Goal: Task Accomplishment & Management: Understand process/instructions

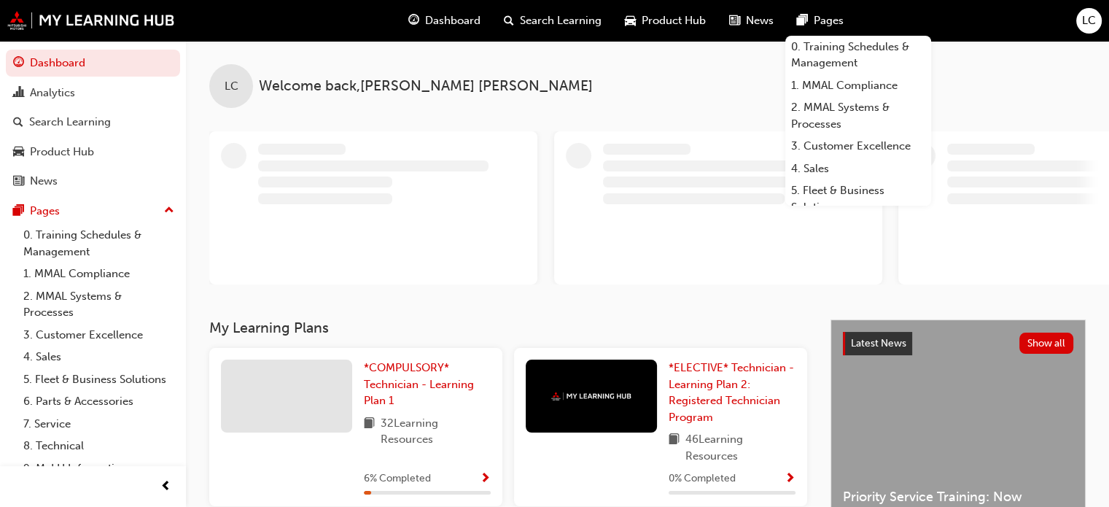
click at [1088, 17] on span "LC" at bounding box center [1089, 20] width 14 height 17
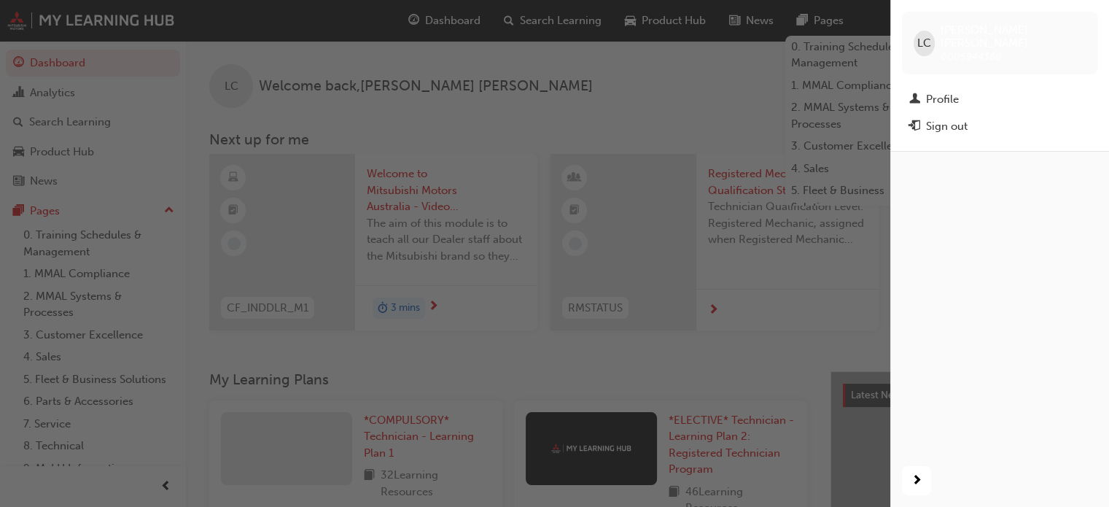
click at [551, 83] on div "button" at bounding box center [445, 253] width 890 height 507
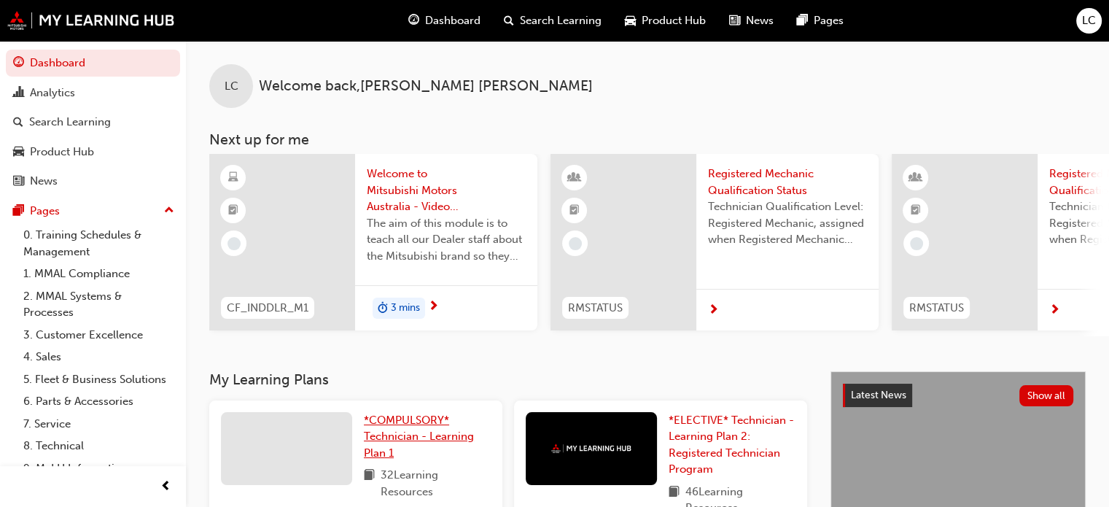
click at [377, 439] on span "*COMPULSORY* Technician - Learning Plan 1" at bounding box center [419, 436] width 110 height 46
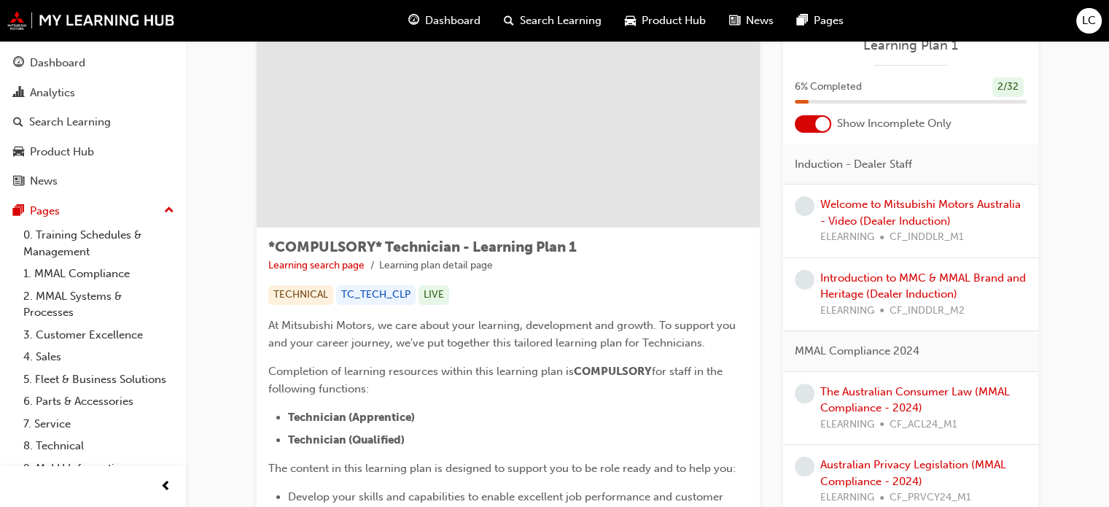
scroll to position [63, 0]
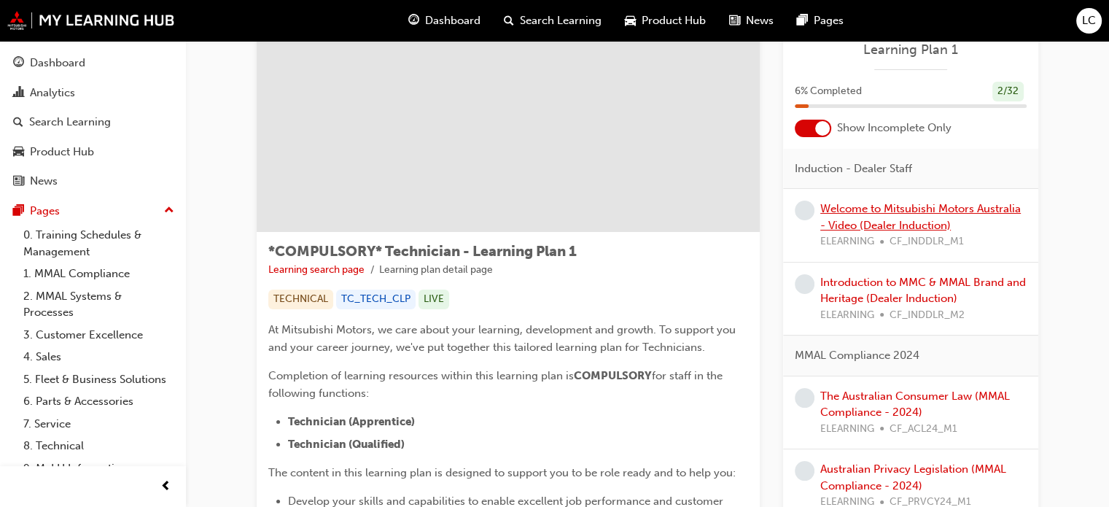
click at [872, 222] on link "Welcome to Mitsubishi Motors Australia - Video (Dealer Induction)" at bounding box center [920, 217] width 200 height 30
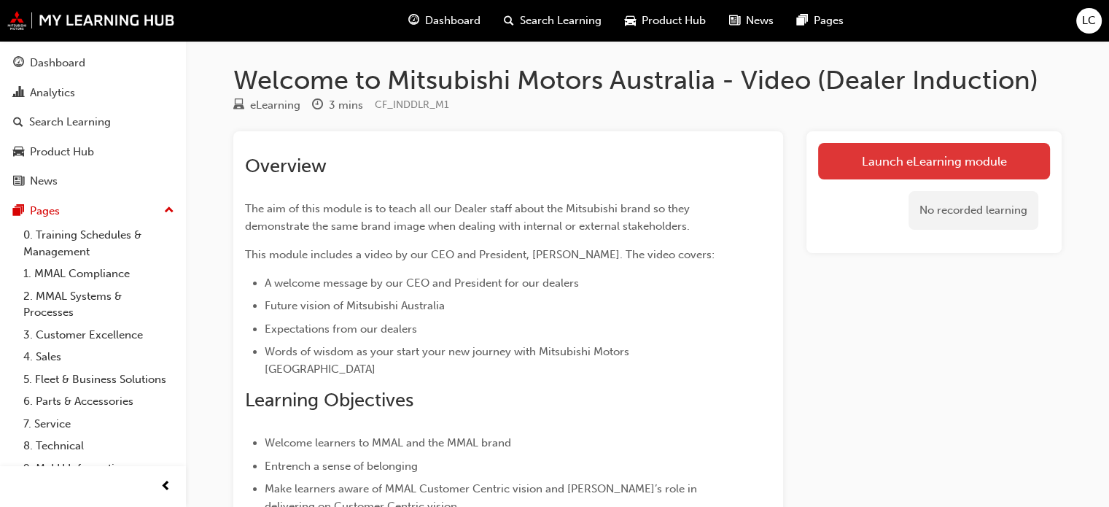
click at [982, 157] on link "Launch eLearning module" at bounding box center [934, 161] width 232 height 36
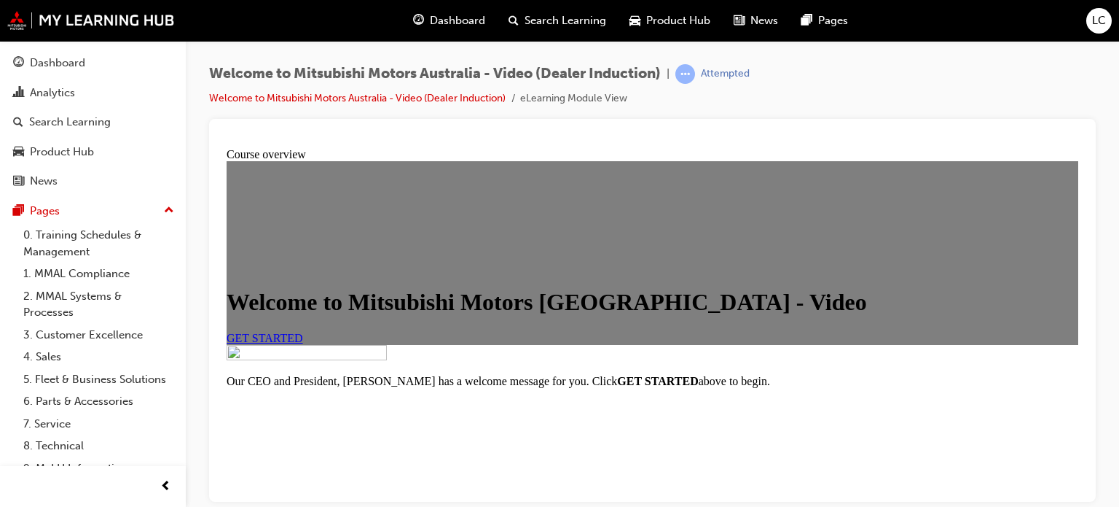
click at [303, 343] on span "GET STARTED" at bounding box center [265, 337] width 77 height 12
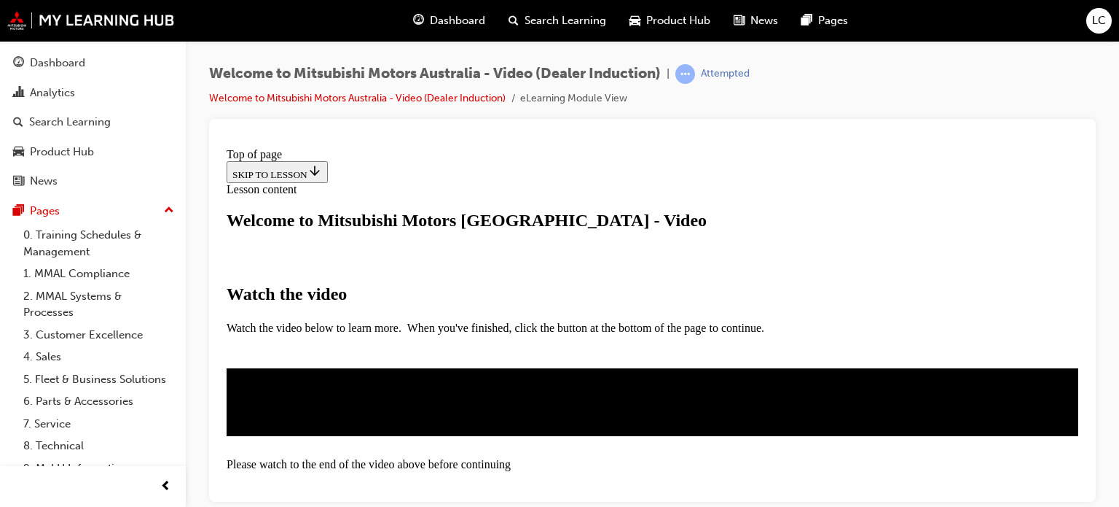
scroll to position [341, 0]
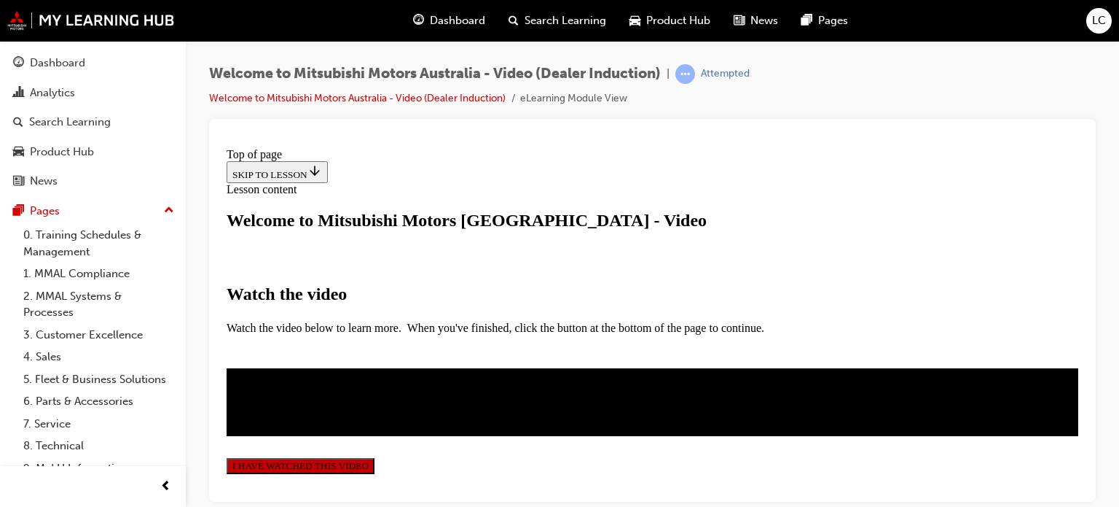
click at [375, 457] on button "I HAVE WATCHED THIS VIDEO" at bounding box center [301, 465] width 148 height 16
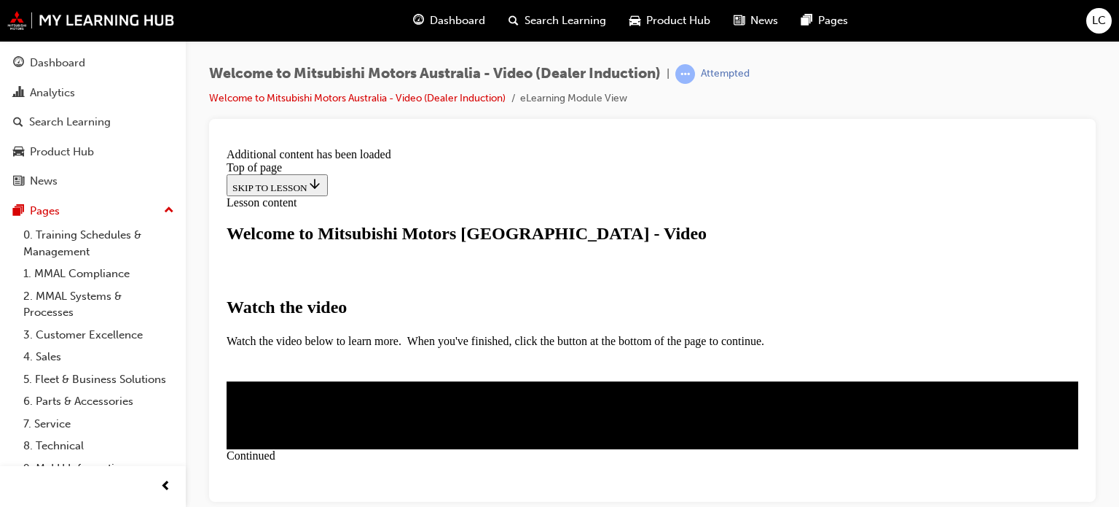
scroll to position [619, 0]
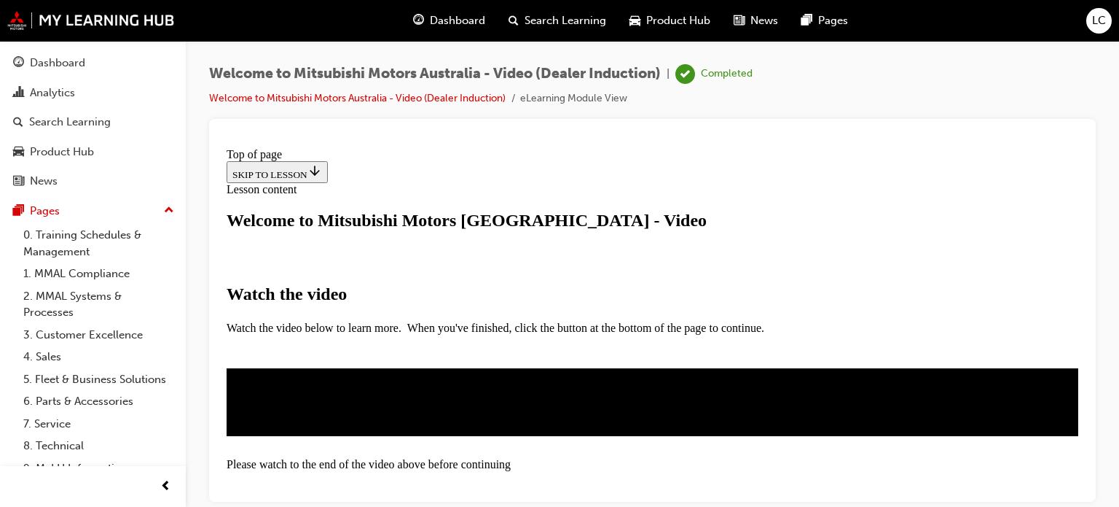
scroll to position [0, 0]
click at [88, 63] on div "Dashboard" at bounding box center [93, 63] width 160 height 18
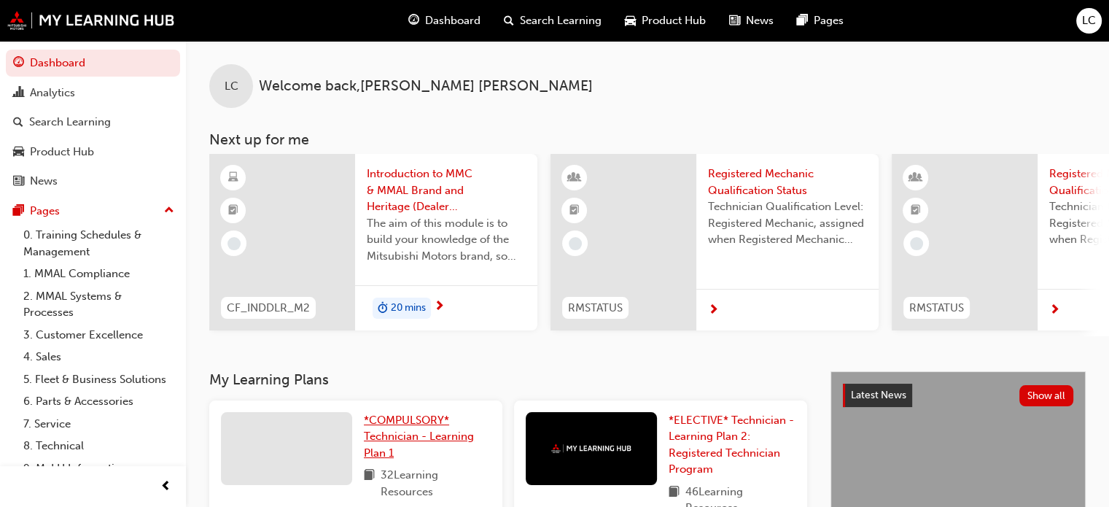
click at [415, 439] on span "*COMPULSORY* Technician - Learning Plan 1" at bounding box center [419, 436] width 110 height 46
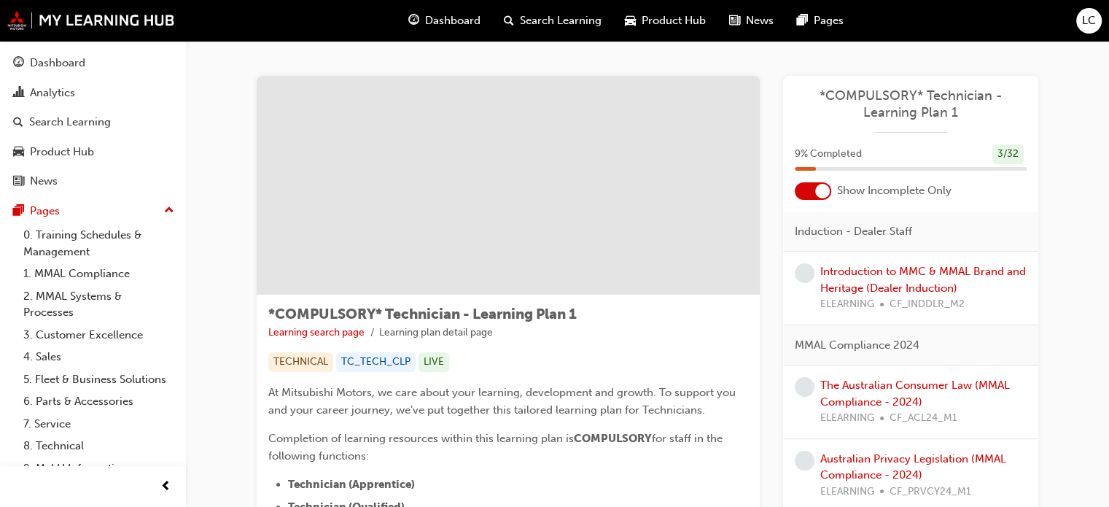
click at [919, 279] on div "Introduction to MMC & MMAL Brand and Heritage (Dealer Induction) ELEARNING CF_I…" at bounding box center [923, 288] width 206 height 50
click at [927, 274] on link "Introduction to MMC & MMAL Brand and Heritage (Dealer Induction)" at bounding box center [923, 280] width 206 height 30
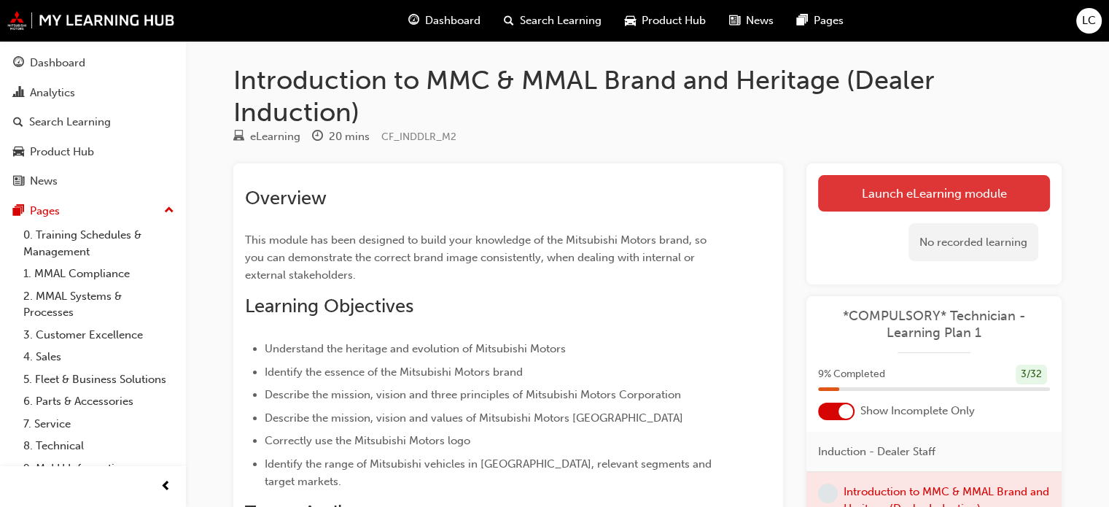
click at [901, 181] on link "Launch eLearning module" at bounding box center [934, 193] width 232 height 36
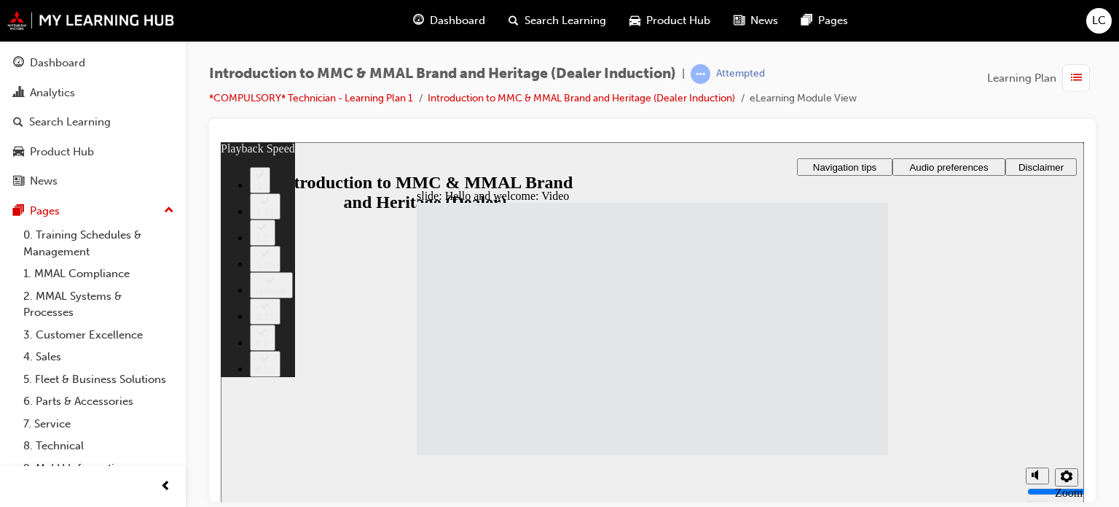
type input "33"
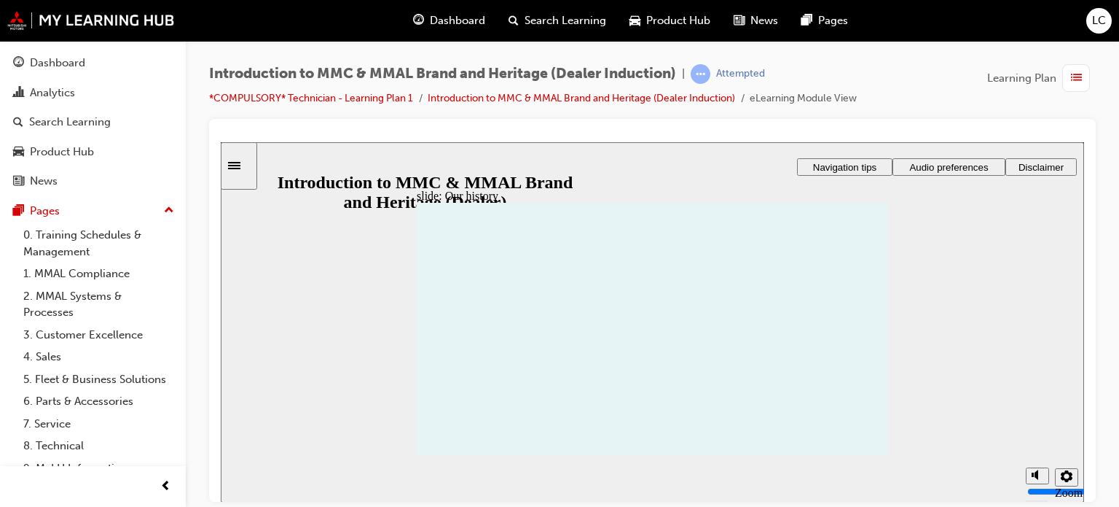
click at [981, 170] on span "Audio preferences" at bounding box center [949, 166] width 79 height 11
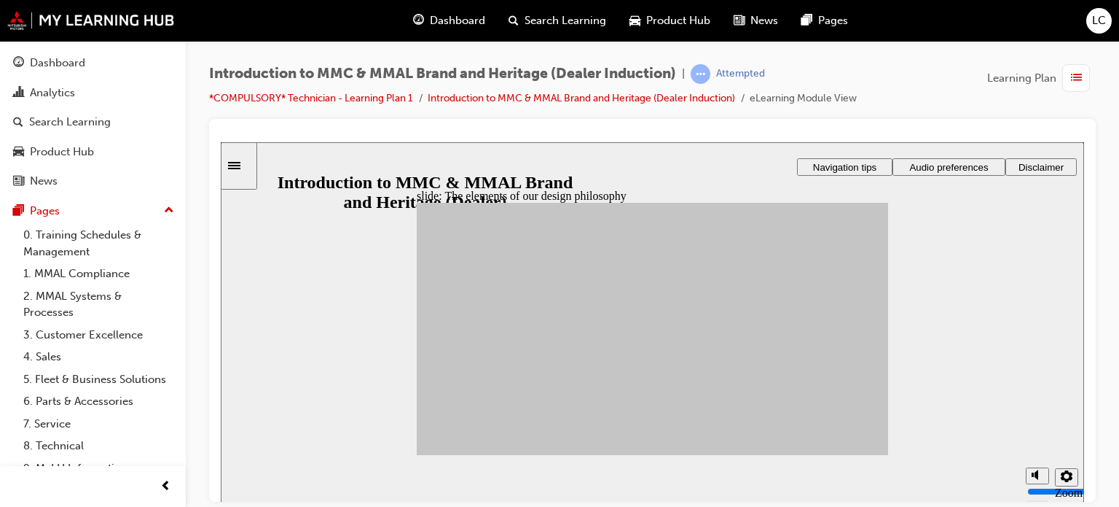
drag, startPoint x: 471, startPoint y: 396, endPoint x: 778, endPoint y: 313, distance: 318.6
drag, startPoint x: 610, startPoint y: 356, endPoint x: 705, endPoint y: 374, distance: 96.3
drag, startPoint x: 545, startPoint y: 378, endPoint x: 789, endPoint y: 346, distance: 245.4
drag, startPoint x: 611, startPoint y: 327, endPoint x: 790, endPoint y: 348, distance: 179.8
drag, startPoint x: 595, startPoint y: 396, endPoint x: 787, endPoint y: 336, distance: 201.0
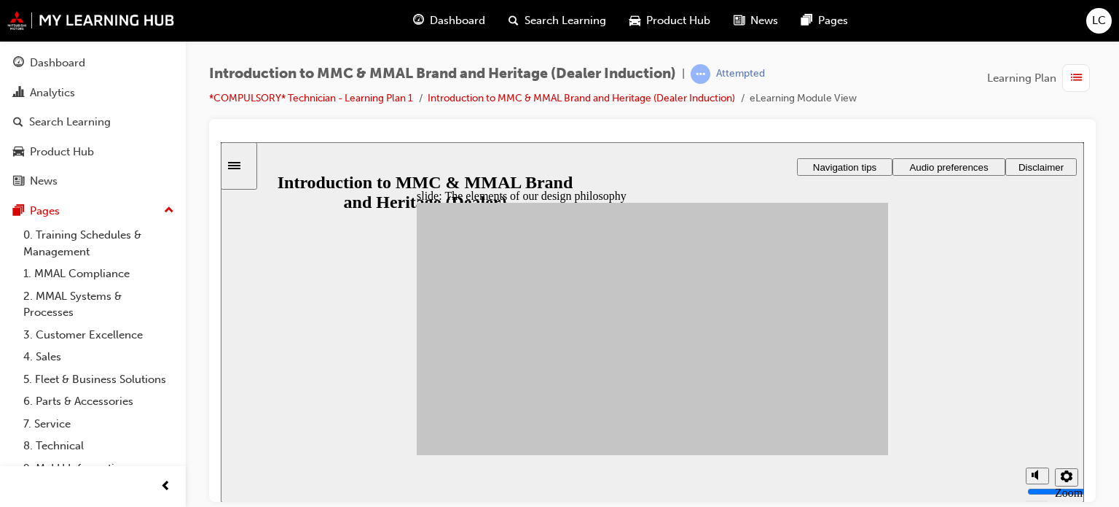
drag, startPoint x: 544, startPoint y: 327, endPoint x: 710, endPoint y: 313, distance: 166.8
drag, startPoint x: 494, startPoint y: 324, endPoint x: 818, endPoint y: 414, distance: 336.7
drag, startPoint x: 520, startPoint y: 407, endPoint x: 682, endPoint y: 400, distance: 161.9
drag, startPoint x: 533, startPoint y: 351, endPoint x: 705, endPoint y: 381, distance: 174.6
drag, startPoint x: 495, startPoint y: 360, endPoint x: 709, endPoint y: 409, distance: 219.8
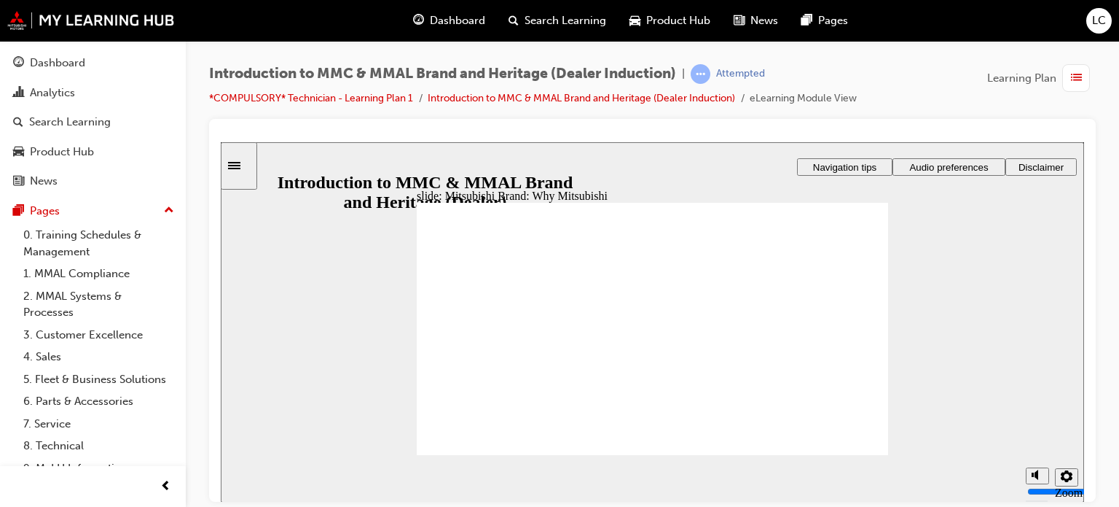
drag, startPoint x: 637, startPoint y: 238, endPoint x: 623, endPoint y: 234, distance: 14.5
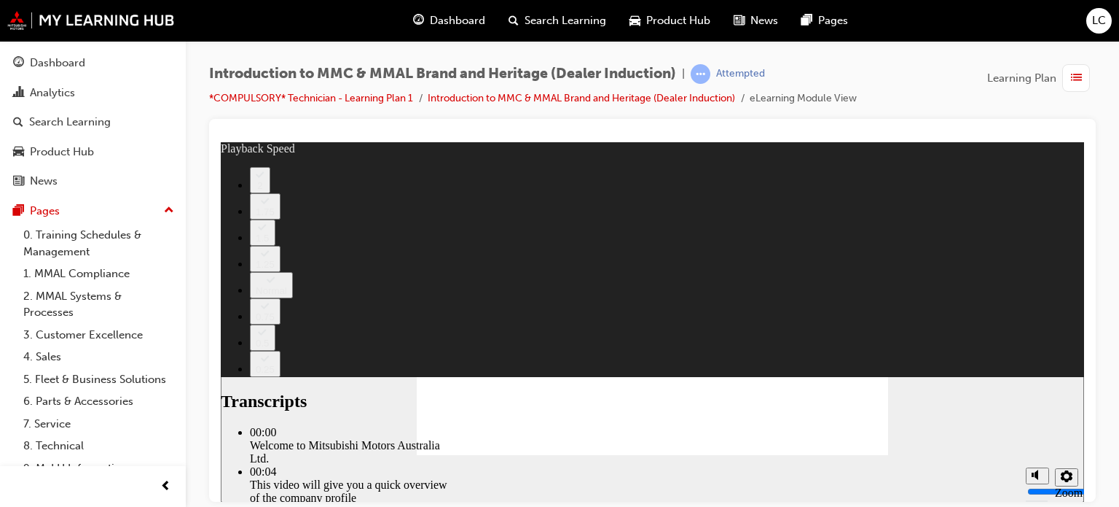
type input "0"
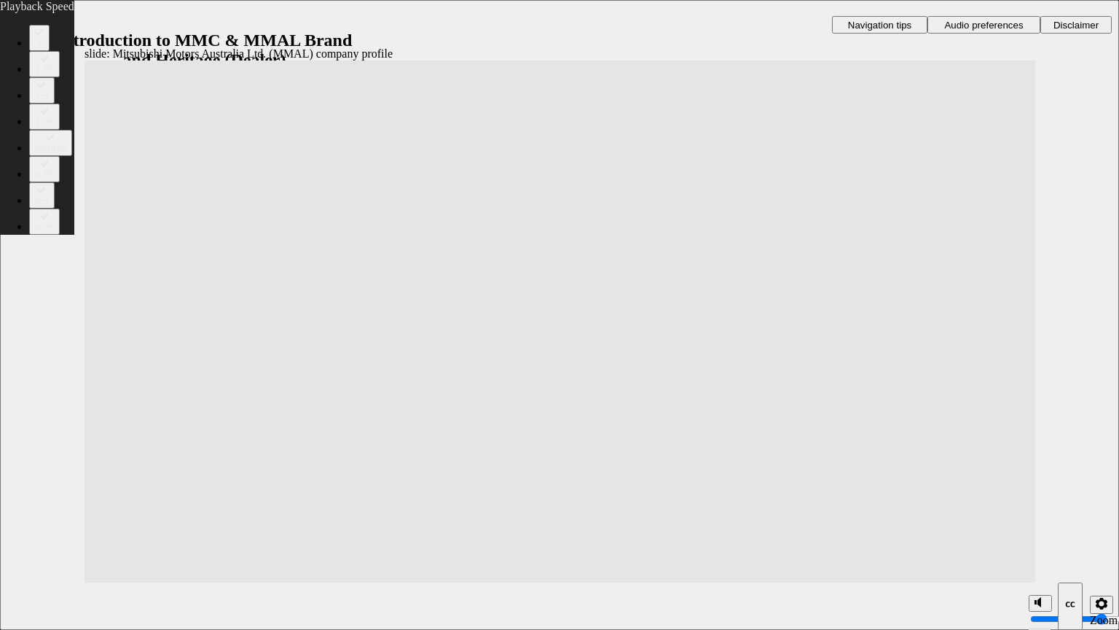
drag, startPoint x: 845, startPoint y: 480, endPoint x: 1097, endPoint y: 611, distance: 283.9
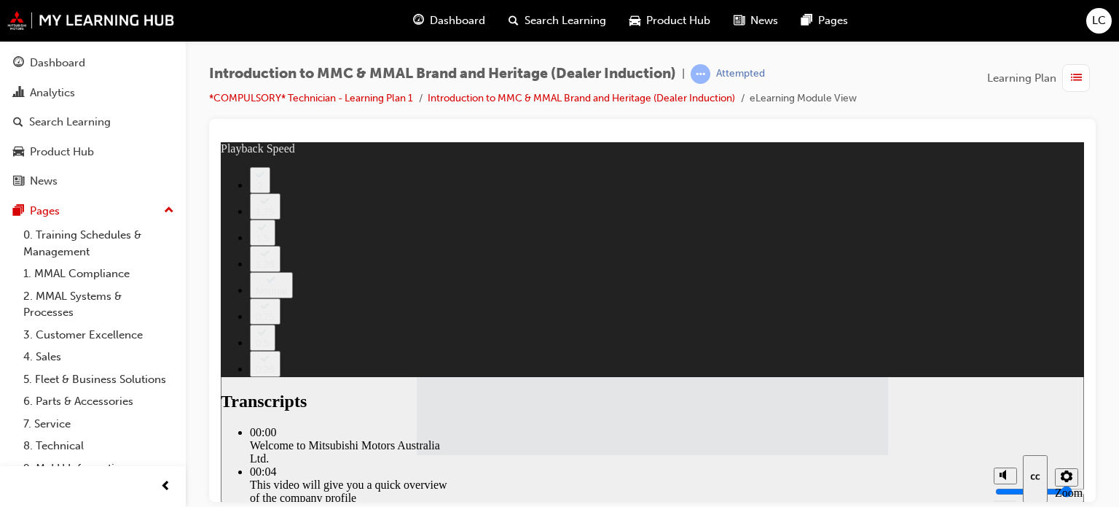
type input "112"
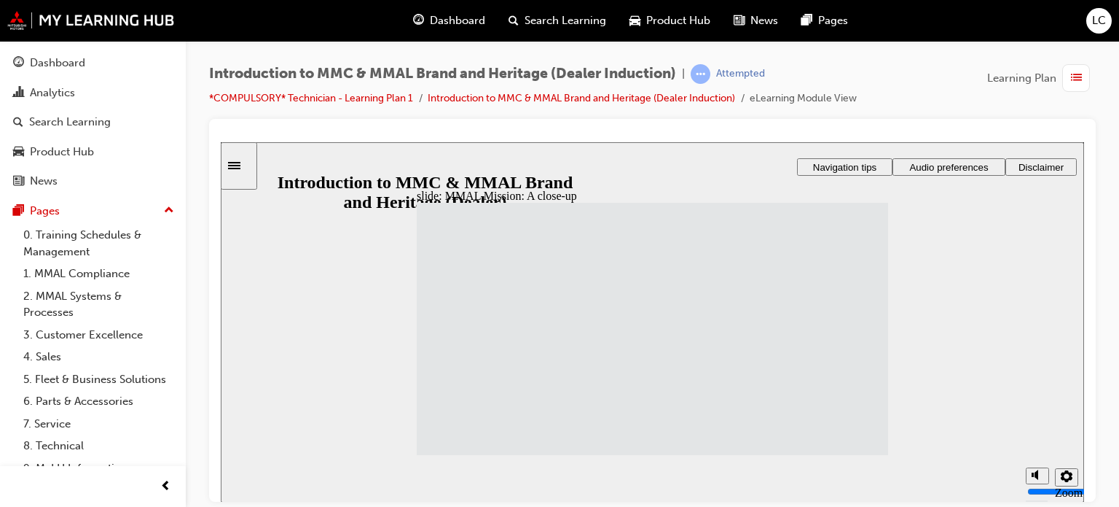
drag, startPoint x: 718, startPoint y: 302, endPoint x: 475, endPoint y: 324, distance: 243.7
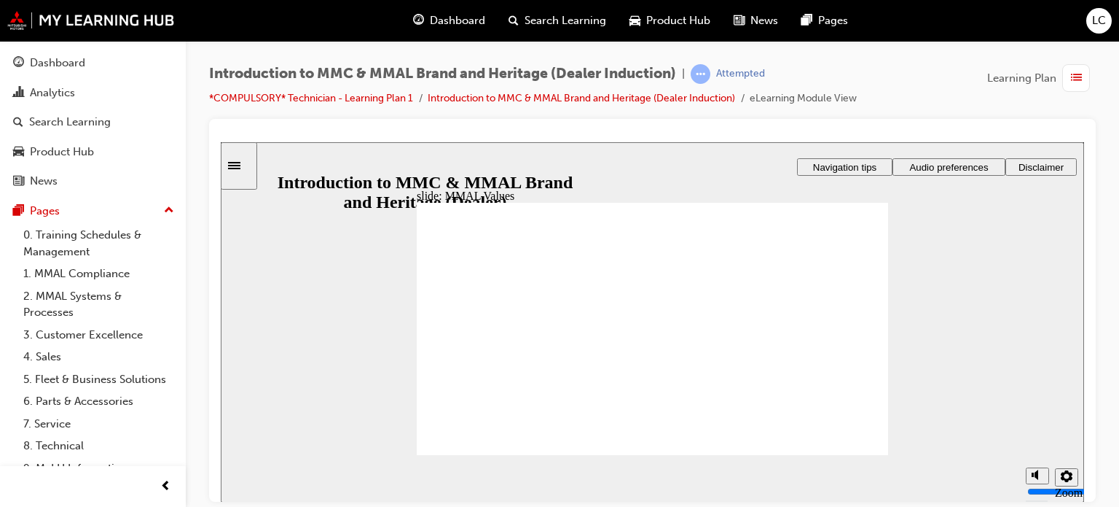
drag, startPoint x: 437, startPoint y: 308, endPoint x: 450, endPoint y: 310, distance: 12.7
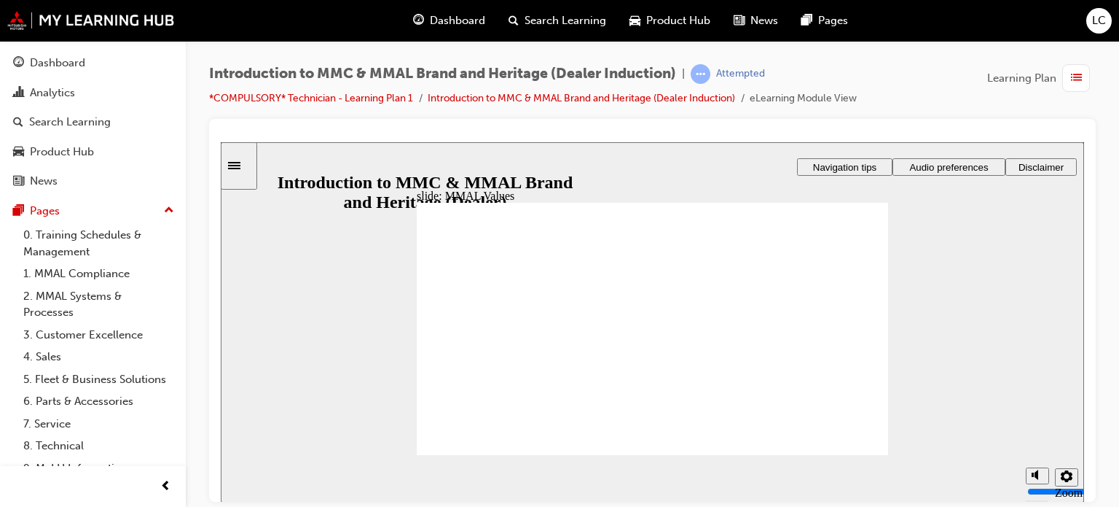
drag, startPoint x: 466, startPoint y: 303, endPoint x: 471, endPoint y: 294, distance: 9.8
drag, startPoint x: 541, startPoint y: 313, endPoint x: 469, endPoint y: 343, distance: 77.4
drag, startPoint x: 478, startPoint y: 300, endPoint x: 444, endPoint y: 297, distance: 34.4
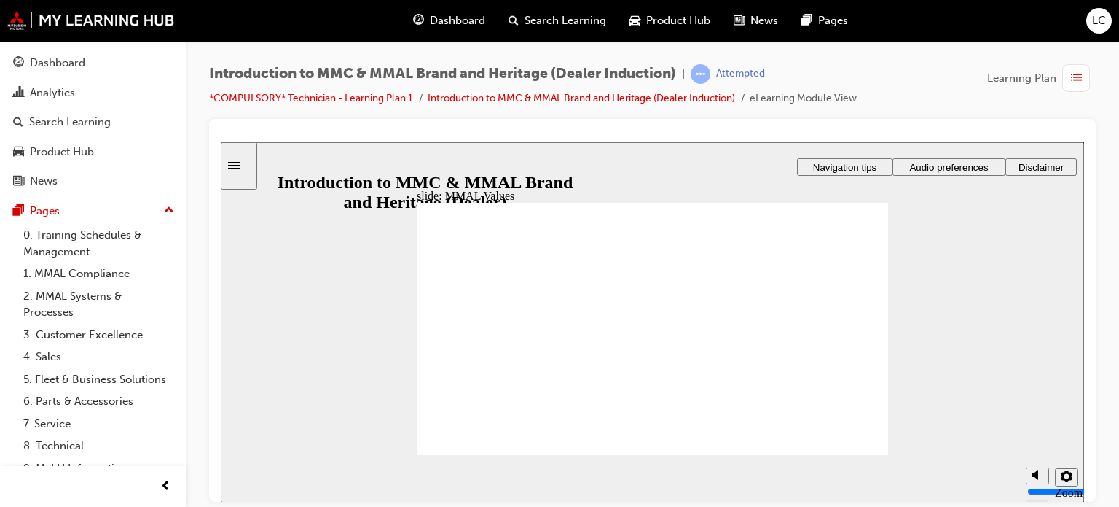
drag, startPoint x: 456, startPoint y: 312, endPoint x: 598, endPoint y: 337, distance: 144.4
drag, startPoint x: 777, startPoint y: 312, endPoint x: 769, endPoint y: 309, distance: 8.5
drag, startPoint x: 697, startPoint y: 310, endPoint x: 747, endPoint y: 339, distance: 58.1
drag, startPoint x: 687, startPoint y: 306, endPoint x: 768, endPoint y: 344, distance: 90.0
drag, startPoint x: 697, startPoint y: 313, endPoint x: 772, endPoint y: 345, distance: 81.3
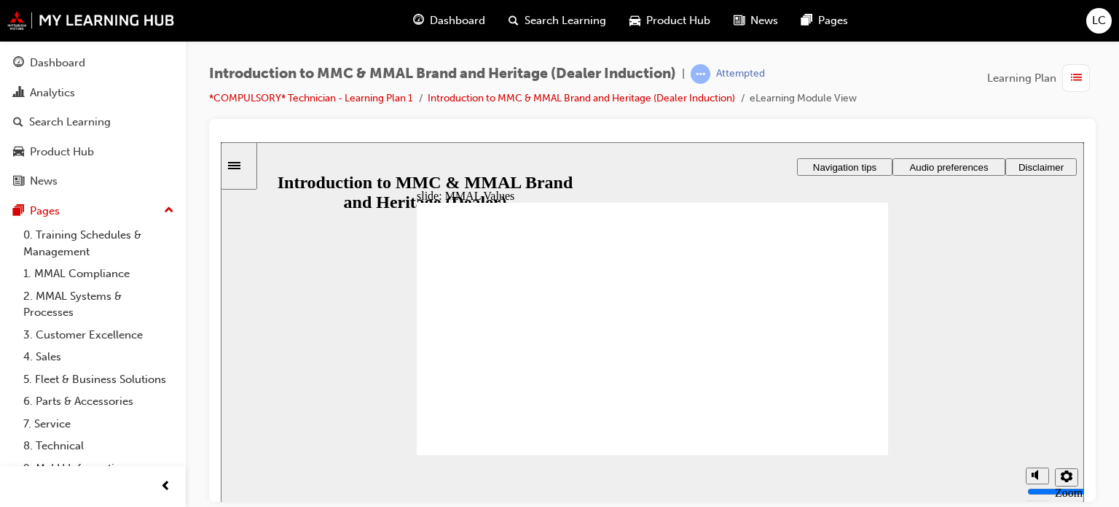
drag, startPoint x: 603, startPoint y: 309, endPoint x: 673, endPoint y: 334, distance: 73.5
drag, startPoint x: 621, startPoint y: 316, endPoint x: 698, endPoint y: 372, distance: 95.9
drag, startPoint x: 619, startPoint y: 318, endPoint x: 692, endPoint y: 349, distance: 79.0
drag, startPoint x: 771, startPoint y: 305, endPoint x: 544, endPoint y: 345, distance: 231.0
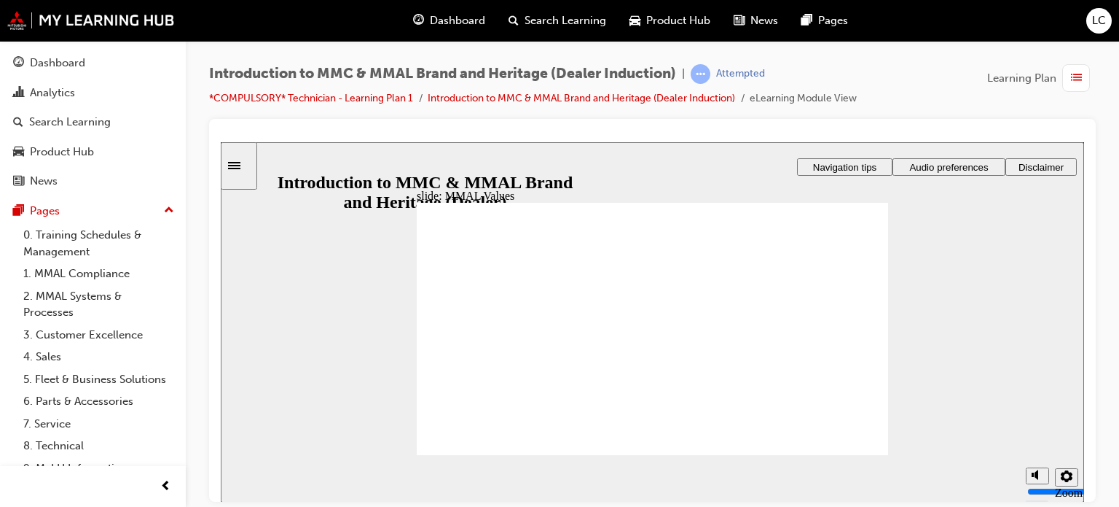
drag, startPoint x: 581, startPoint y: 307, endPoint x: 604, endPoint y: 321, distance: 27.1
drag, startPoint x: 604, startPoint y: 321, endPoint x: 538, endPoint y: 348, distance: 71.6
drag, startPoint x: 641, startPoint y: 313, endPoint x: 702, endPoint y: 342, distance: 66.8
drag, startPoint x: 625, startPoint y: 310, endPoint x: 767, endPoint y: 338, distance: 145.6
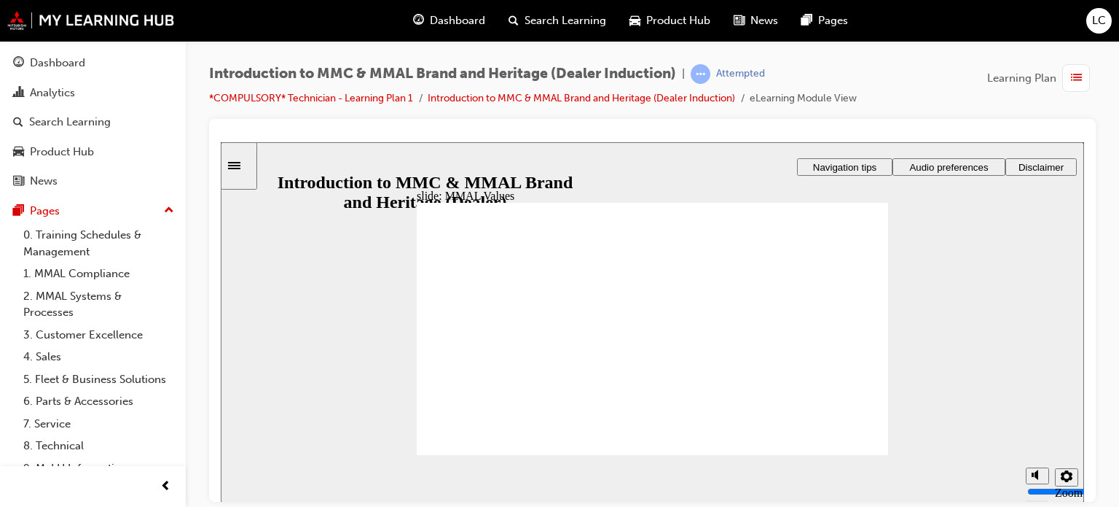
drag, startPoint x: 683, startPoint y: 313, endPoint x: 681, endPoint y: 344, distance: 31.4
drag, startPoint x: 694, startPoint y: 314, endPoint x: 840, endPoint y: 348, distance: 149.6
drag, startPoint x: 700, startPoint y: 311, endPoint x: 549, endPoint y: 342, distance: 153.9
drag, startPoint x: 770, startPoint y: 307, endPoint x: 690, endPoint y: 339, distance: 86.3
drag, startPoint x: 845, startPoint y: 315, endPoint x: 845, endPoint y: 339, distance: 24.1
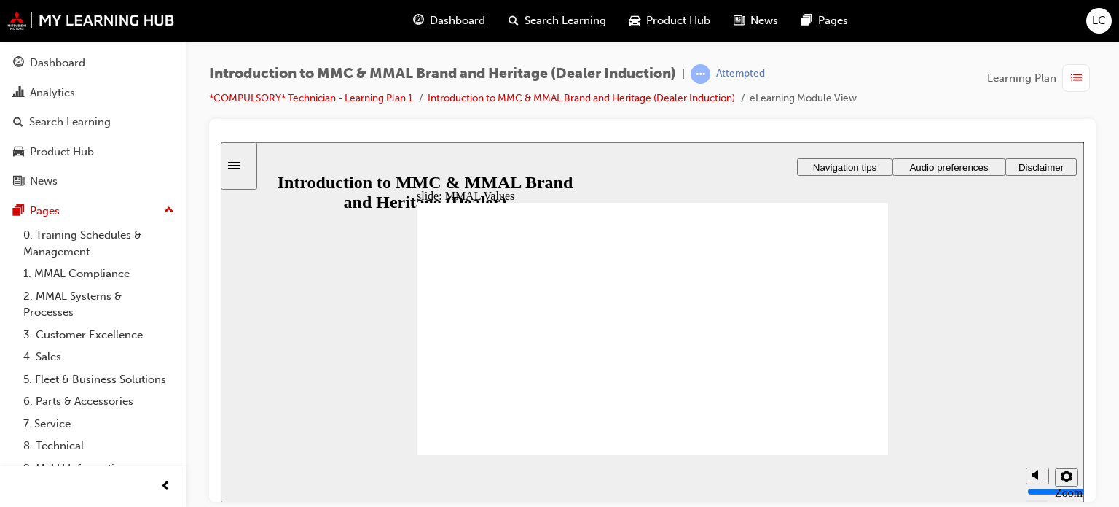
drag, startPoint x: 839, startPoint y: 315, endPoint x: 837, endPoint y: 347, distance: 32.1
drag, startPoint x: 829, startPoint y: 317, endPoint x: 694, endPoint y: 343, distance: 137.4
drag, startPoint x: 749, startPoint y: 321, endPoint x: 836, endPoint y: 345, distance: 90.0
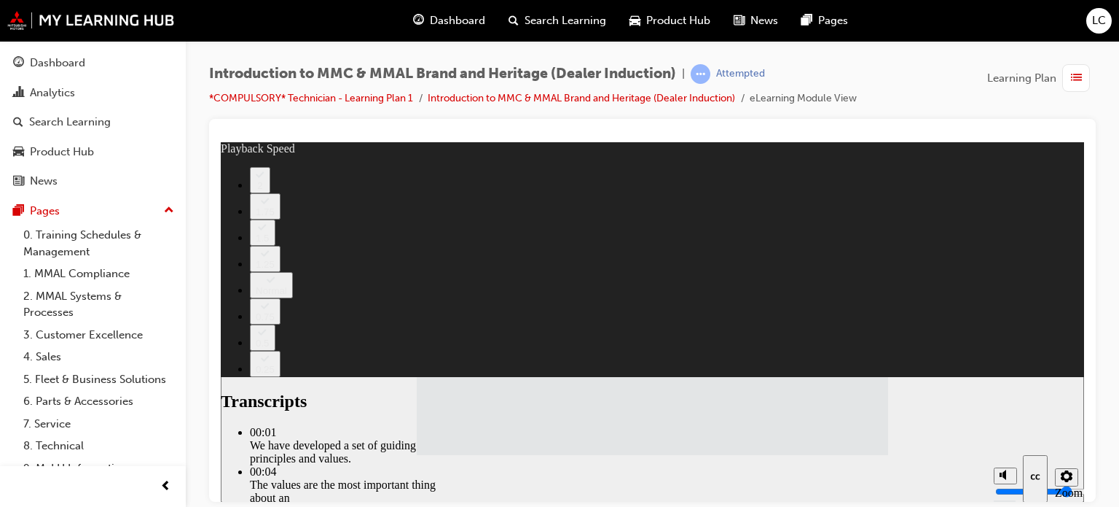
type input "120"
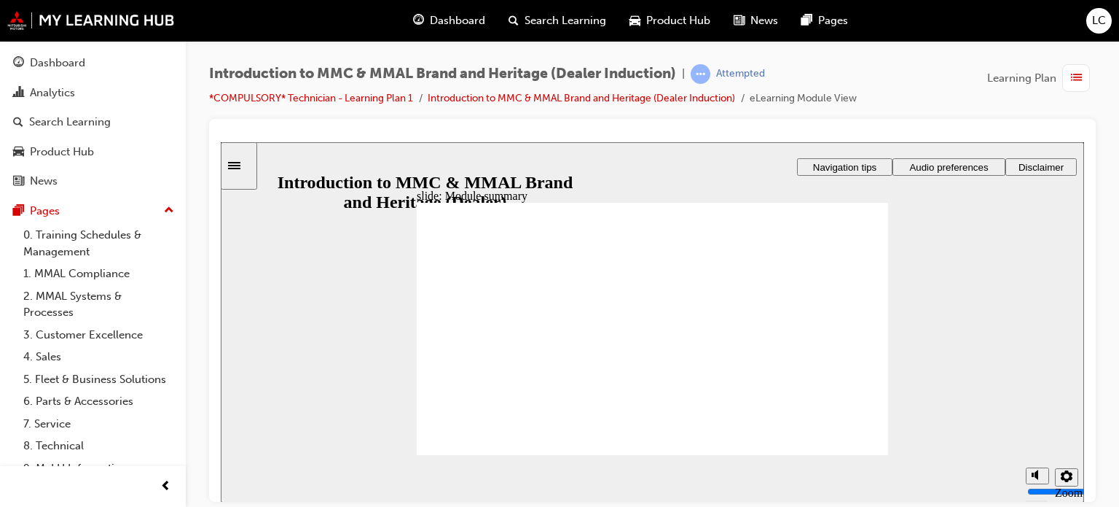
radio input "true"
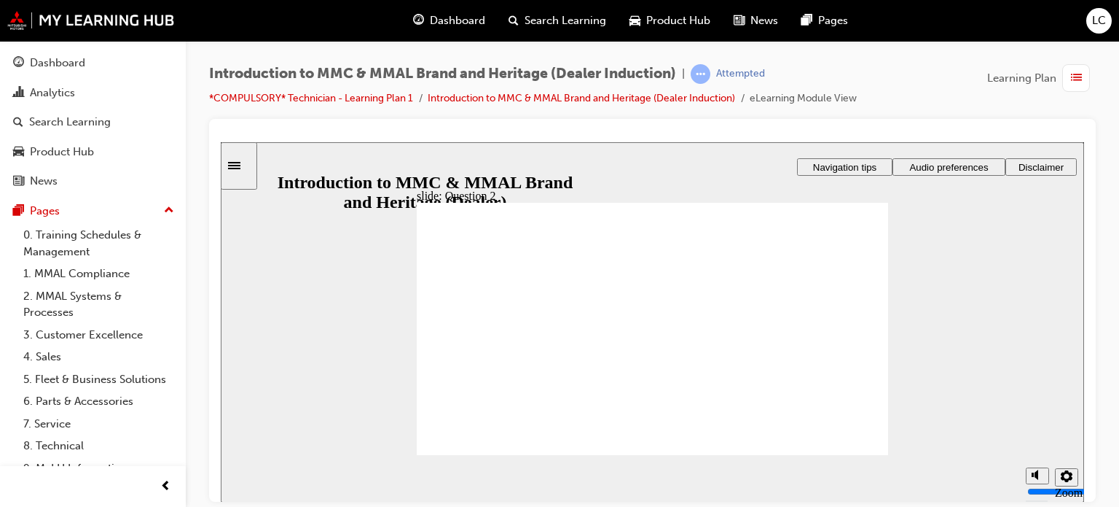
radio input "true"
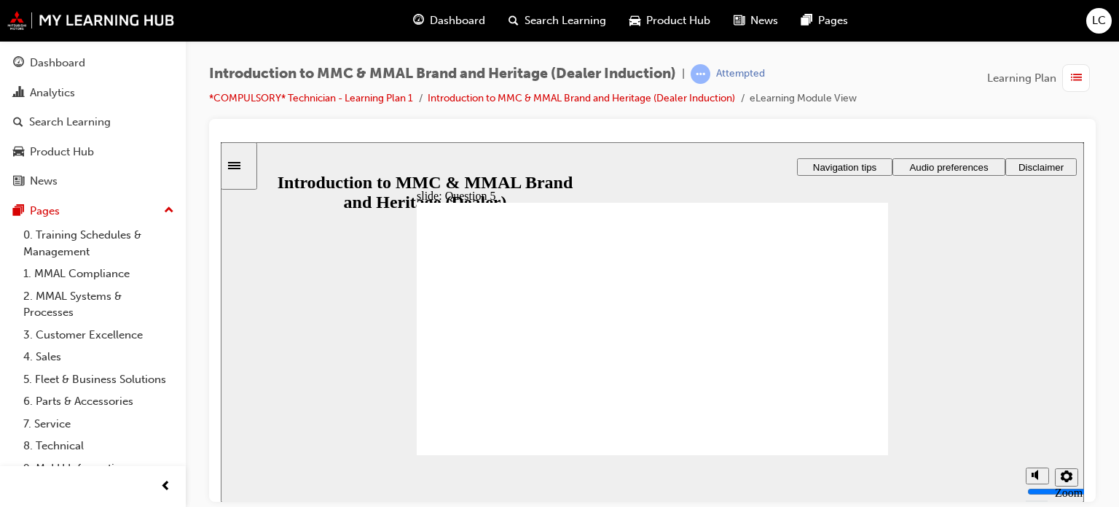
checkbox input "true"
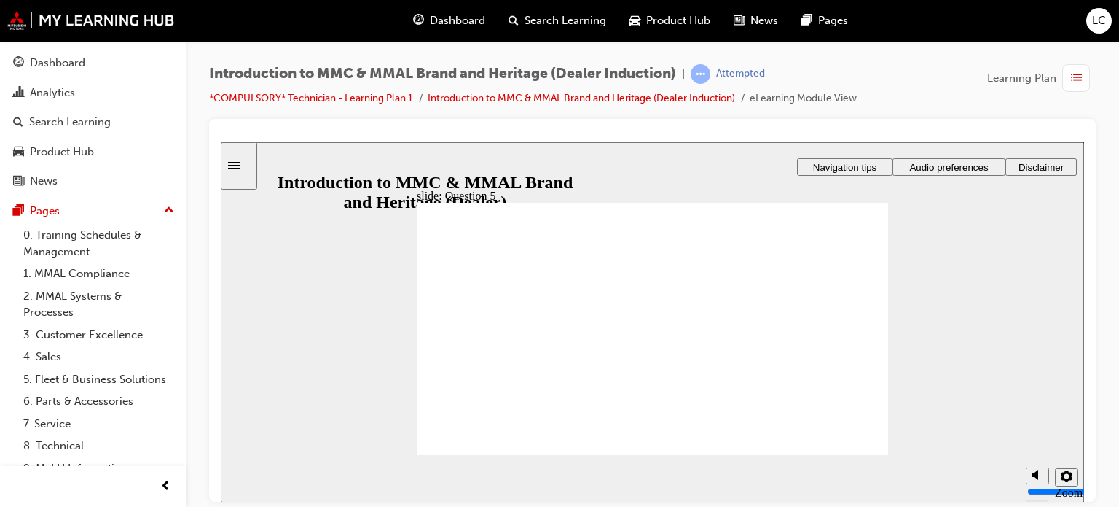
checkbox input "true"
radio input "true"
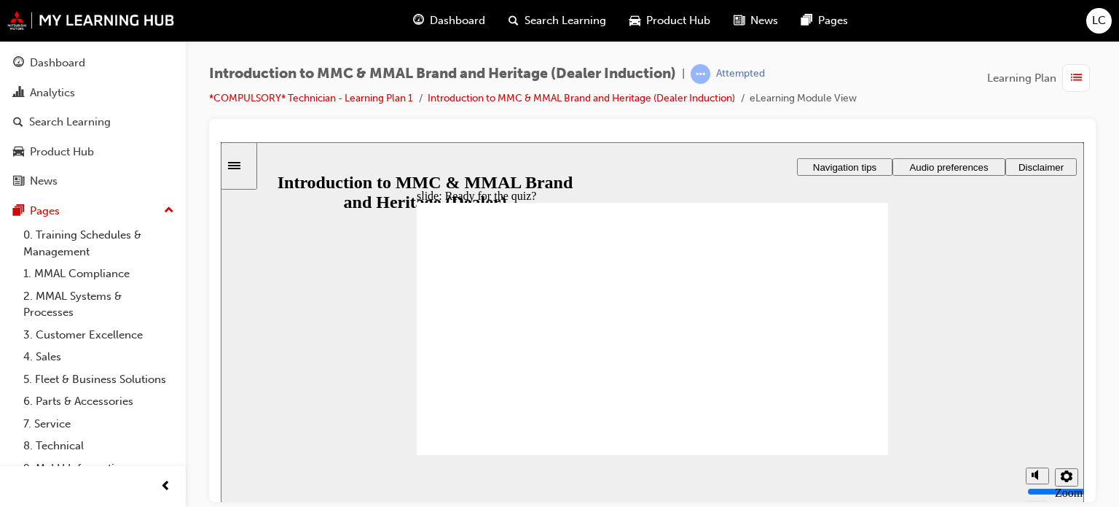
drag, startPoint x: 809, startPoint y: 385, endPoint x: 841, endPoint y: 446, distance: 69.1
radio input "true"
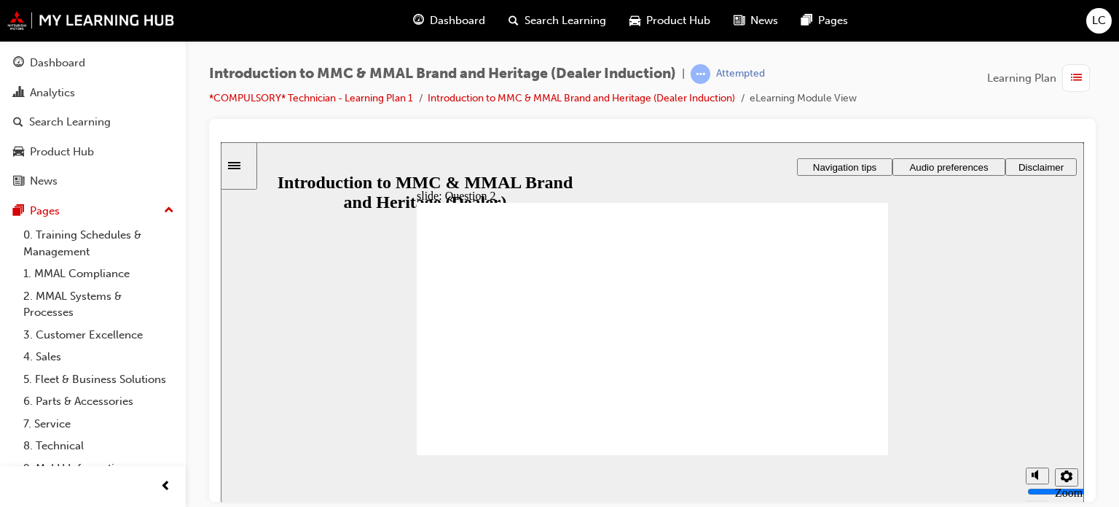
radio input "true"
click at [848, 444] on div "slide: Question 3 Rectangle 1 That’s not quite right. You may want to review th…" at bounding box center [653, 321] width 864 height 360
radio input "false"
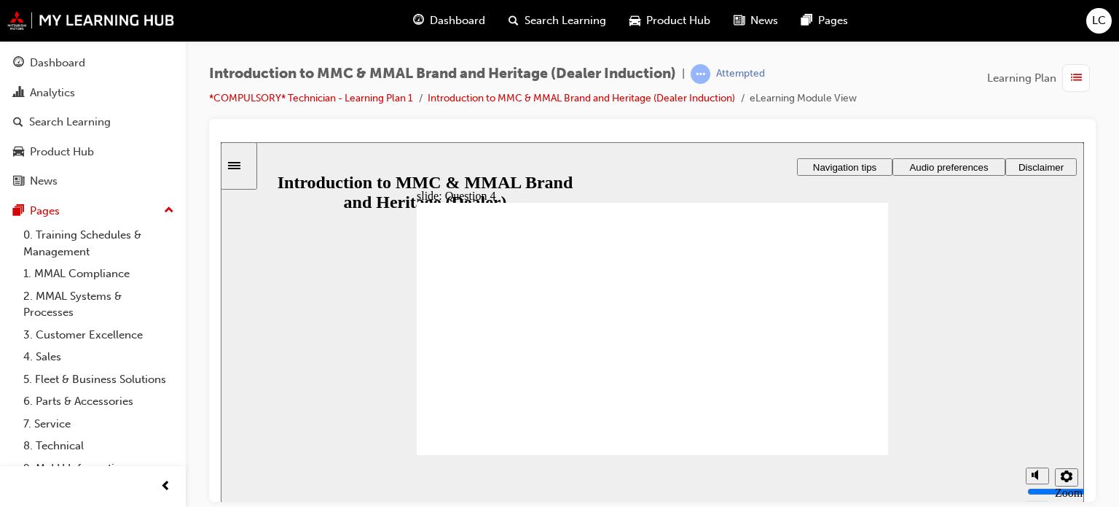
radio input "true"
checkbox input "true"
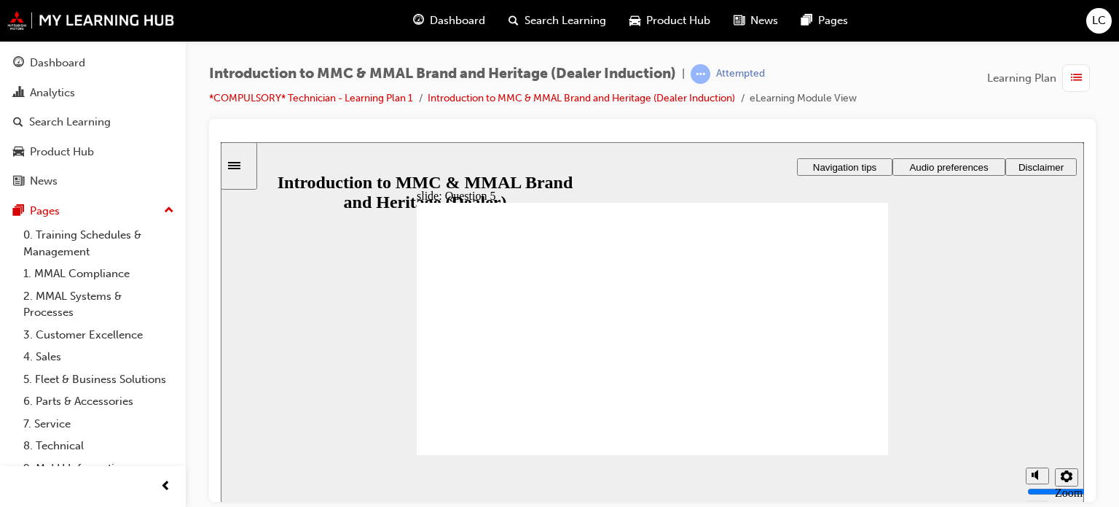
drag, startPoint x: 445, startPoint y: 350, endPoint x: 440, endPoint y: 321, distance: 28.9
checkbox input "false"
checkbox input "true"
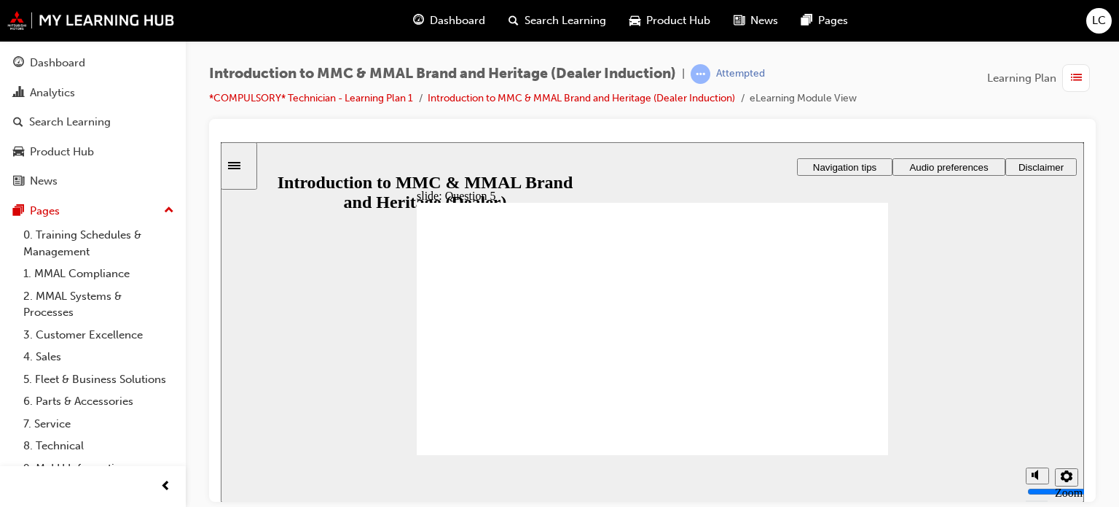
checkbox input "true"
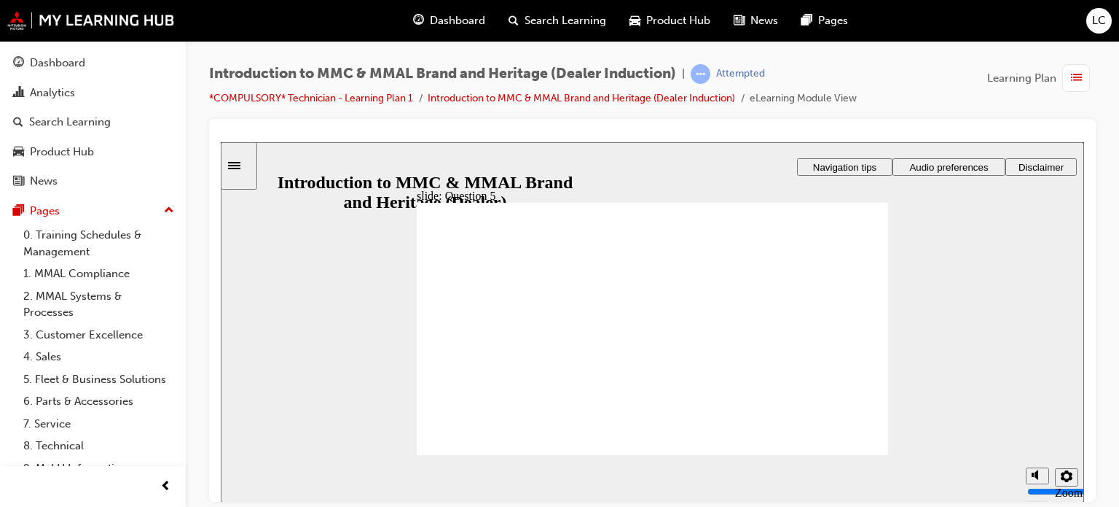
radio input "true"
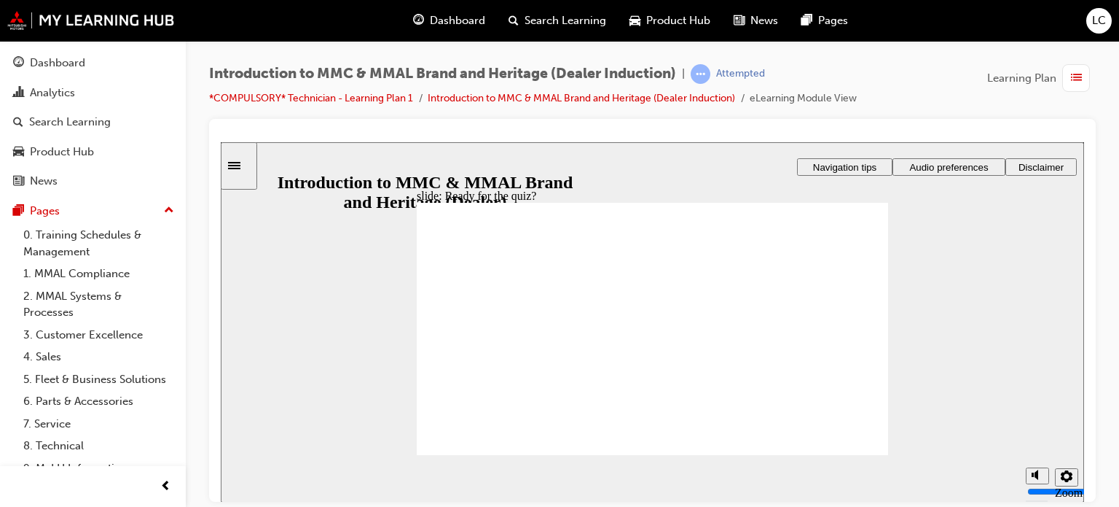
radio input "true"
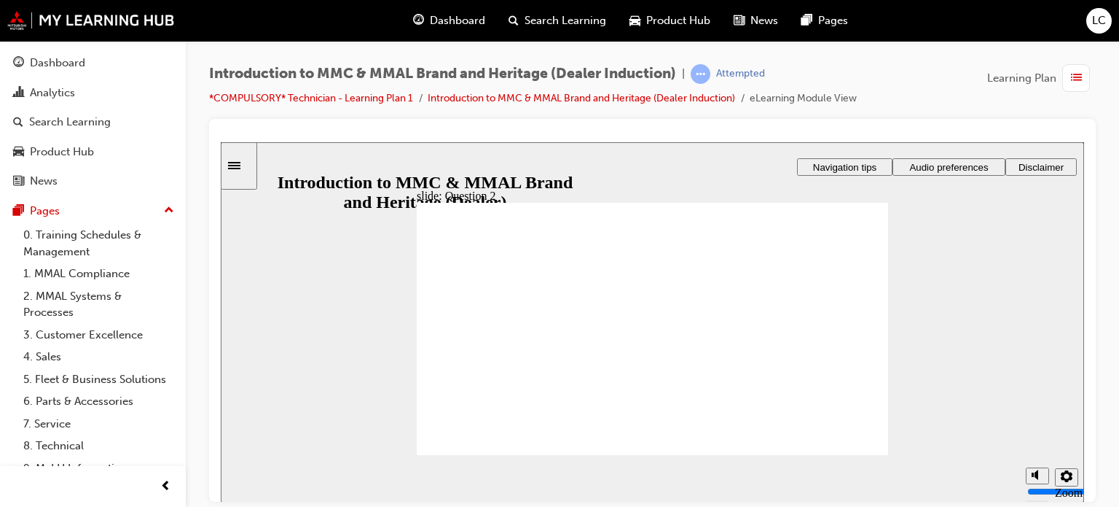
drag, startPoint x: 525, startPoint y: 392, endPoint x: 499, endPoint y: 421, distance: 39.2
radio input "true"
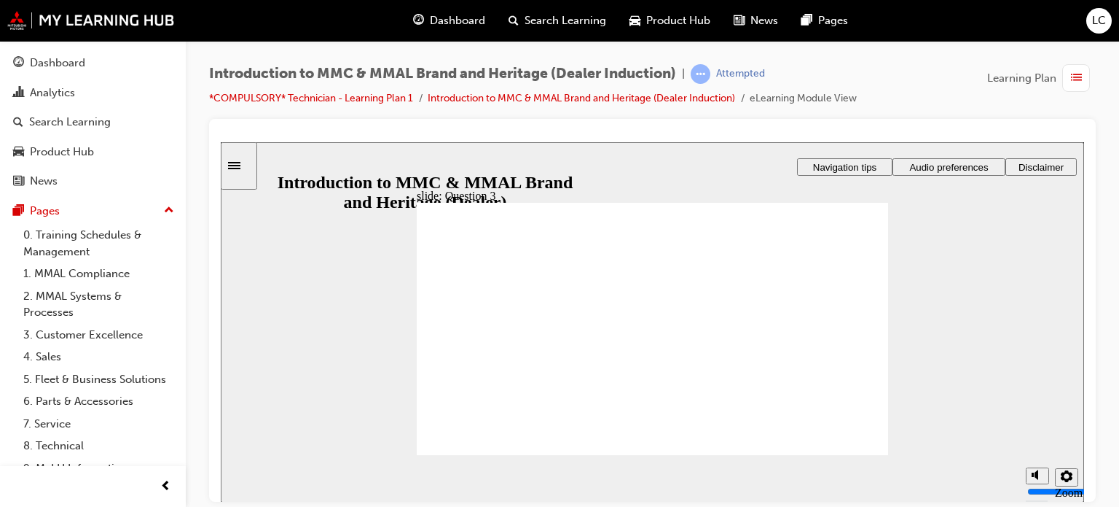
radio input "false"
radio input "true"
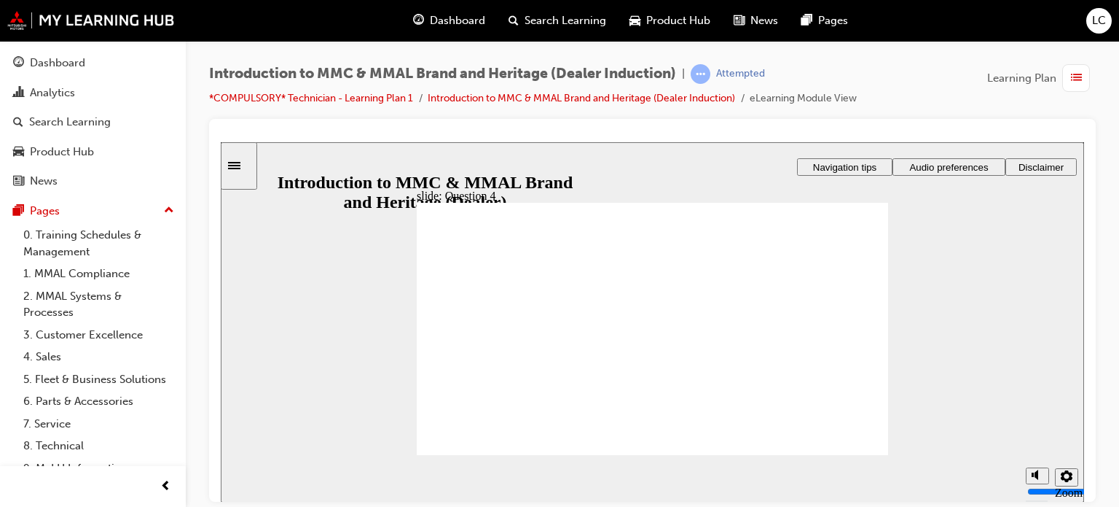
radio input "true"
checkbox input "true"
drag, startPoint x: 441, startPoint y: 328, endPoint x: 440, endPoint y: 340, distance: 12.4
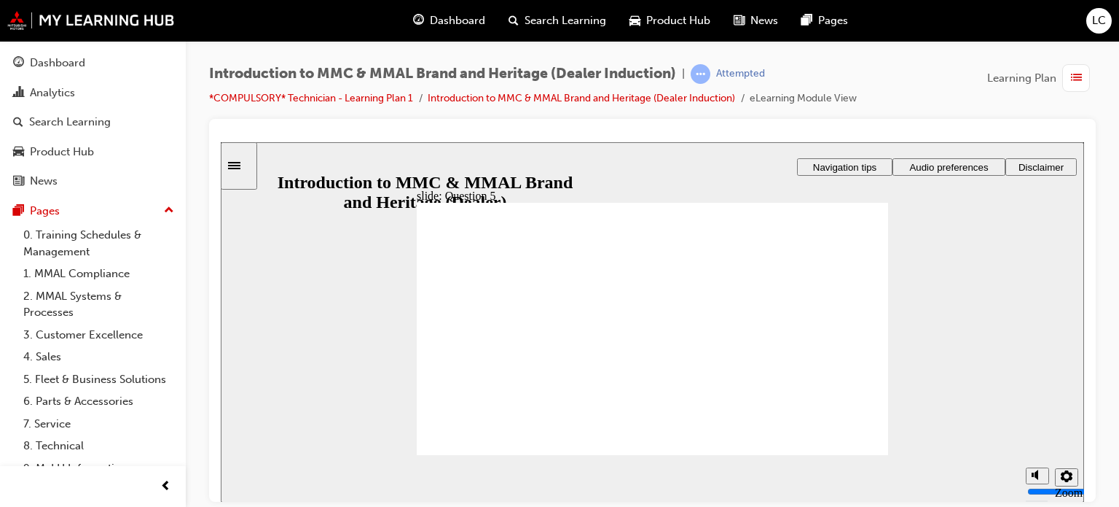
checkbox input "true"
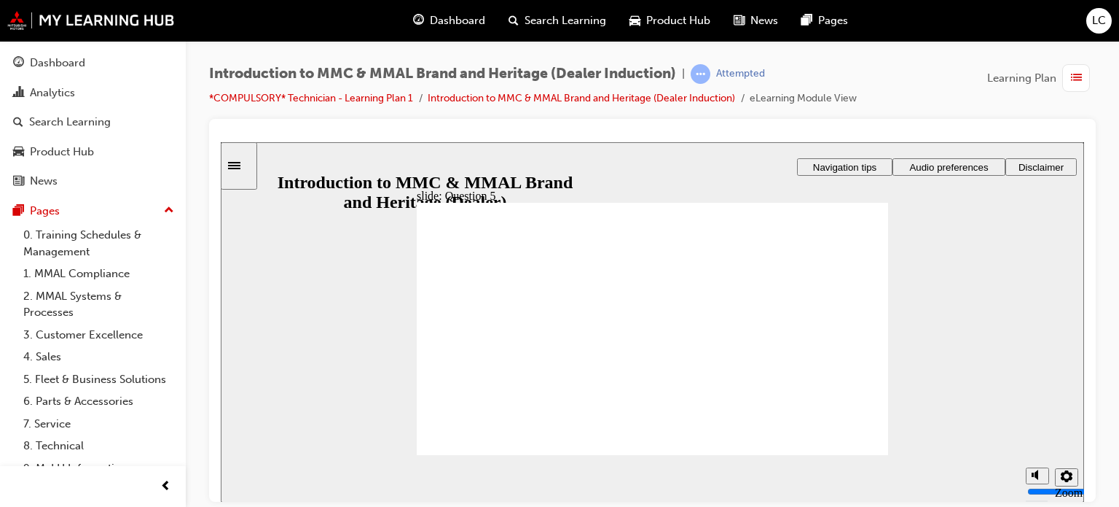
drag, startPoint x: 475, startPoint y: 442, endPoint x: 472, endPoint y: 404, distance: 38.0
radio input "true"
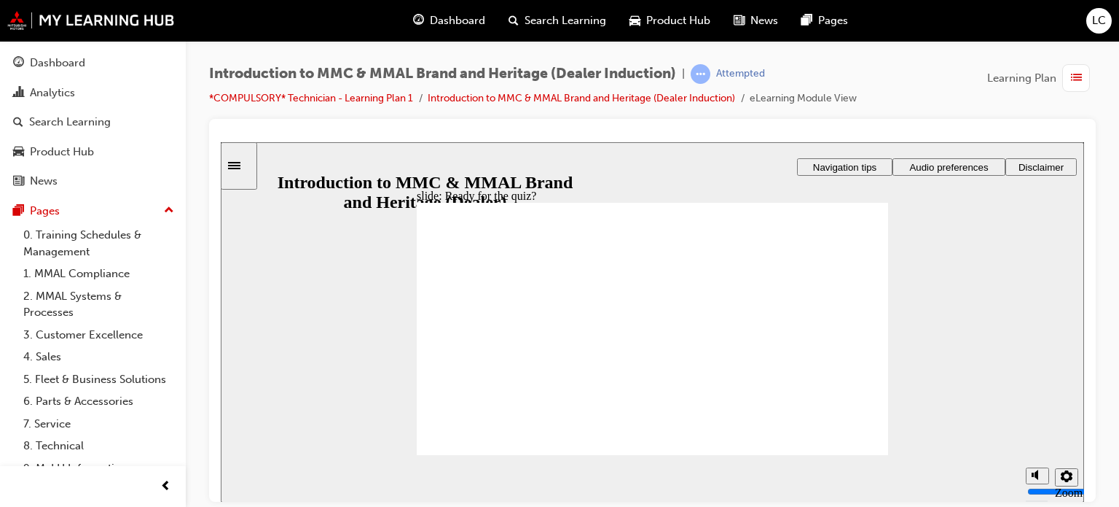
radio input "true"
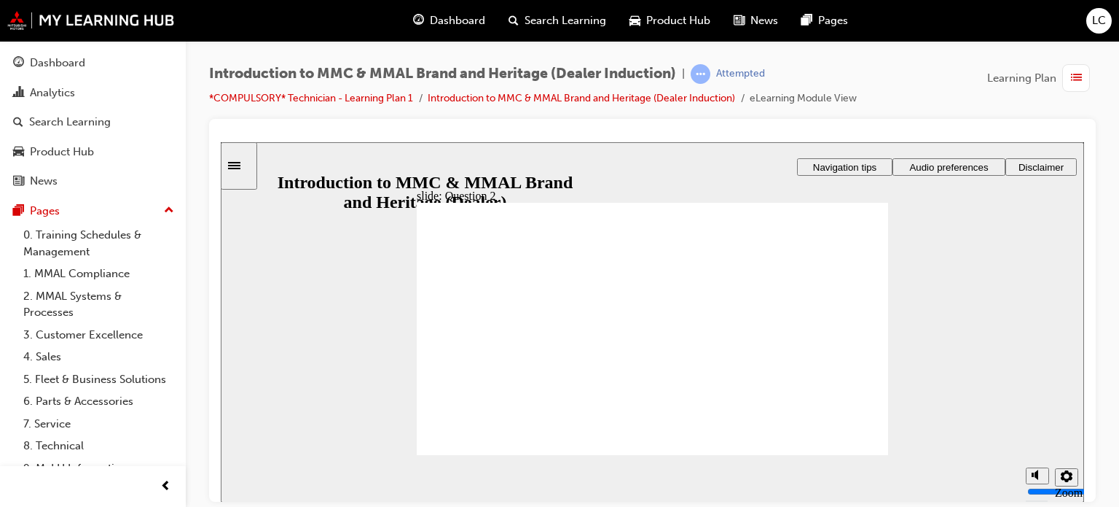
drag, startPoint x: 840, startPoint y: 449, endPoint x: 464, endPoint y: 404, distance: 378.7
radio input "true"
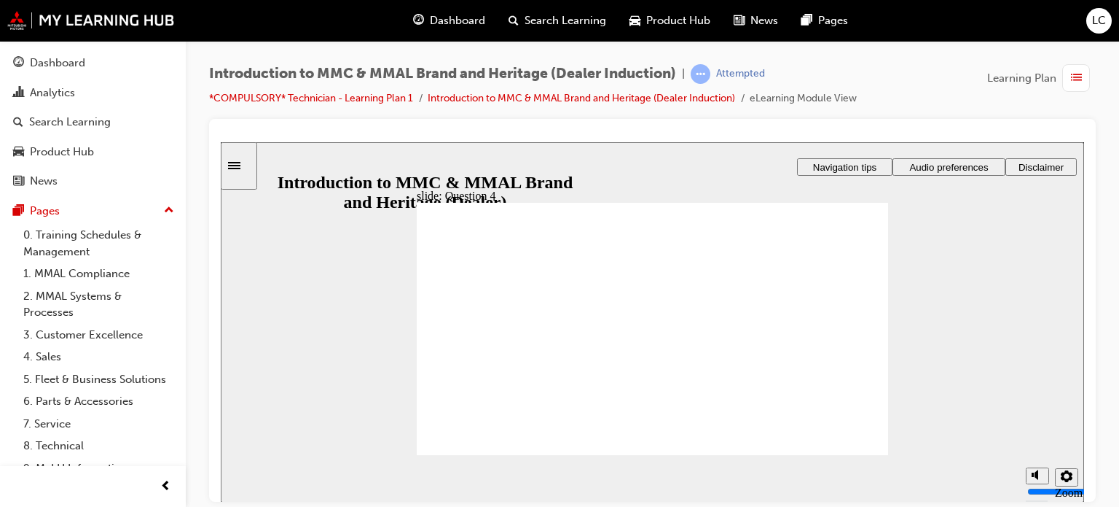
radio input "true"
checkbox input "true"
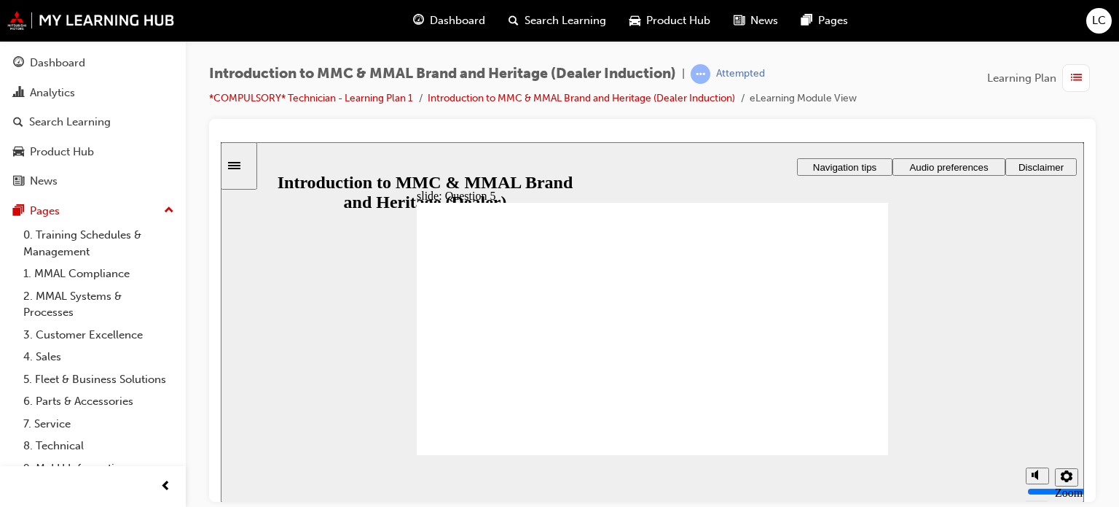
checkbox input "true"
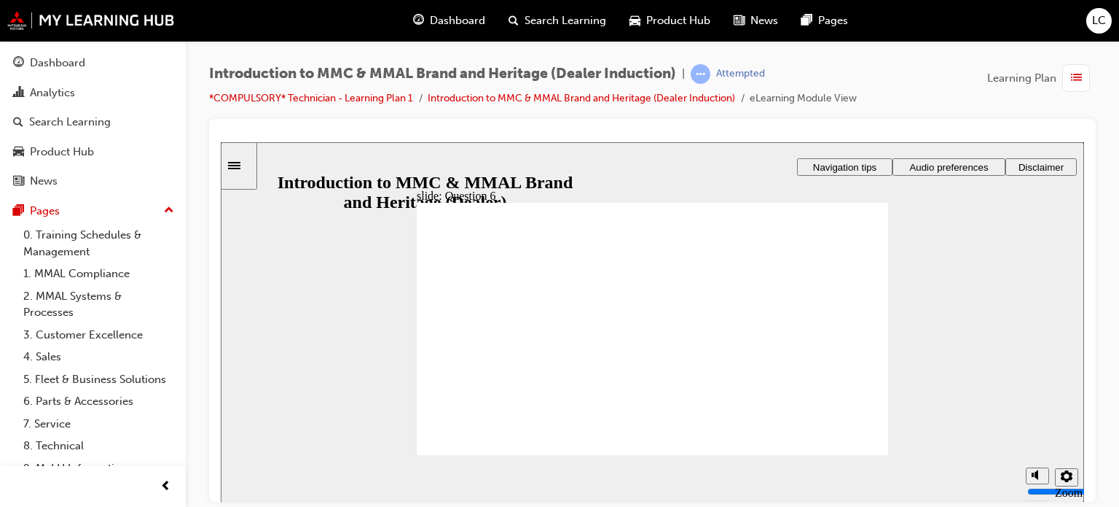
radio input "false"
radio input "true"
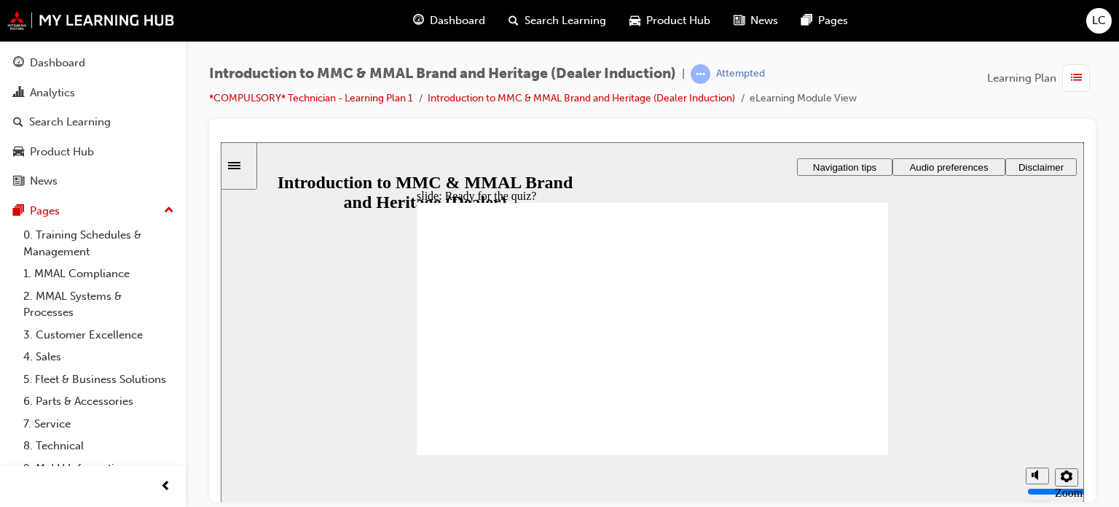
radio input "true"
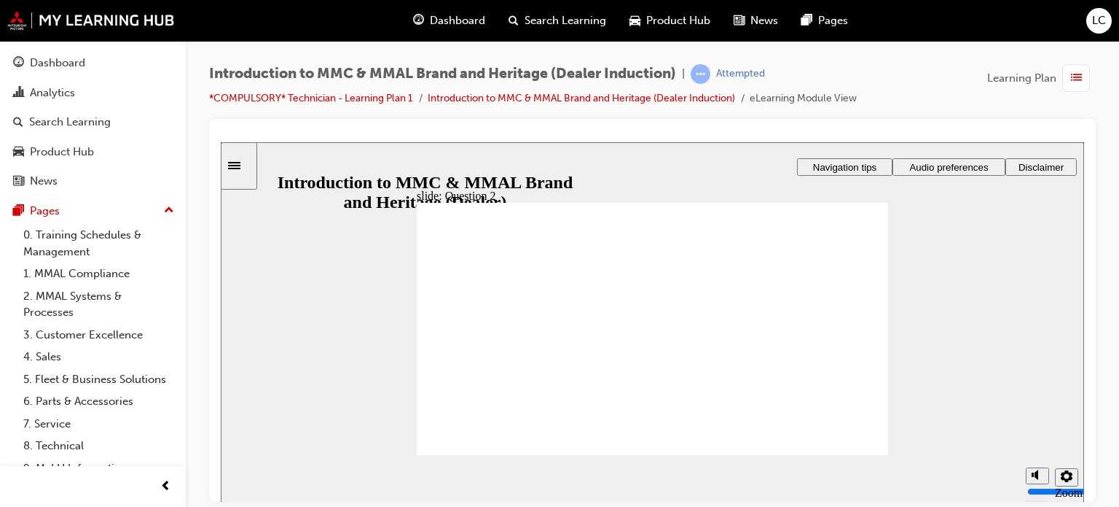
radio input "true"
radio input "false"
radio input "true"
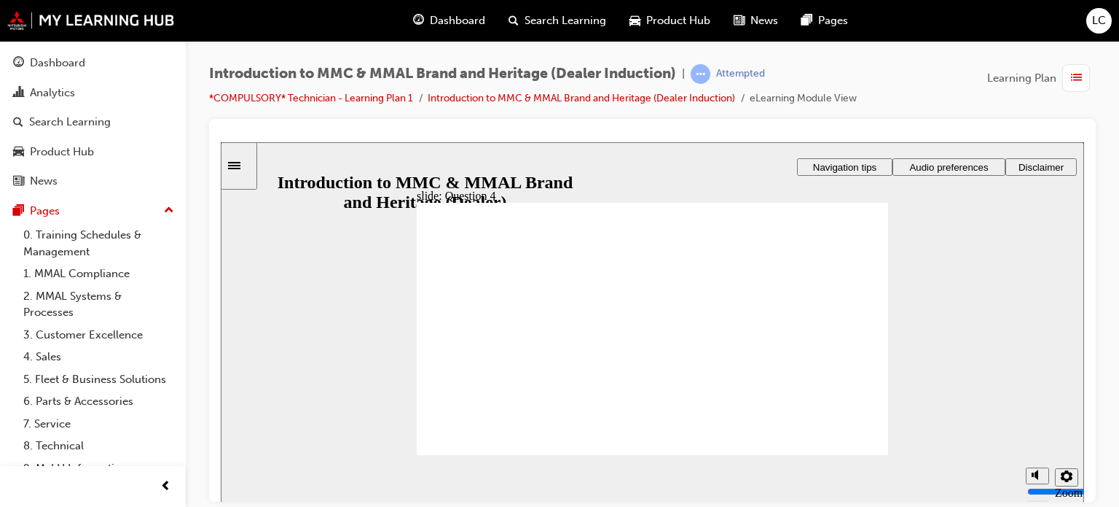
drag, startPoint x: 459, startPoint y: 425, endPoint x: 469, endPoint y: 434, distance: 13.9
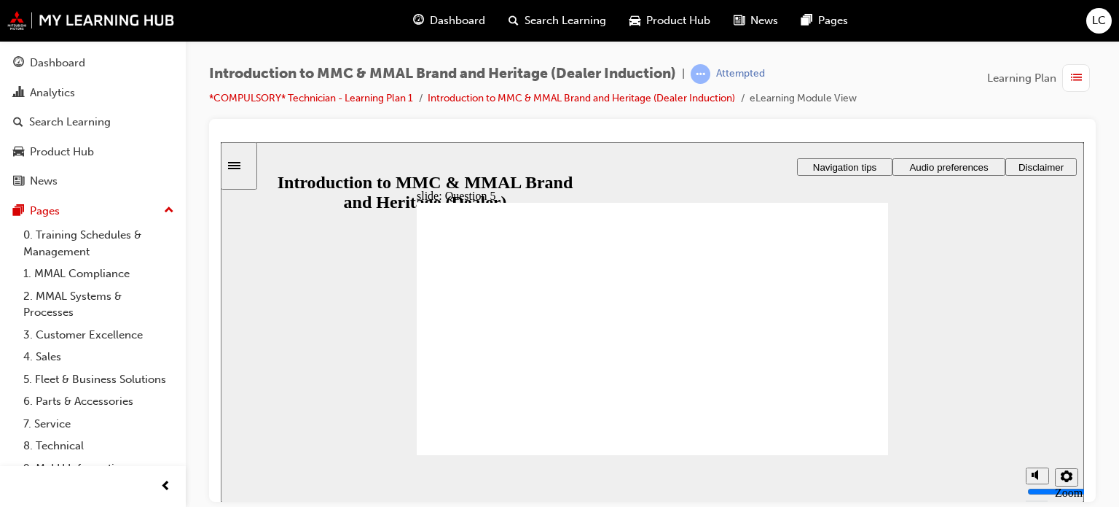
checkbox input "true"
checkbox input "false"
checkbox input "true"
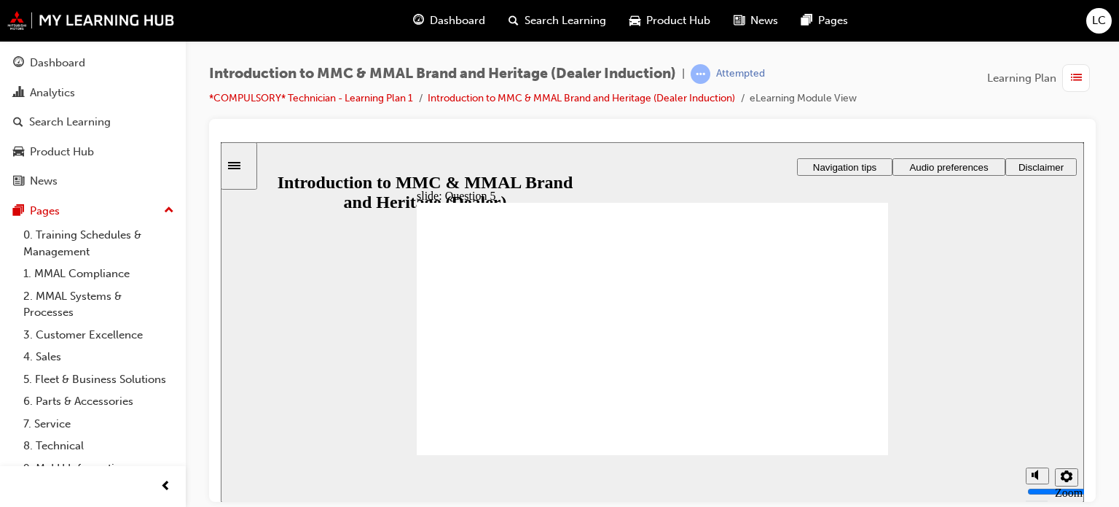
checkbox input "true"
drag, startPoint x: 440, startPoint y: 394, endPoint x: 454, endPoint y: 430, distance: 39.0
radio input "true"
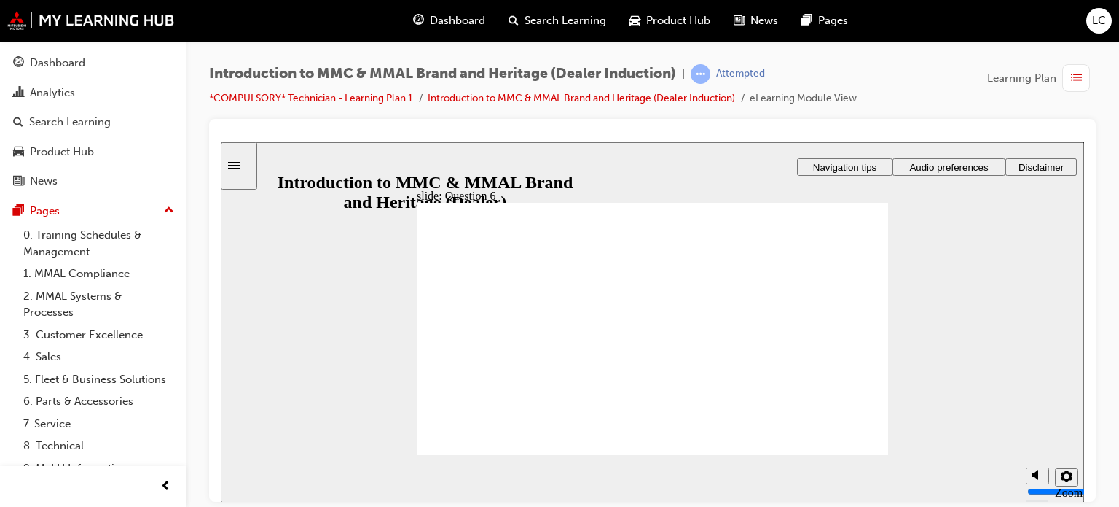
radio input "true"
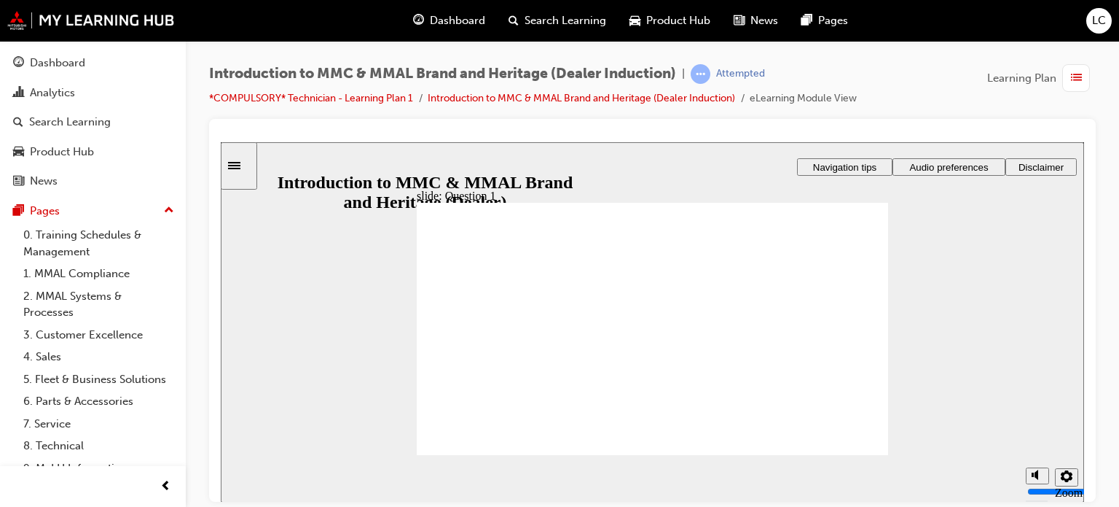
drag, startPoint x: 837, startPoint y: 435, endPoint x: 466, endPoint y: 406, distance: 371.4
radio input "true"
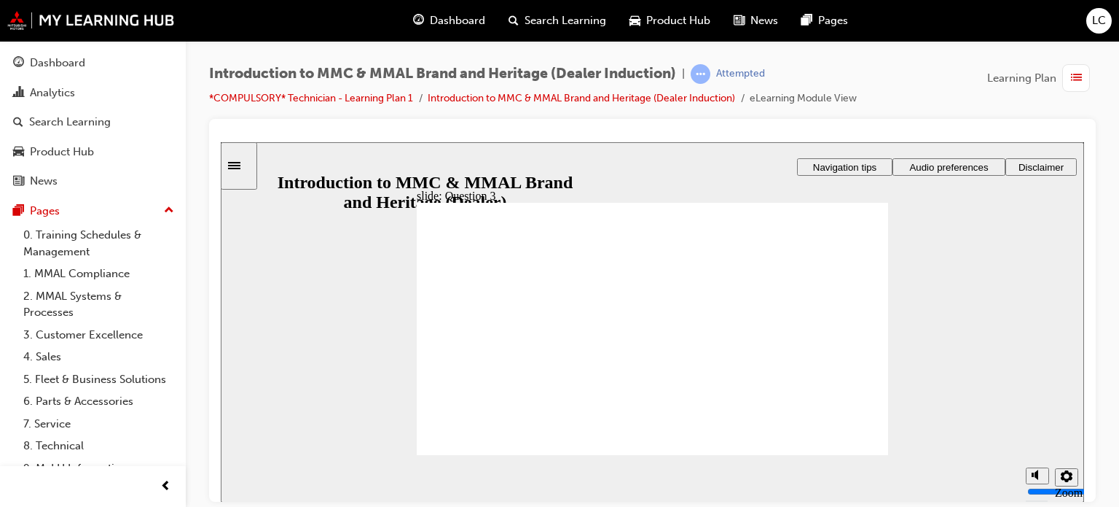
radio input "false"
radio input "true"
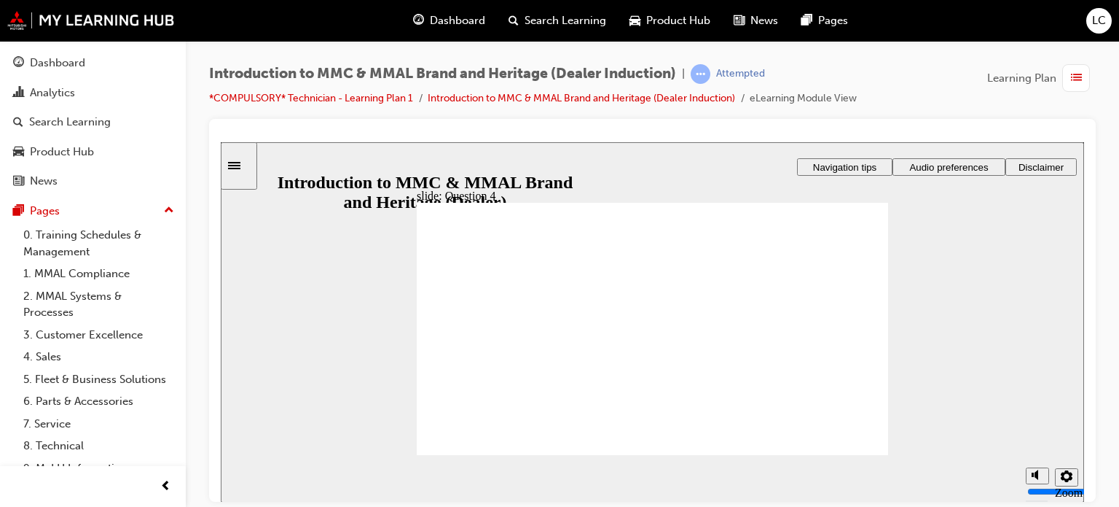
radio input "false"
radio input "true"
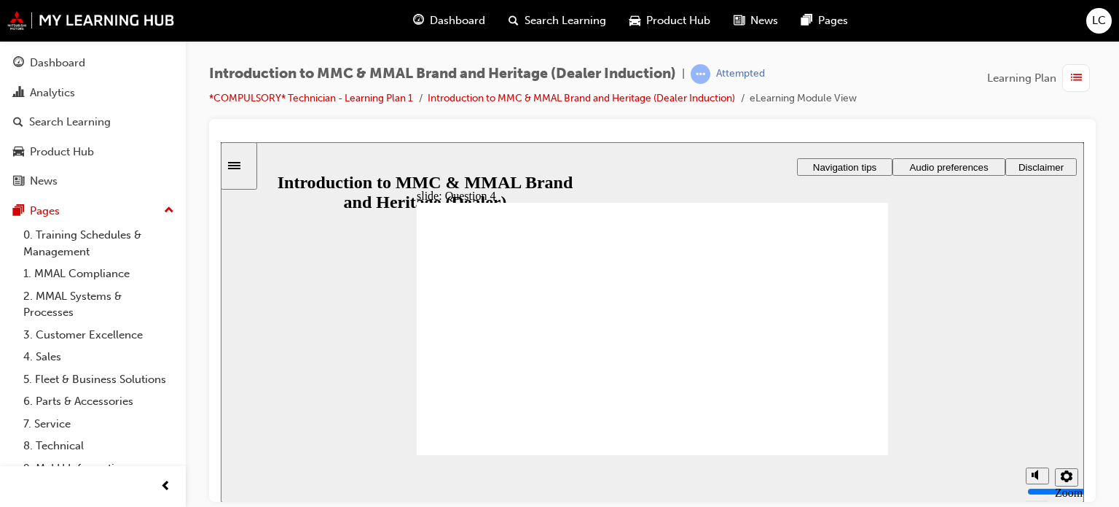
checkbox input "true"
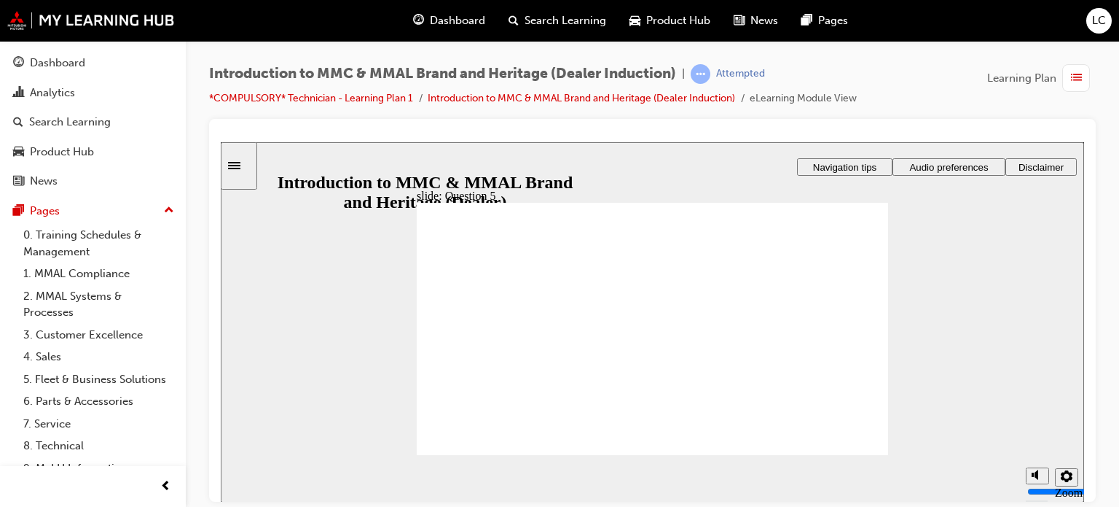
checkbox input "true"
radio input "true"
drag, startPoint x: 434, startPoint y: 366, endPoint x: 451, endPoint y: 442, distance: 77.6
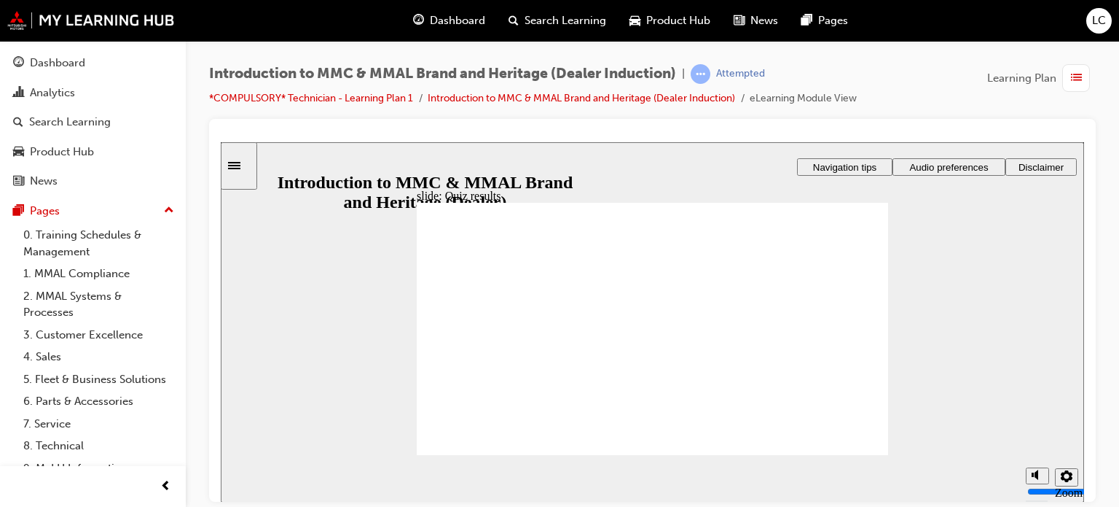
radio input "true"
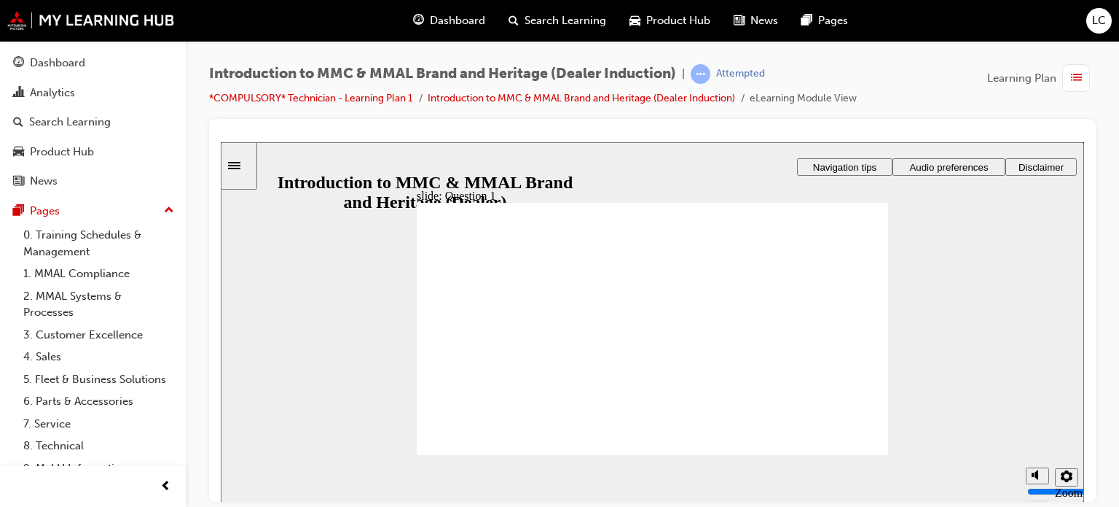
radio input "true"
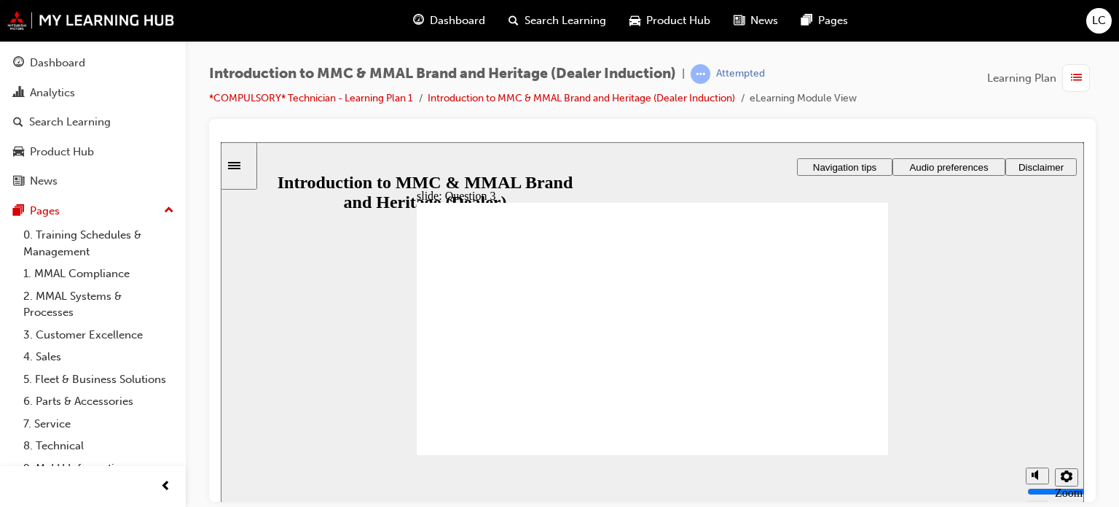
radio input "true"
checkbox input "true"
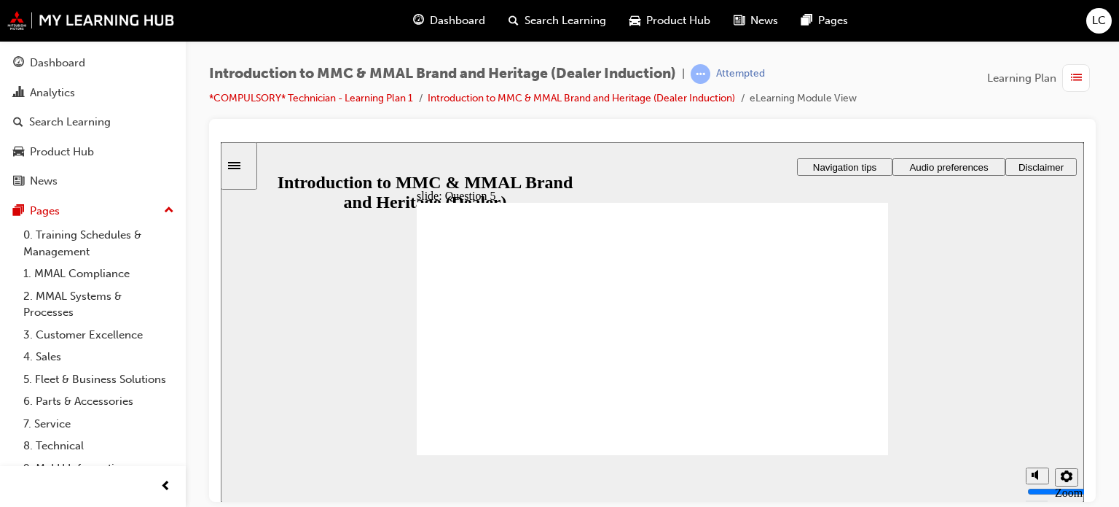
checkbox input "true"
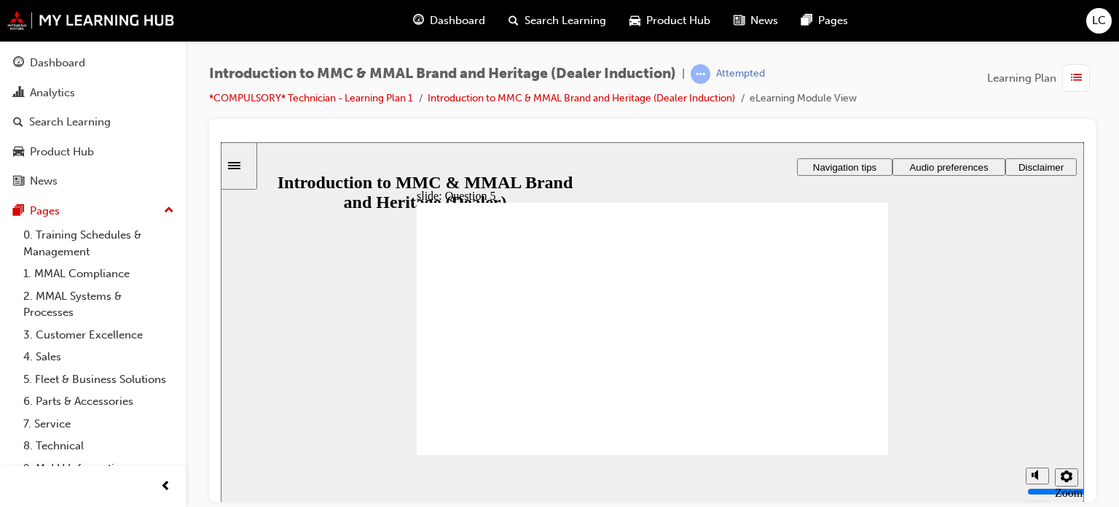
radio input "true"
drag, startPoint x: 431, startPoint y: 367, endPoint x: 463, endPoint y: 426, distance: 67.5
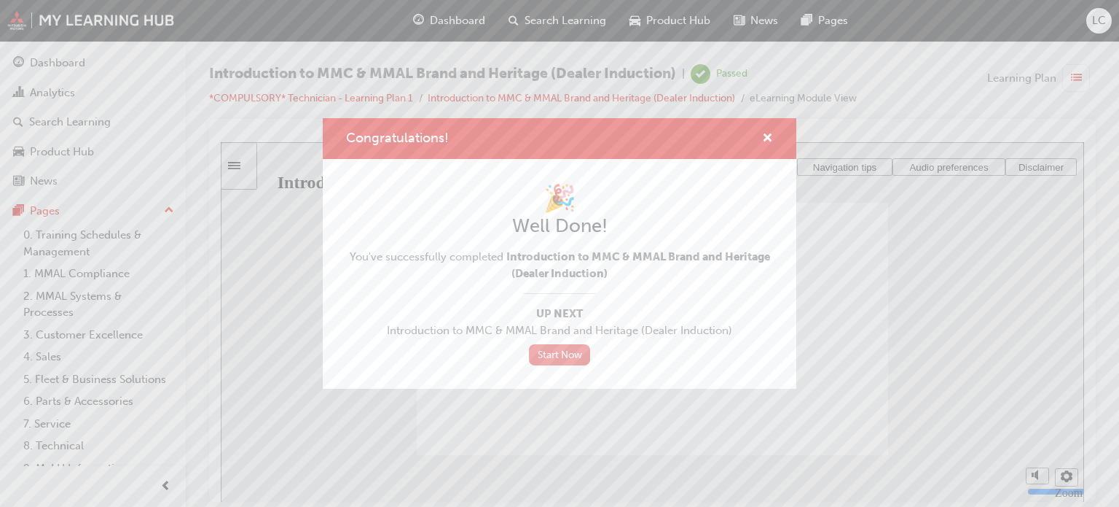
click at [576, 348] on link "Start Now" at bounding box center [559, 354] width 61 height 21
click at [566, 352] on link "Start Now" at bounding box center [559, 354] width 61 height 21
click at [586, 351] on link "Start Now" at bounding box center [559, 354] width 61 height 21
click at [766, 133] on span "cross-icon" at bounding box center [767, 139] width 11 height 13
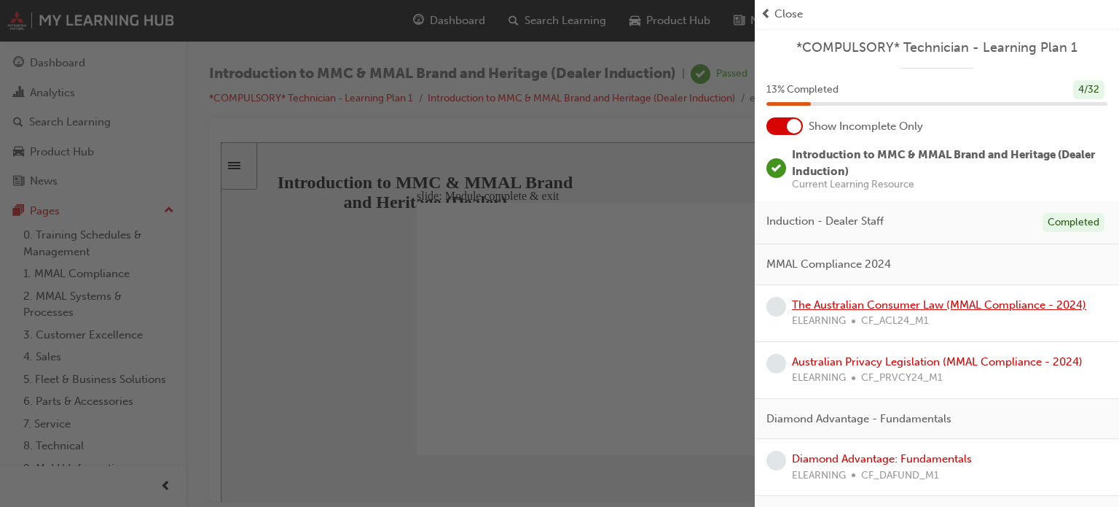
click at [846, 300] on link "The Australian Consumer Law (MMAL Compliance - 2024)" at bounding box center [939, 304] width 294 height 13
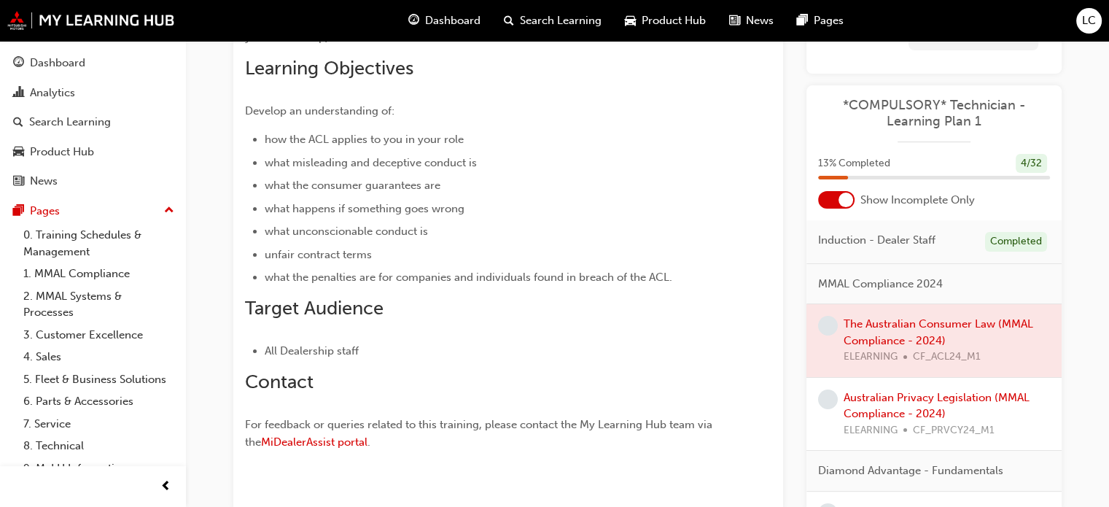
scroll to position [327, 0]
click at [854, 198] on div "Show Incomplete Only" at bounding box center [933, 198] width 255 height 17
click at [840, 202] on div at bounding box center [845, 199] width 15 height 15
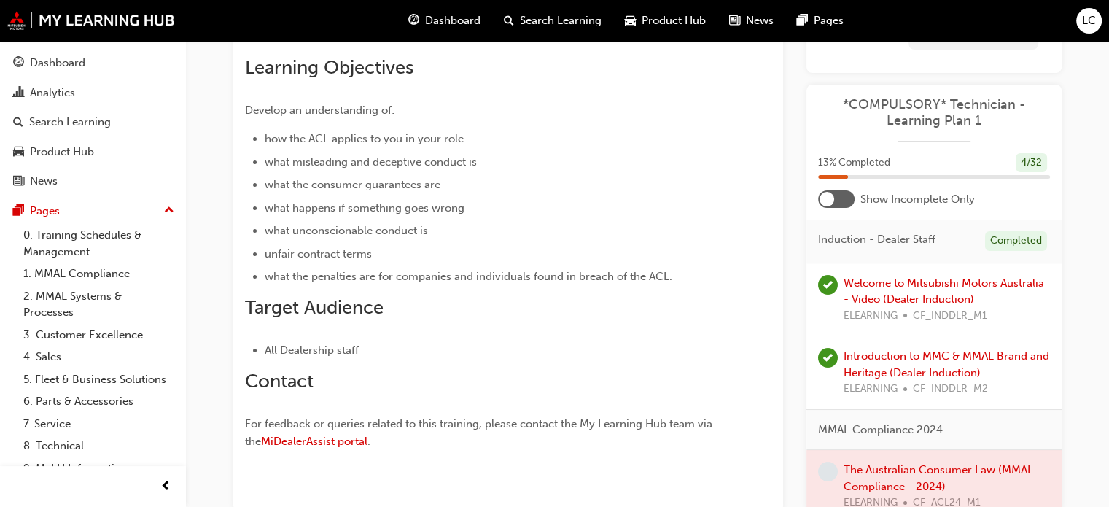
click at [840, 200] on div at bounding box center [836, 198] width 36 height 17
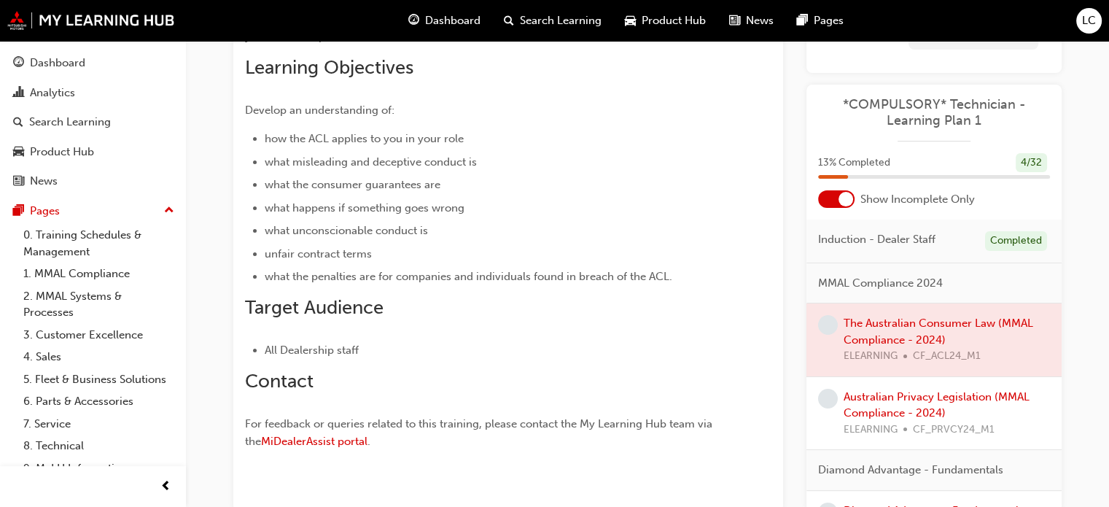
click at [840, 200] on div at bounding box center [845, 199] width 15 height 15
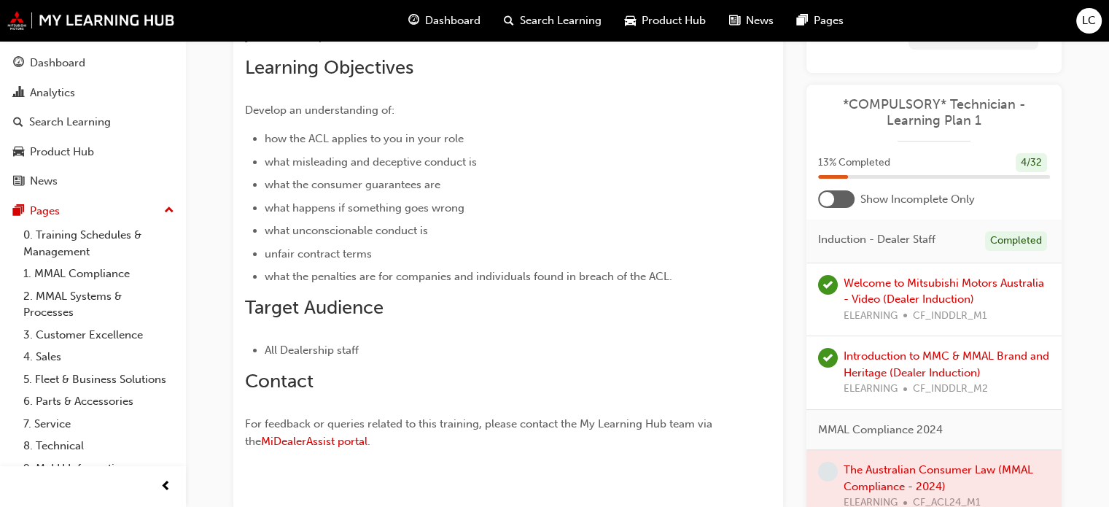
click at [840, 200] on div at bounding box center [836, 198] width 36 height 17
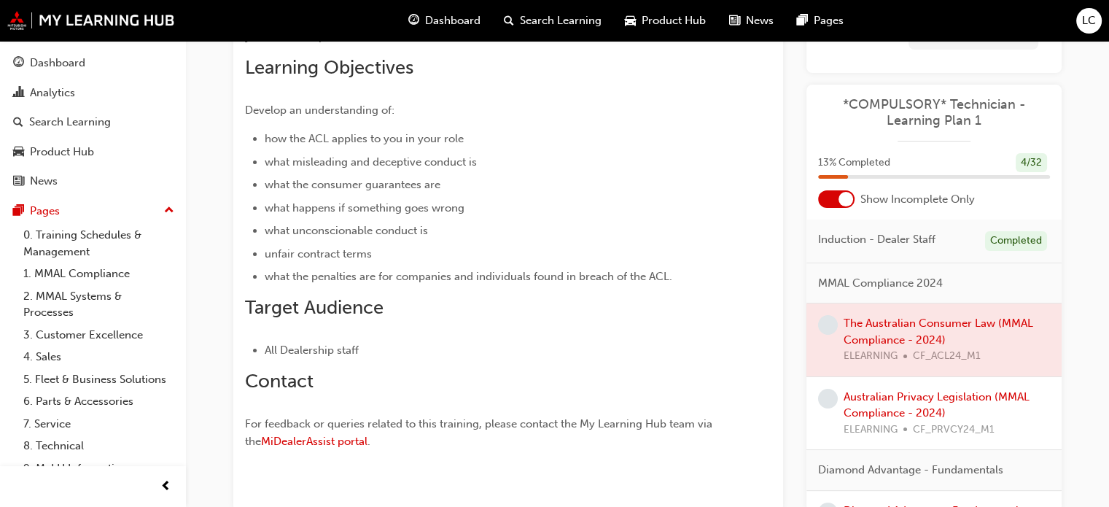
click at [840, 200] on div at bounding box center [845, 199] width 15 height 15
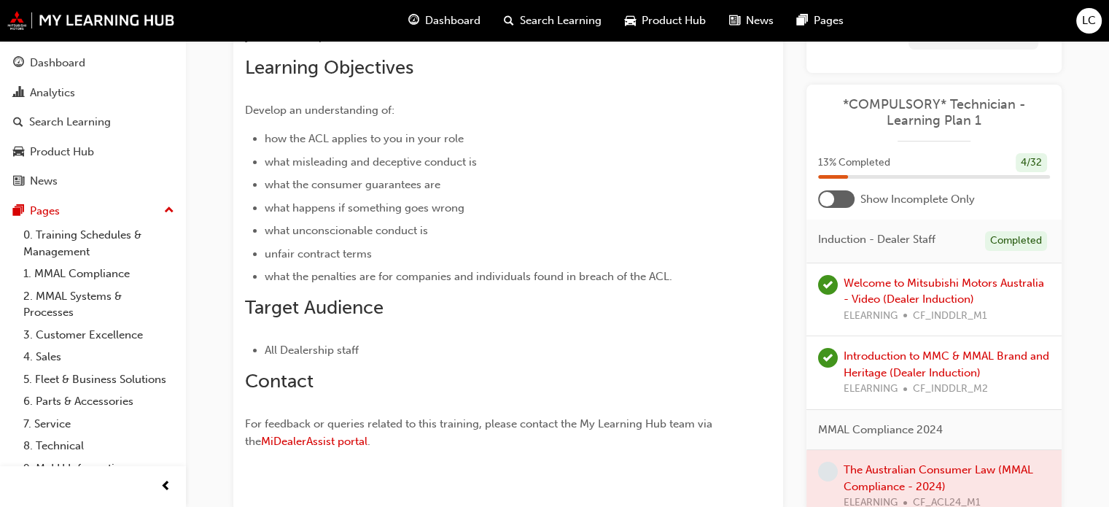
click at [840, 200] on div at bounding box center [836, 198] width 36 height 17
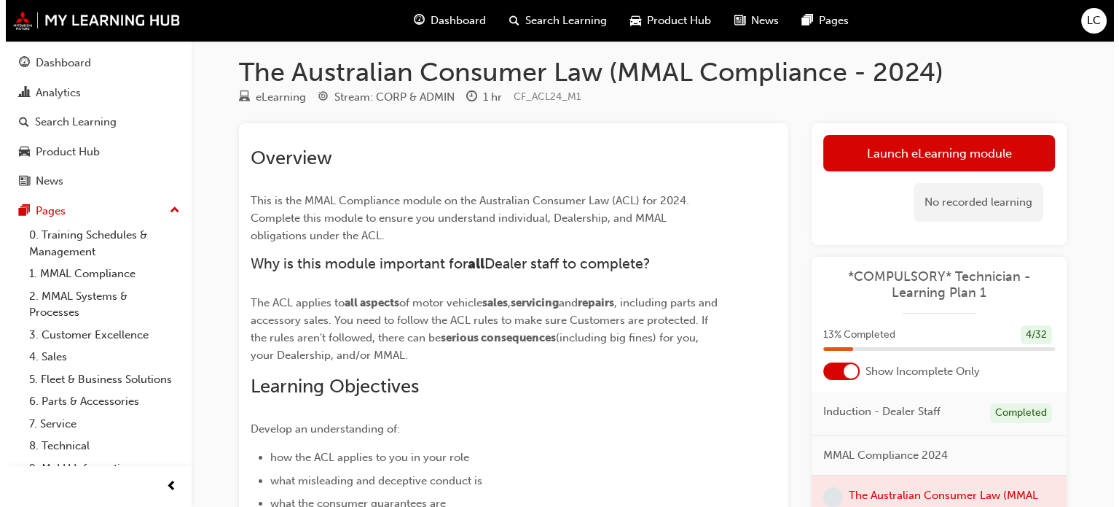
scroll to position [0, 0]
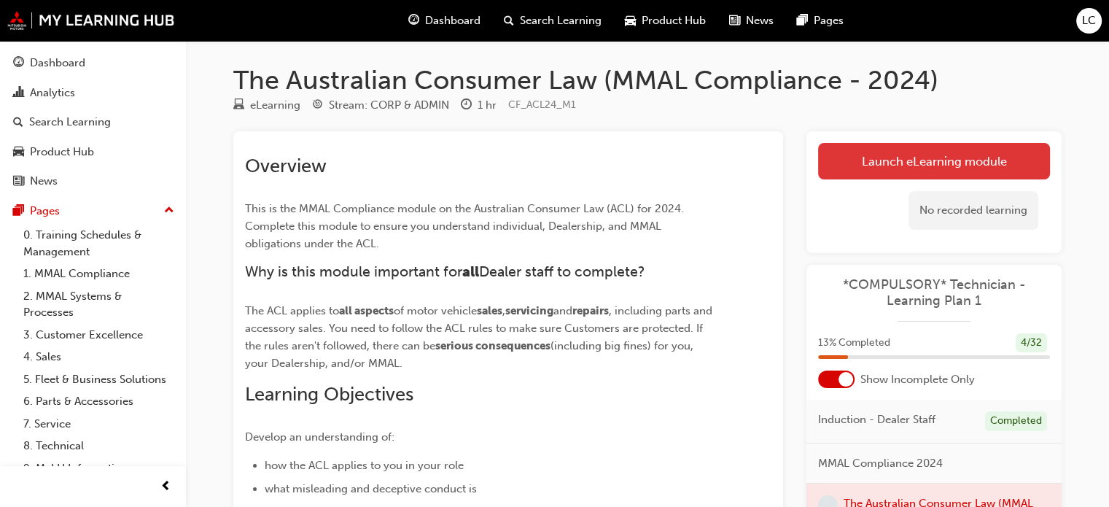
click at [898, 153] on link "Launch eLearning module" at bounding box center [934, 161] width 232 height 36
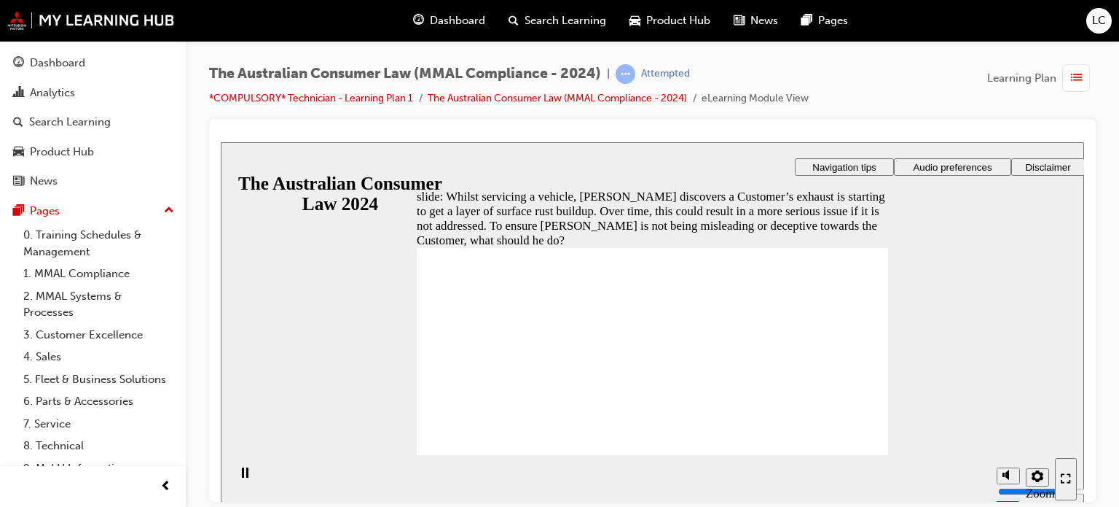
radio input "true"
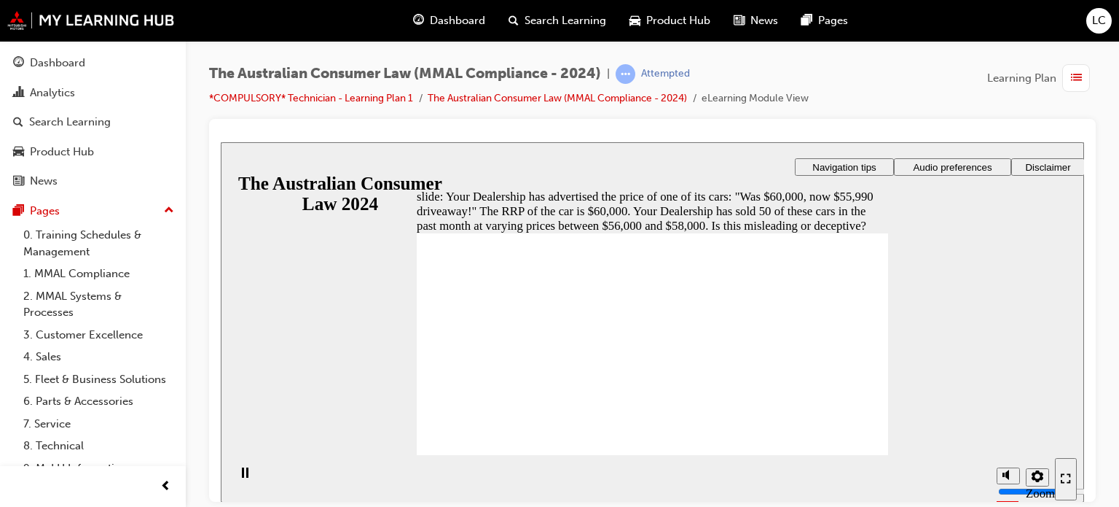
radio input "true"
drag, startPoint x: 466, startPoint y: 310, endPoint x: 452, endPoint y: 427, distance: 118.2
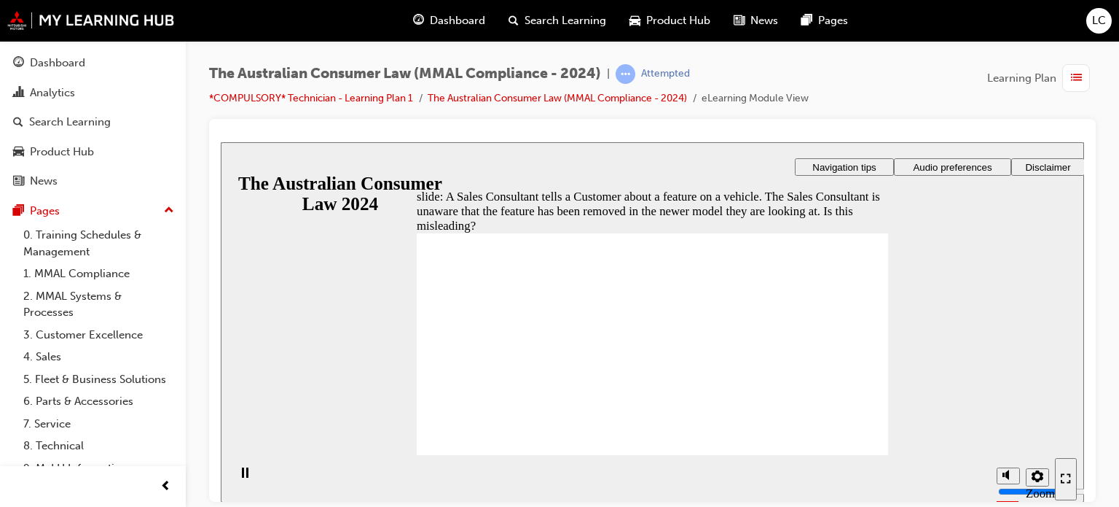
radio input "true"
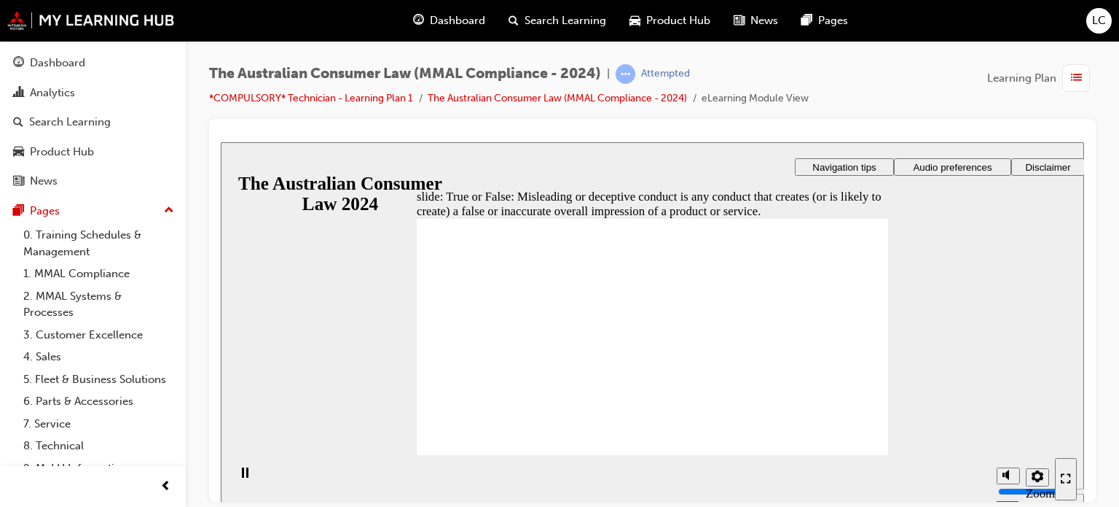
radio input "true"
drag, startPoint x: 496, startPoint y: 297, endPoint x: 507, endPoint y: 443, distance: 146.2
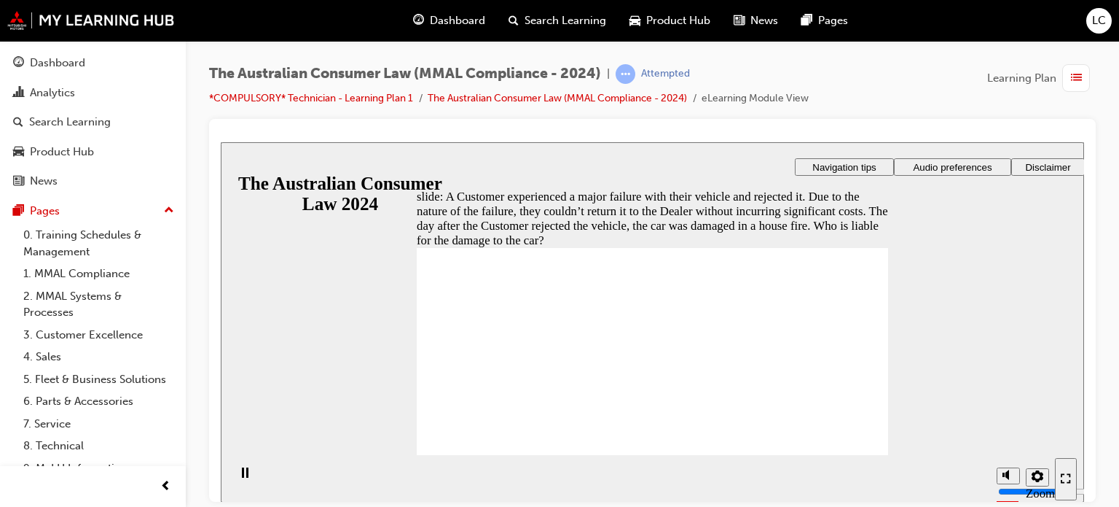
radio input "true"
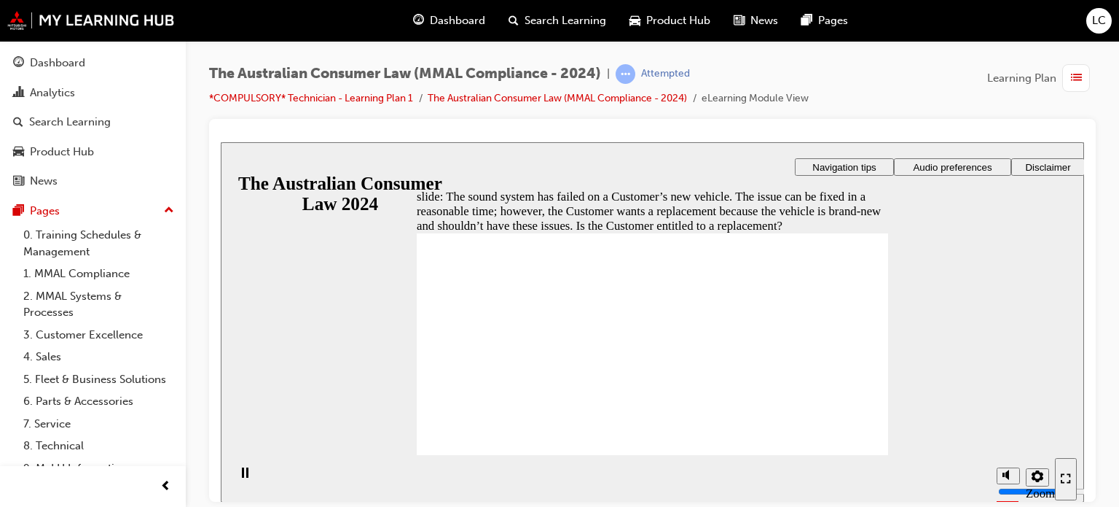
radio input "true"
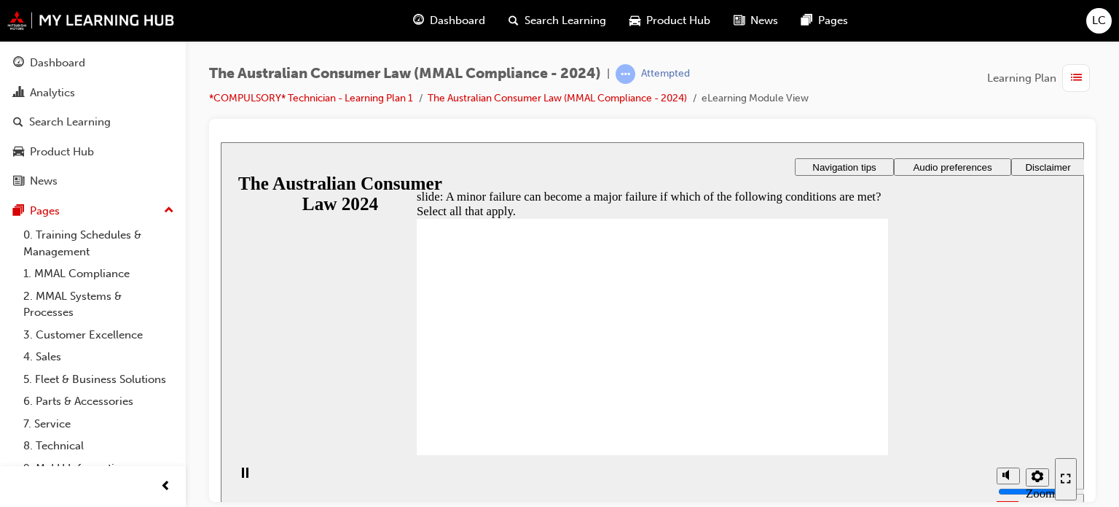
checkbox input "true"
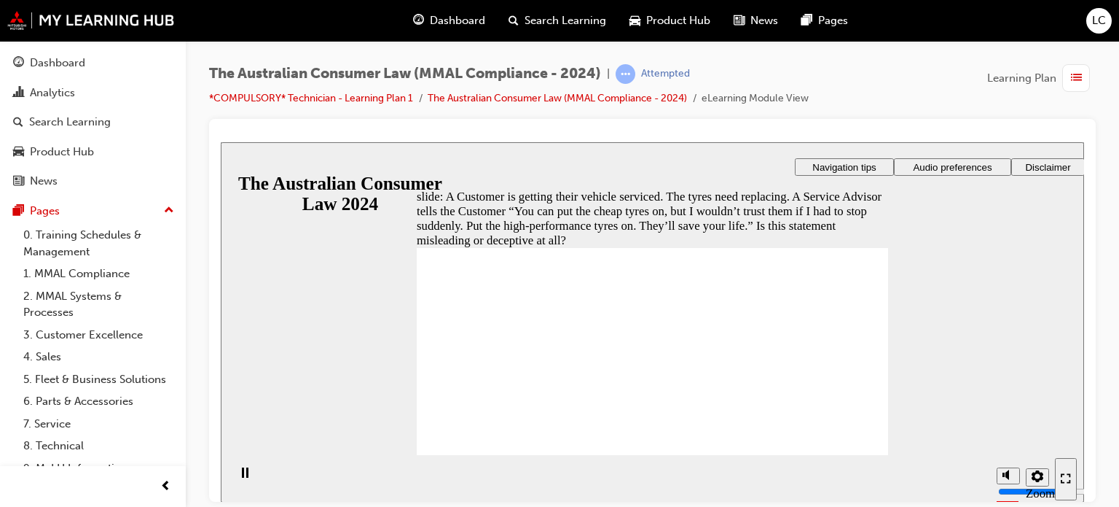
radio input "true"
checkbox input "true"
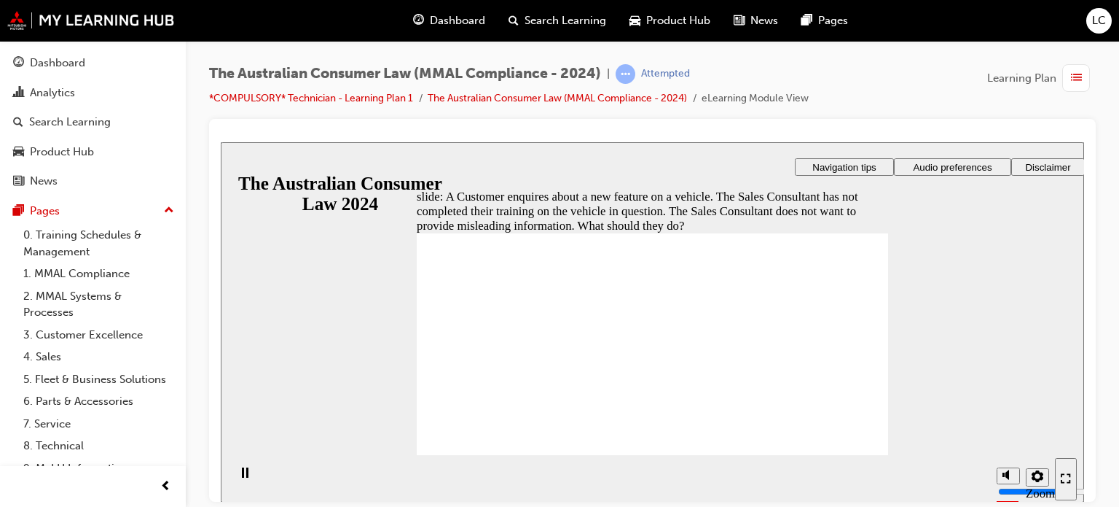
radio input "true"
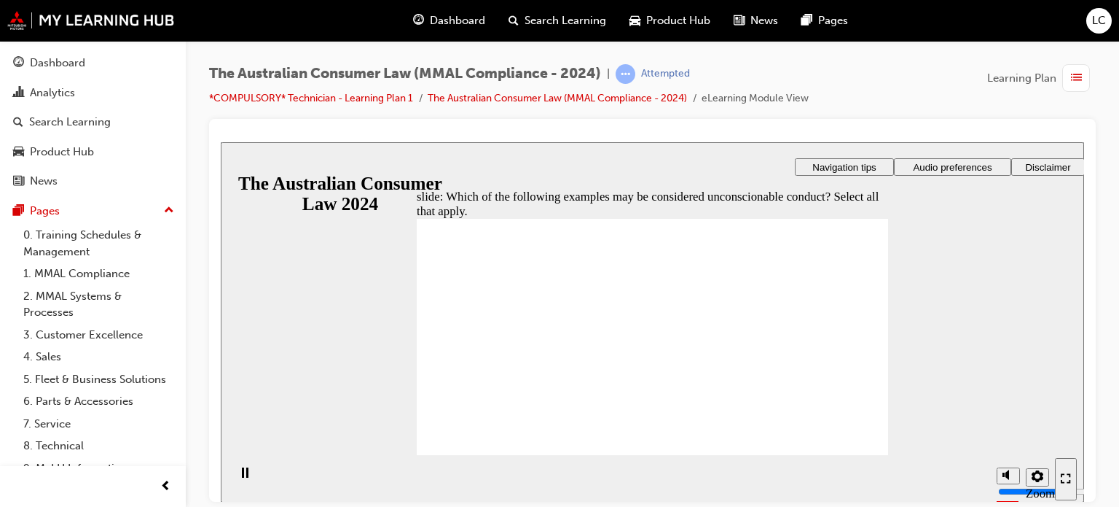
checkbox input "true"
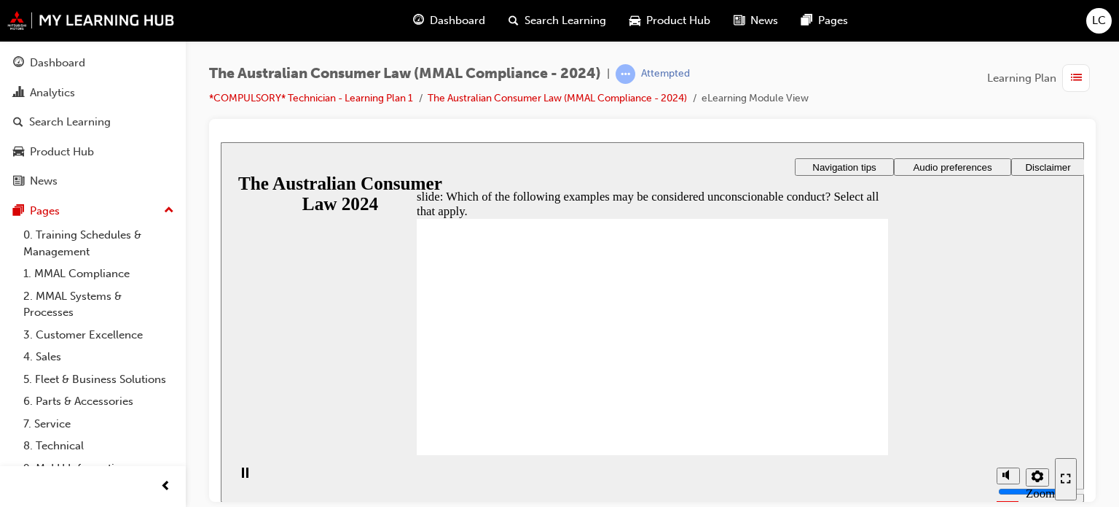
checkbox input "true"
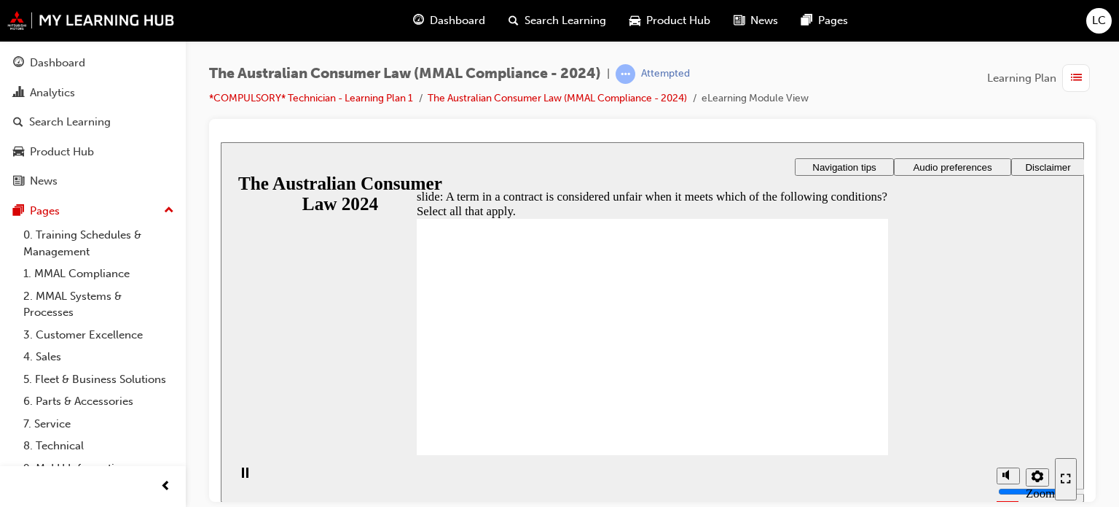
checkbox input "true"
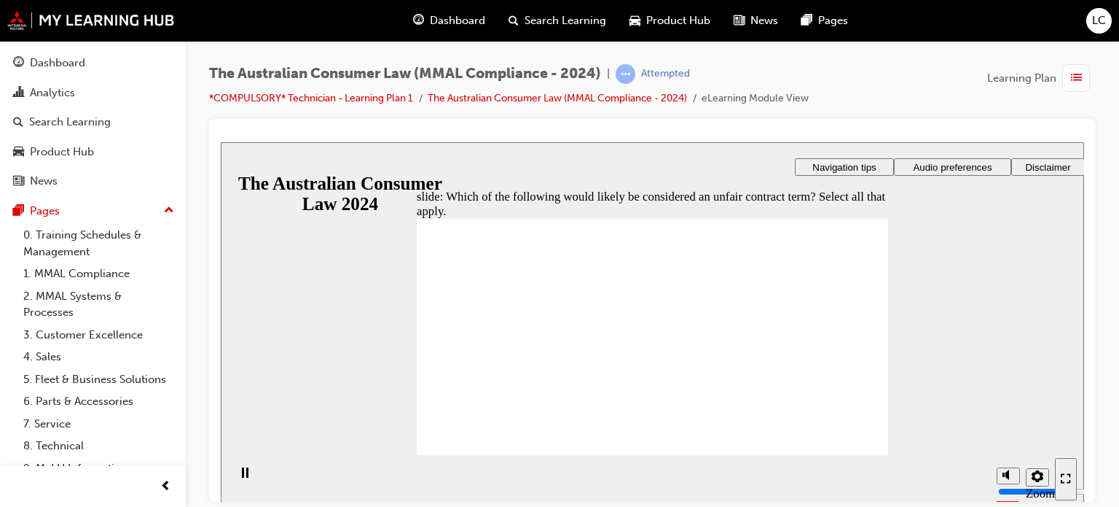
checkbox input "true"
drag, startPoint x: 437, startPoint y: 336, endPoint x: 493, endPoint y: 443, distance: 120.6
radio input "true"
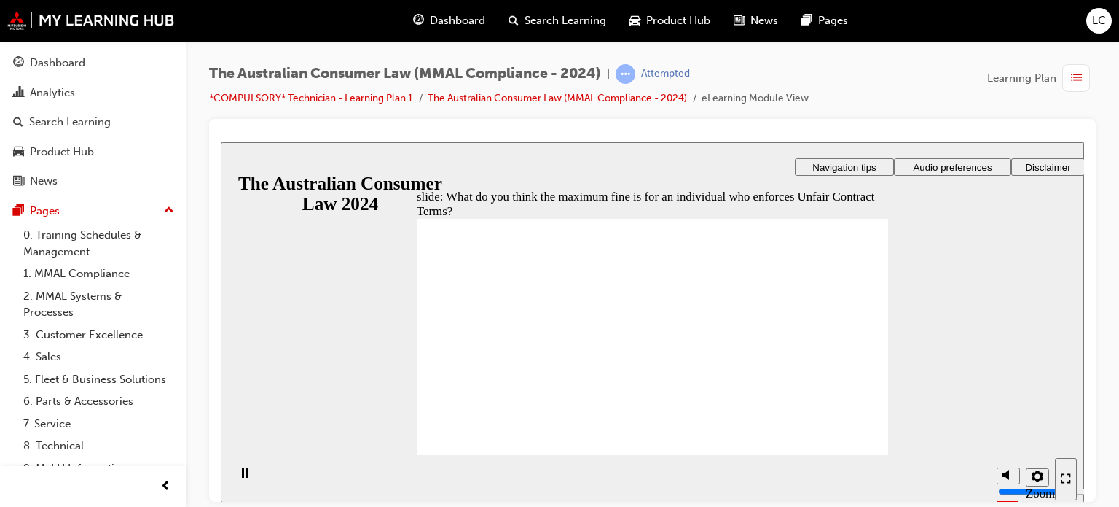
drag, startPoint x: 496, startPoint y: 326, endPoint x: 476, endPoint y: 429, distance: 105.3
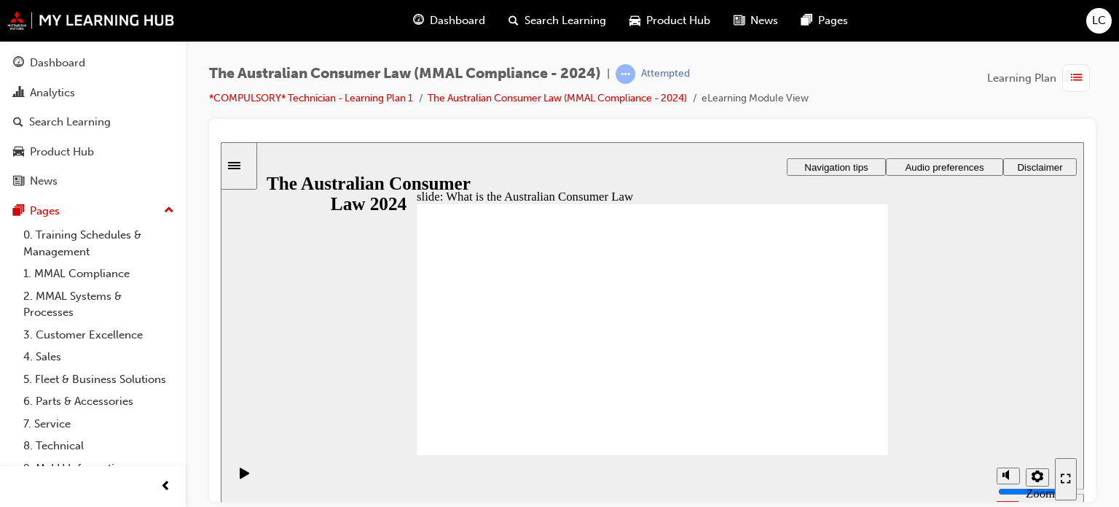
drag, startPoint x: 857, startPoint y: 435, endPoint x: 829, endPoint y: 395, distance: 49.1
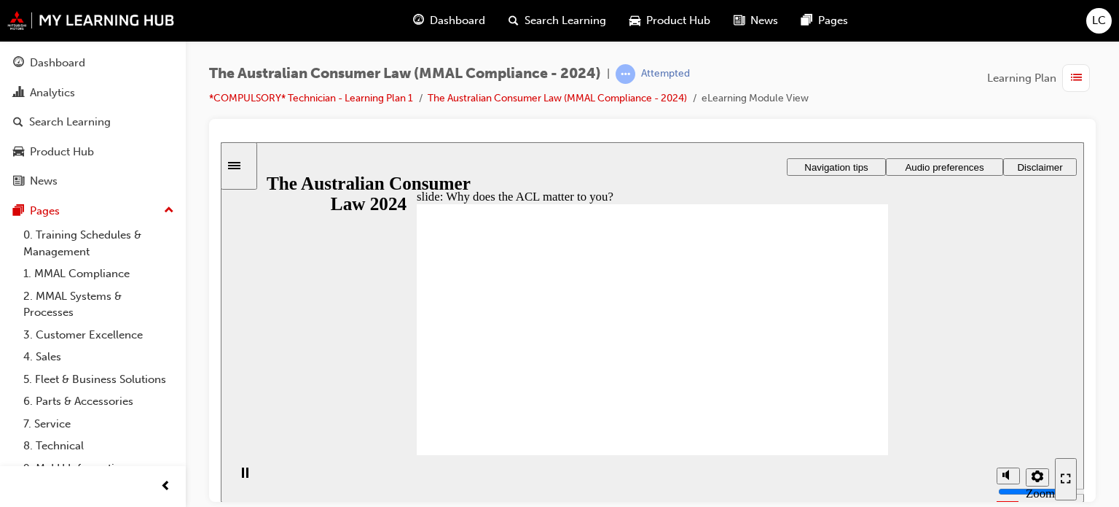
click at [938, 164] on span "Audio preferences" at bounding box center [944, 166] width 79 height 11
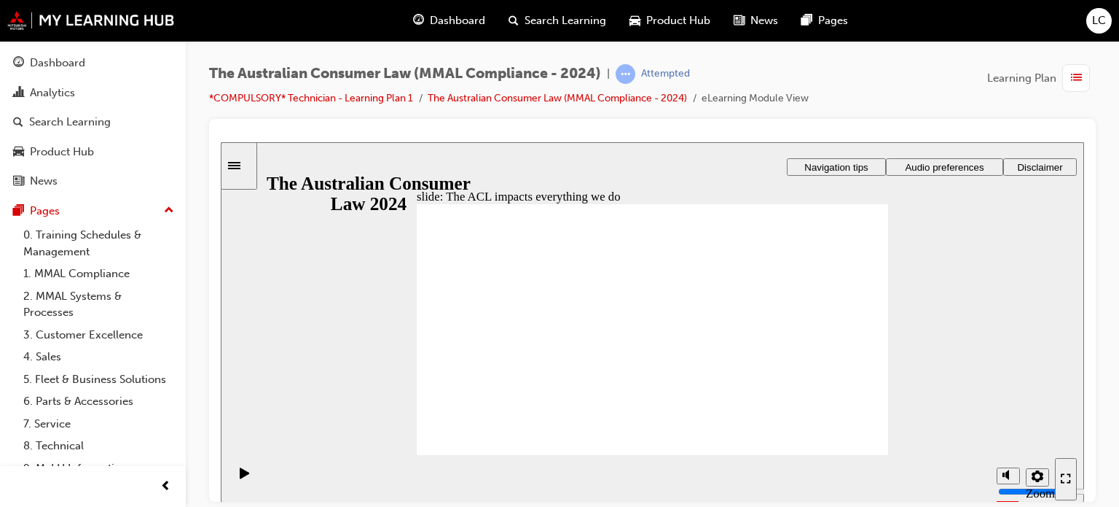
radio input "true"
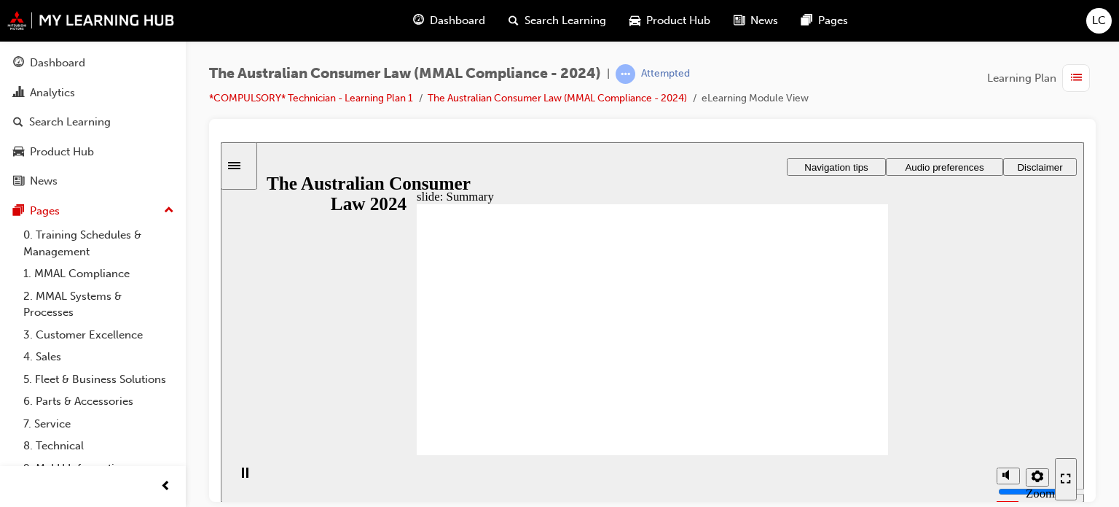
click at [986, 394] on div "slide: Topic complete Rectangle 1 Rectangle 3 Rectangle Oval Topic 1 complete! …" at bounding box center [653, 321] width 864 height 360
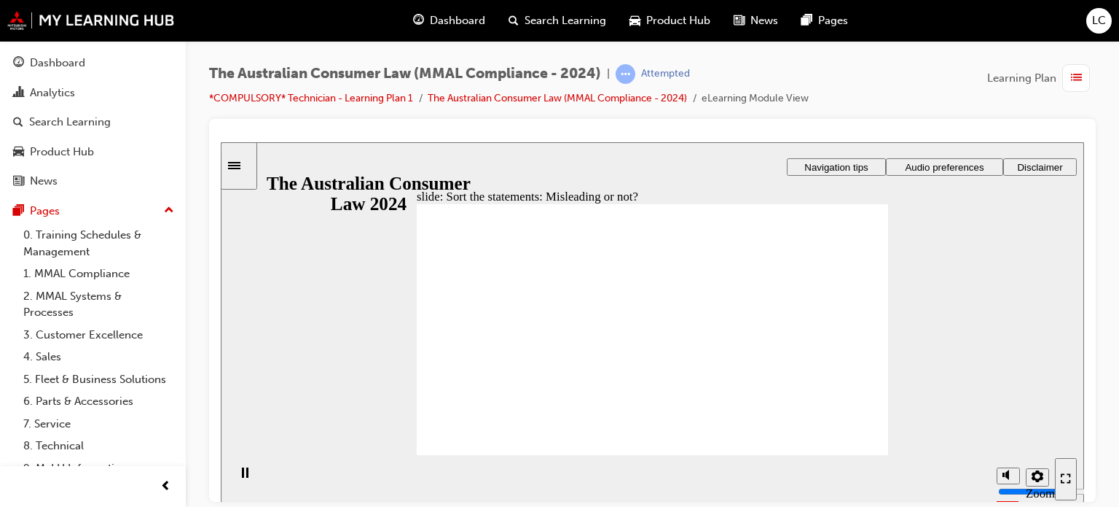
drag, startPoint x: 714, startPoint y: 278, endPoint x: 610, endPoint y: 359, distance: 131.4
drag, startPoint x: 695, startPoint y: 292, endPoint x: 768, endPoint y: 369, distance: 105.7
drag, startPoint x: 665, startPoint y: 281, endPoint x: 558, endPoint y: 362, distance: 134.8
drag, startPoint x: 688, startPoint y: 289, endPoint x: 774, endPoint y: 377, distance: 122.7
drag, startPoint x: 709, startPoint y: 272, endPoint x: 603, endPoint y: 363, distance: 139.5
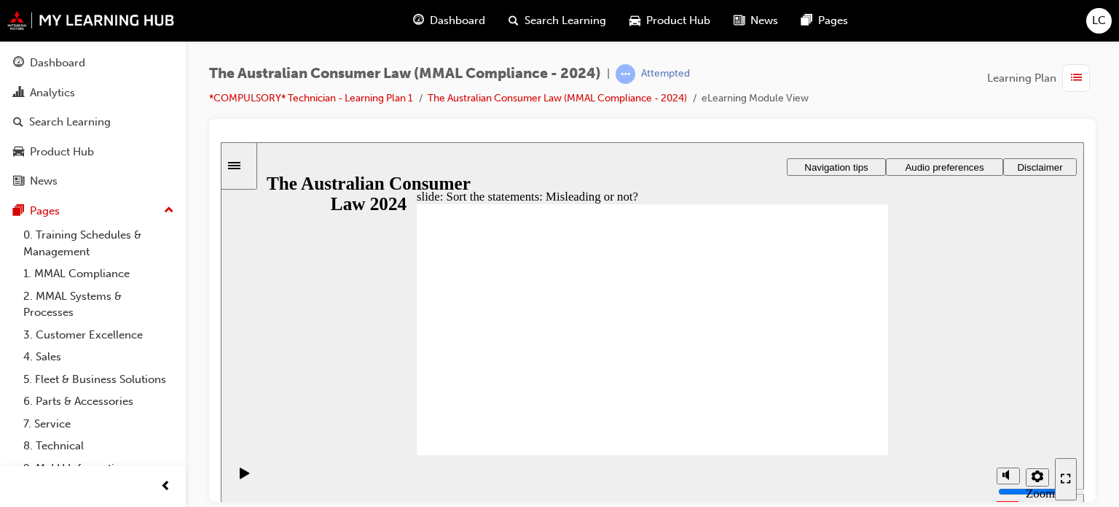
drag, startPoint x: 702, startPoint y: 275, endPoint x: 607, endPoint y: 367, distance: 132.5
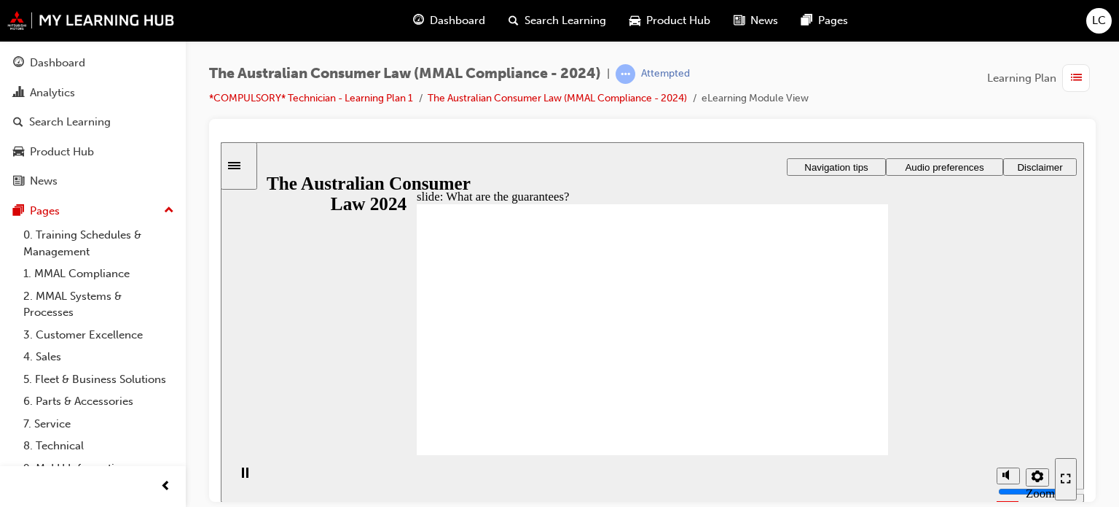
click at [1071, 70] on span "list-icon" at bounding box center [1076, 78] width 11 height 18
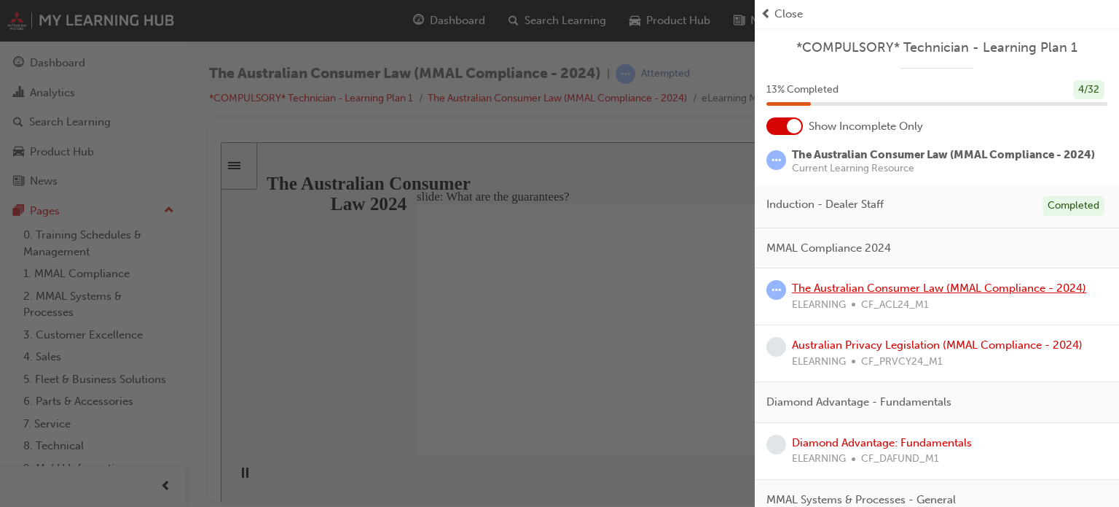
click at [995, 288] on link "The Australian Consumer Law (MMAL Compliance - 2024)" at bounding box center [939, 287] width 294 height 13
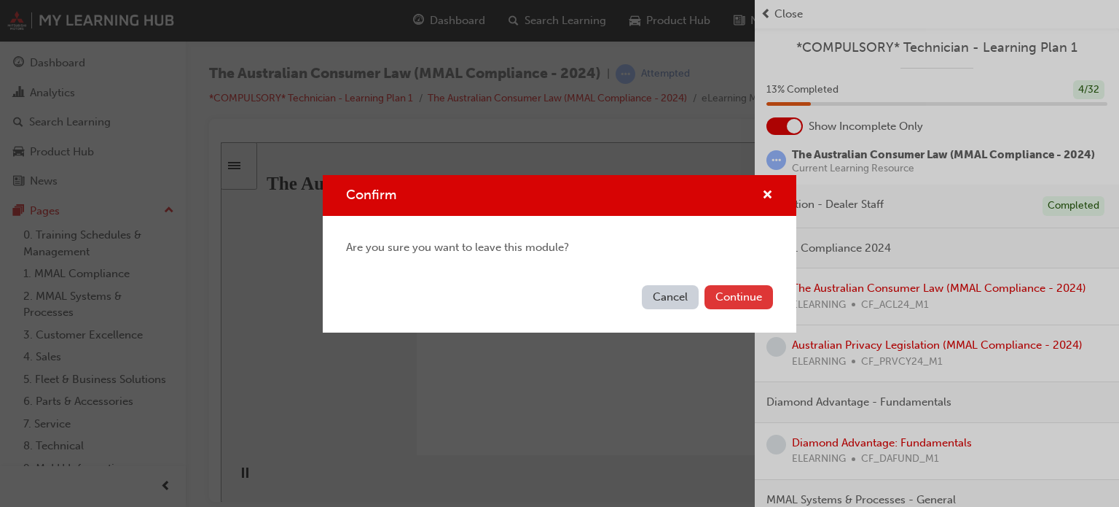
click at [758, 295] on button "Continue" at bounding box center [739, 297] width 69 height 24
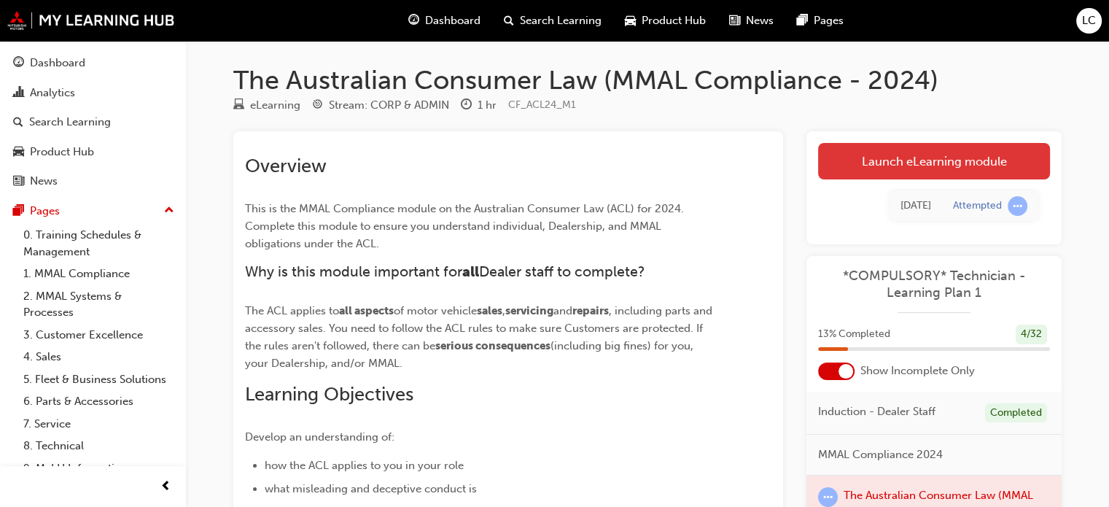
click at [880, 166] on link "Launch eLearning module" at bounding box center [934, 161] width 232 height 36
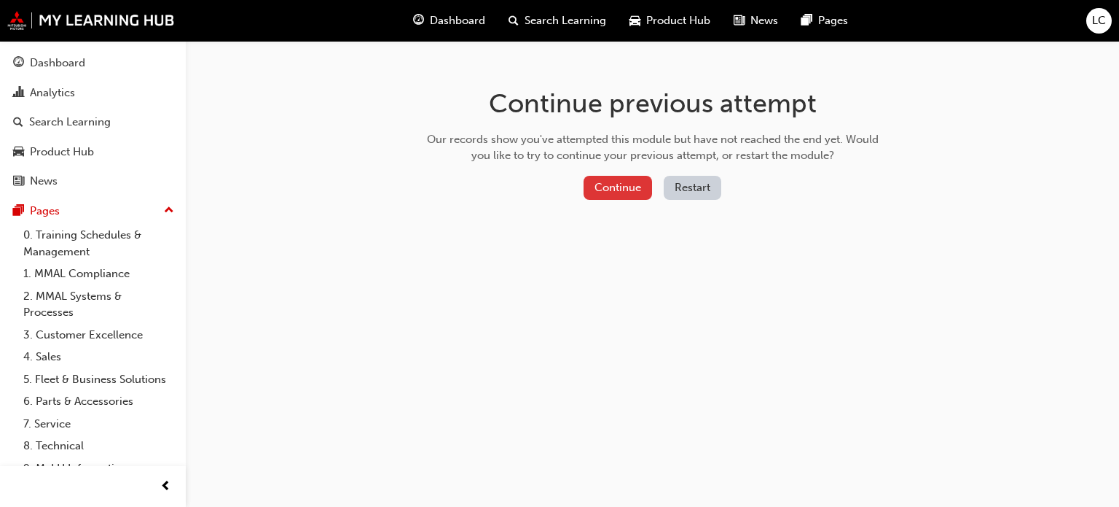
click at [633, 180] on button "Continue" at bounding box center [618, 188] width 69 height 24
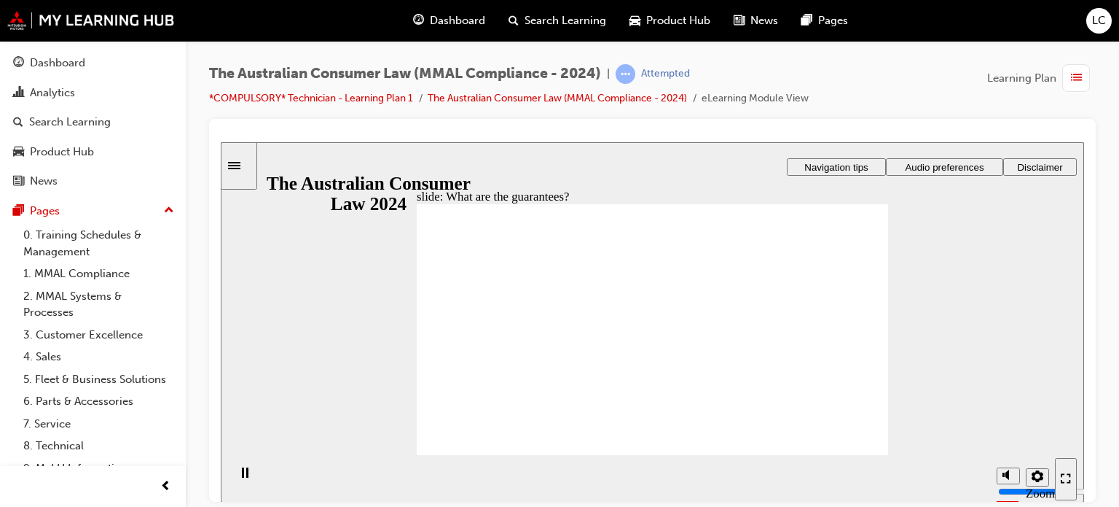
drag, startPoint x: 818, startPoint y: 273, endPoint x: 808, endPoint y: 277, distance: 11.5
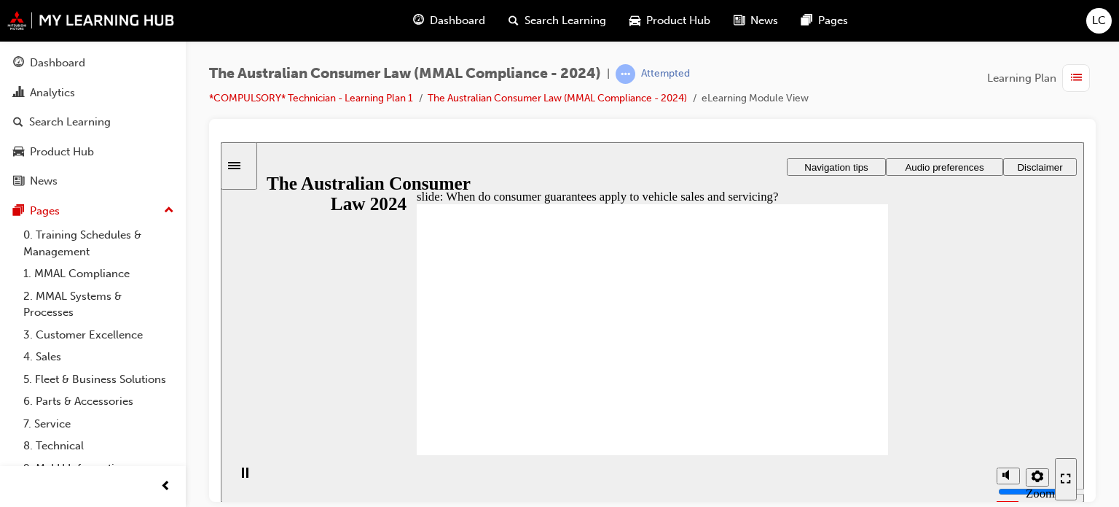
drag, startPoint x: 869, startPoint y: 421, endPoint x: 851, endPoint y: 439, distance: 25.8
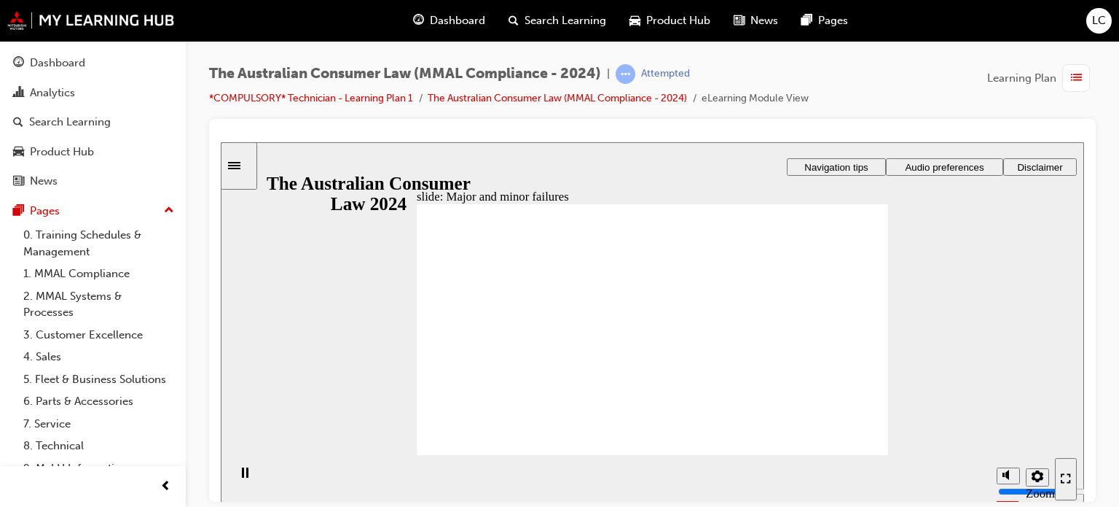
drag, startPoint x: 692, startPoint y: 292, endPoint x: 821, endPoint y: 388, distance: 160.9
drag, startPoint x: 686, startPoint y: 275, endPoint x: 555, endPoint y: 364, distance: 158.5
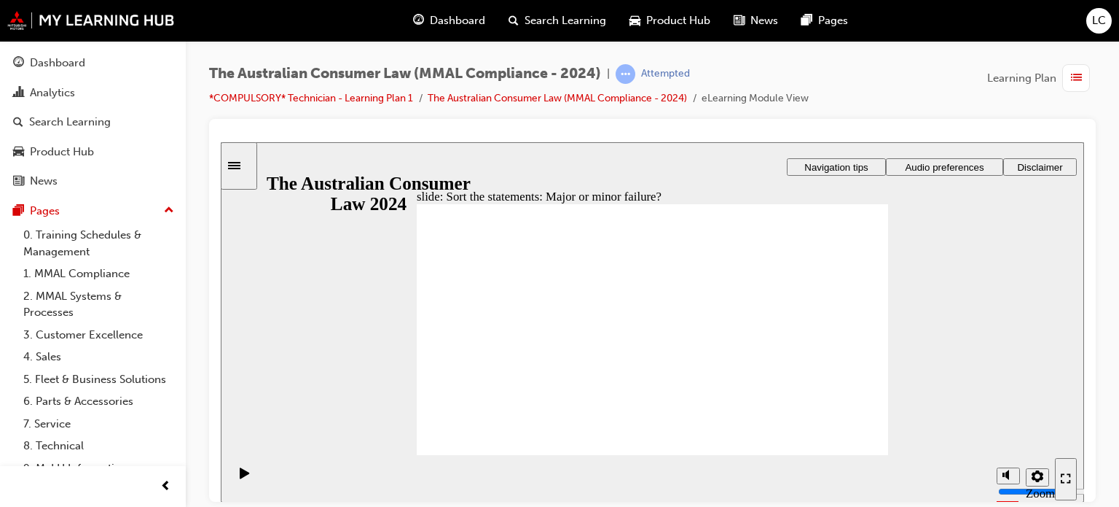
drag, startPoint x: 653, startPoint y: 299, endPoint x: 550, endPoint y: 409, distance: 150.6
drag, startPoint x: 606, startPoint y: 277, endPoint x: 476, endPoint y: 346, distance: 147.7
drag, startPoint x: 641, startPoint y: 270, endPoint x: 524, endPoint y: 365, distance: 150.8
drag, startPoint x: 638, startPoint y: 264, endPoint x: 753, endPoint y: 347, distance: 141.4
drag, startPoint x: 665, startPoint y: 275, endPoint x: 528, endPoint y: 380, distance: 172.6
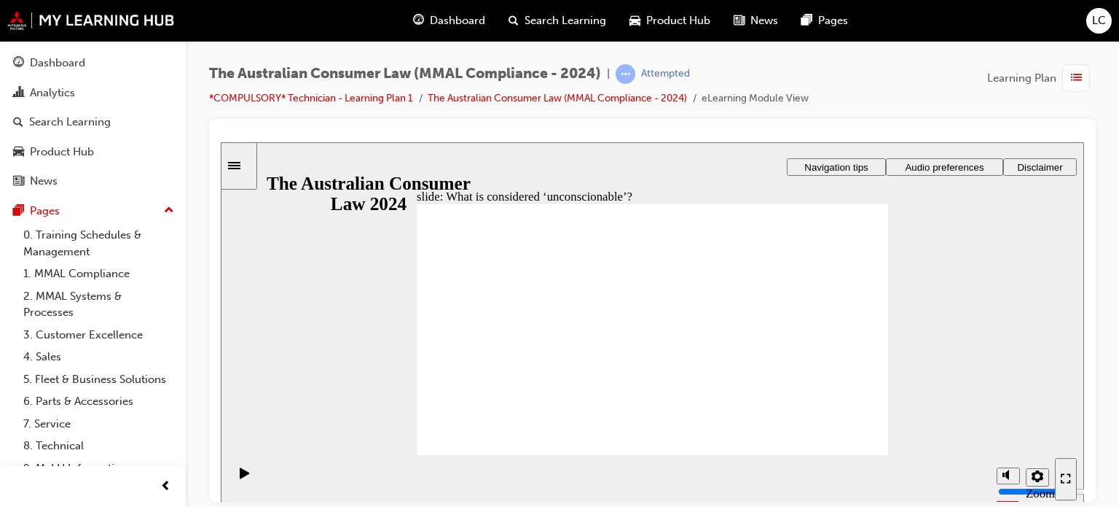
drag, startPoint x: 659, startPoint y: 297, endPoint x: 527, endPoint y: 372, distance: 151.4
drag, startPoint x: 669, startPoint y: 288, endPoint x: 541, endPoint y: 356, distance: 145.4
drag, startPoint x: 673, startPoint y: 281, endPoint x: 798, endPoint y: 349, distance: 142.9
drag, startPoint x: 646, startPoint y: 284, endPoint x: 523, endPoint y: 352, distance: 140.6
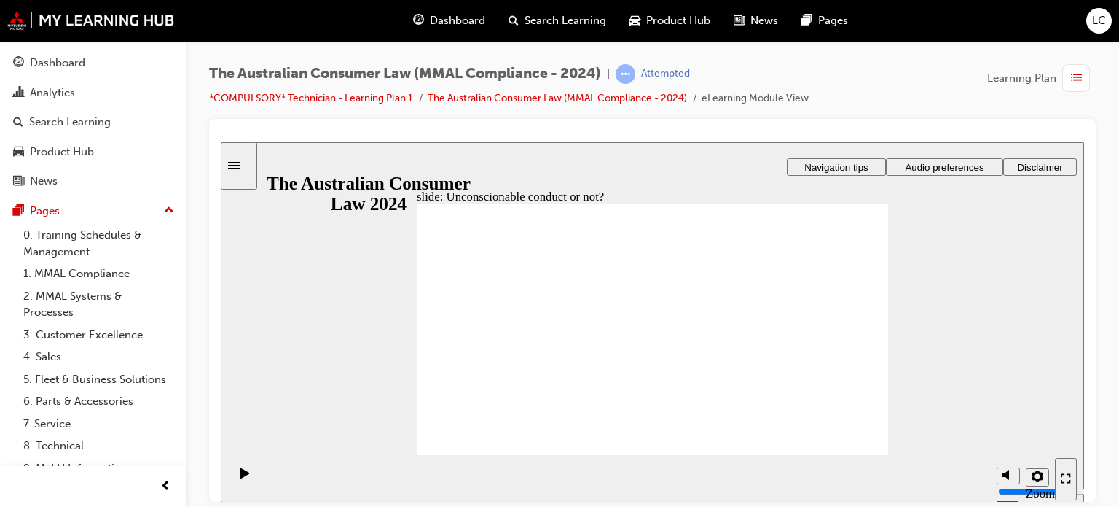
drag, startPoint x: 676, startPoint y: 262, endPoint x: 534, endPoint y: 330, distance: 157.8
drag, startPoint x: 695, startPoint y: 257, endPoint x: 571, endPoint y: 335, distance: 146.0
drag, startPoint x: 685, startPoint y: 266, endPoint x: 563, endPoint y: 337, distance: 141.4
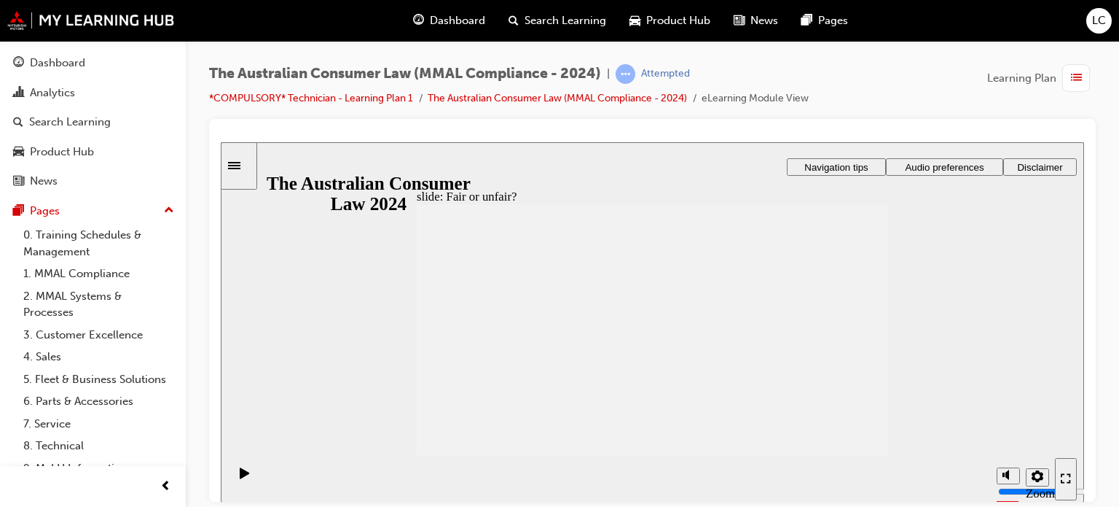
drag, startPoint x: 840, startPoint y: 441, endPoint x: 997, endPoint y: 296, distance: 214.1
click at [997, 296] on div "slide: Fair or unfair? Rectangle 1 Rectangle 3 Examples of unfair terms Oval 1 …" at bounding box center [653, 321] width 864 height 360
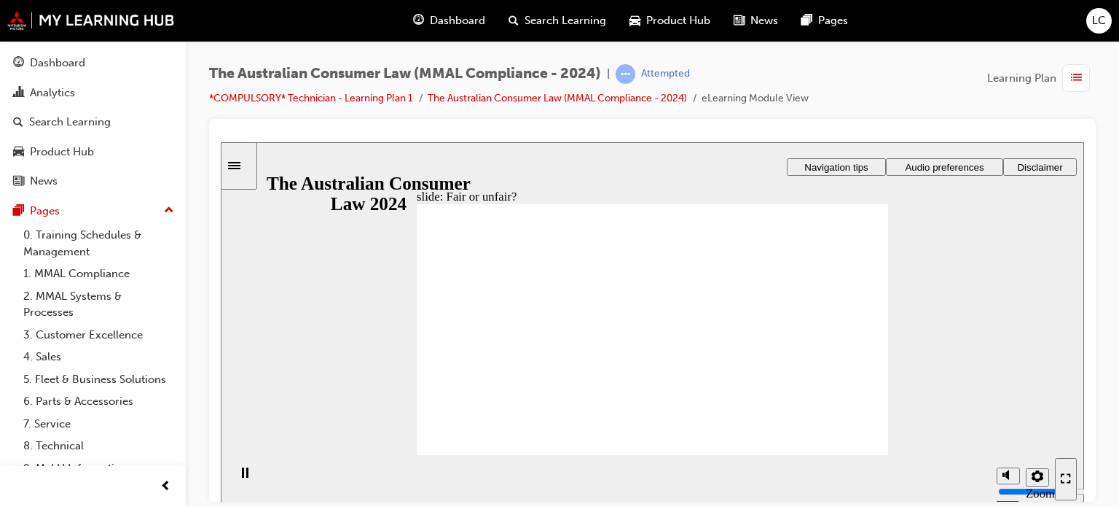
drag, startPoint x: 647, startPoint y: 295, endPoint x: 800, endPoint y: 376, distance: 173.1
drag, startPoint x: 676, startPoint y: 301, endPoint x: 526, endPoint y: 398, distance: 178.1
drag, startPoint x: 674, startPoint y: 301, endPoint x: 799, endPoint y: 383, distance: 149.0
drag, startPoint x: 679, startPoint y: 289, endPoint x: 828, endPoint y: 364, distance: 167.2
drag, startPoint x: 671, startPoint y: 287, endPoint x: 825, endPoint y: 367, distance: 173.7
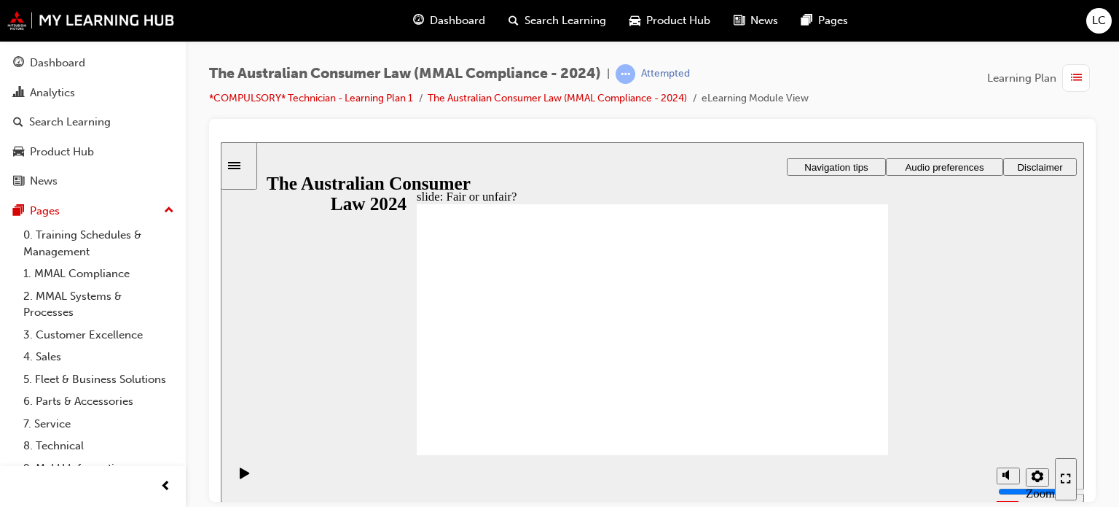
drag, startPoint x: 663, startPoint y: 268, endPoint x: 521, endPoint y: 359, distance: 168.8
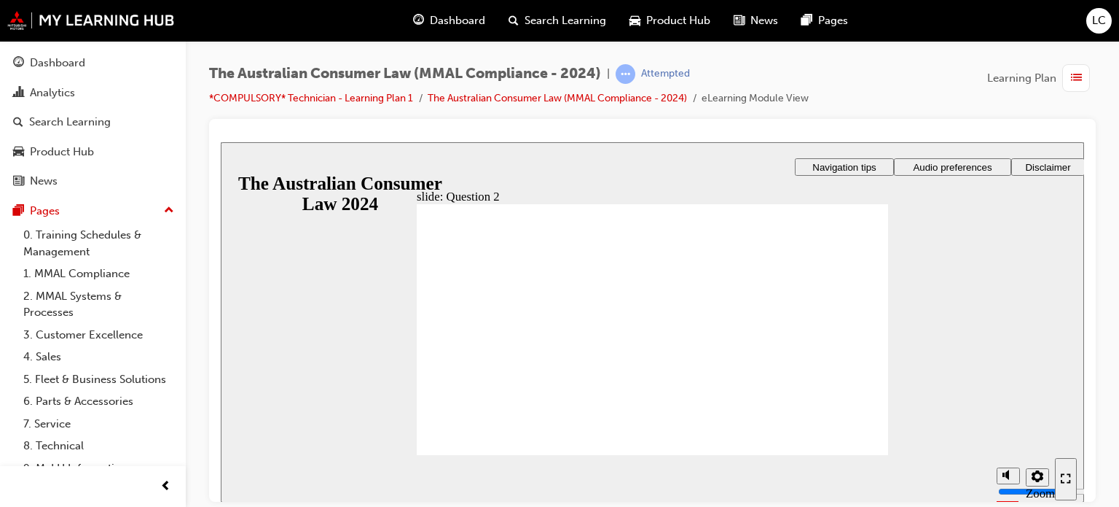
radio input "true"
checkbox input "true"
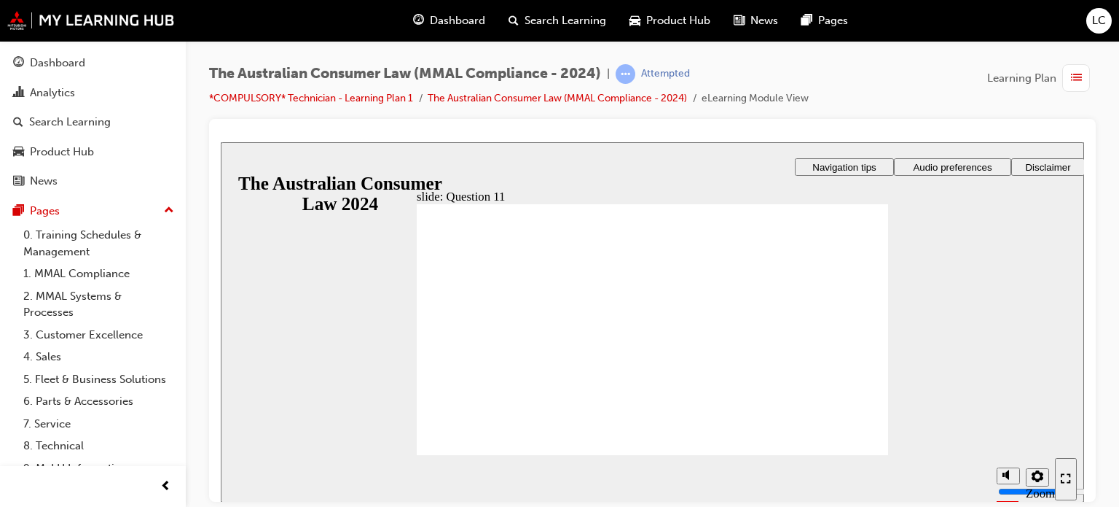
checkbox input "true"
drag, startPoint x: 755, startPoint y: 356, endPoint x: 503, endPoint y: 428, distance: 262.1
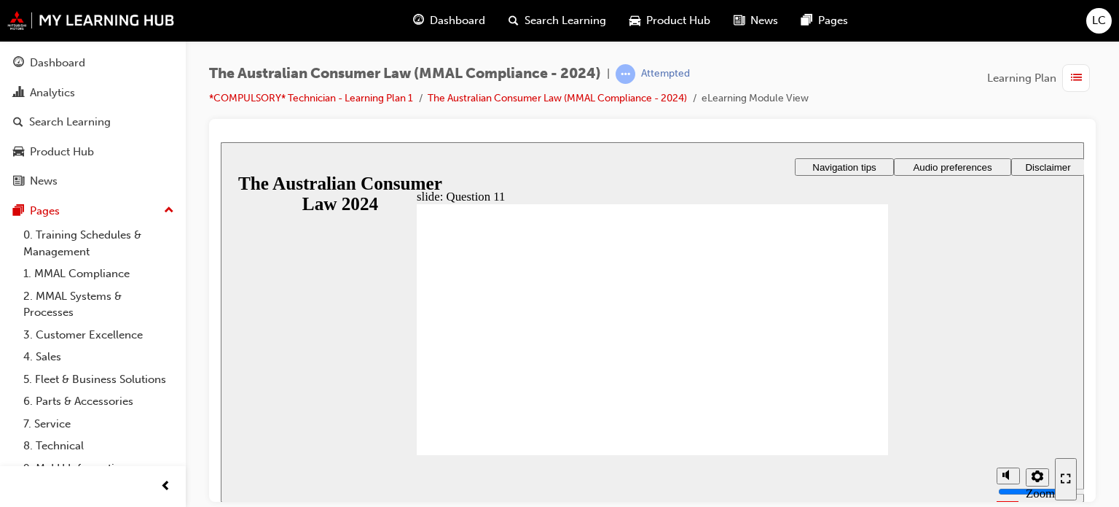
click at [1015, 71] on span "Learning Plan" at bounding box center [1022, 78] width 69 height 17
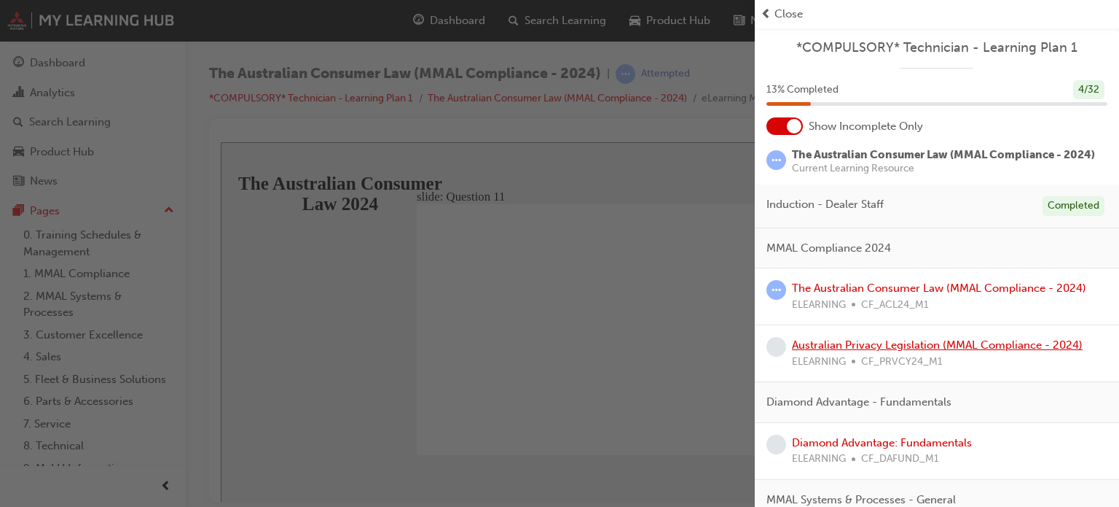
click at [896, 348] on link "Australian Privacy Legislation (MMAL Compliance - 2024)" at bounding box center [937, 344] width 291 height 13
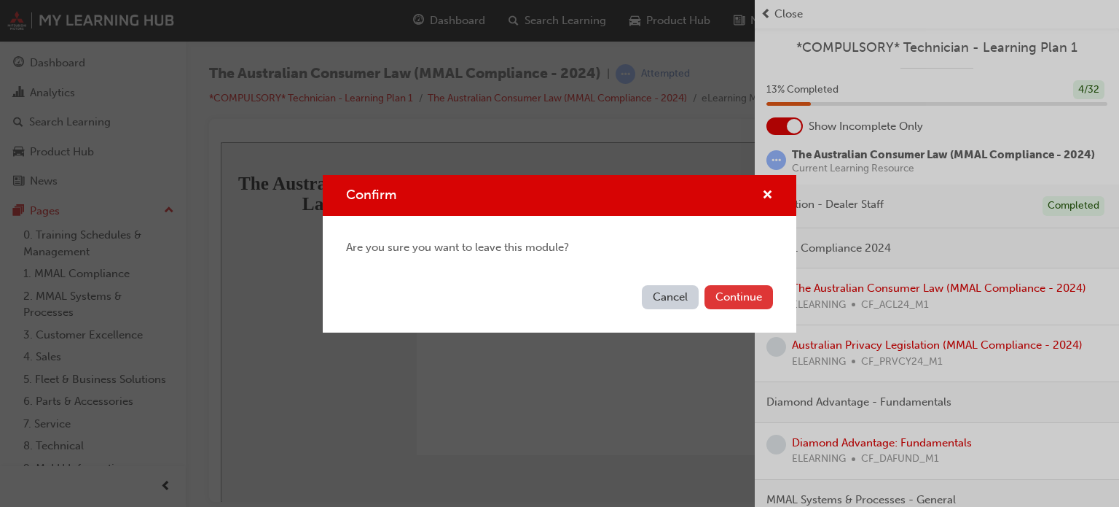
click at [744, 296] on button "Continue" at bounding box center [739, 297] width 69 height 24
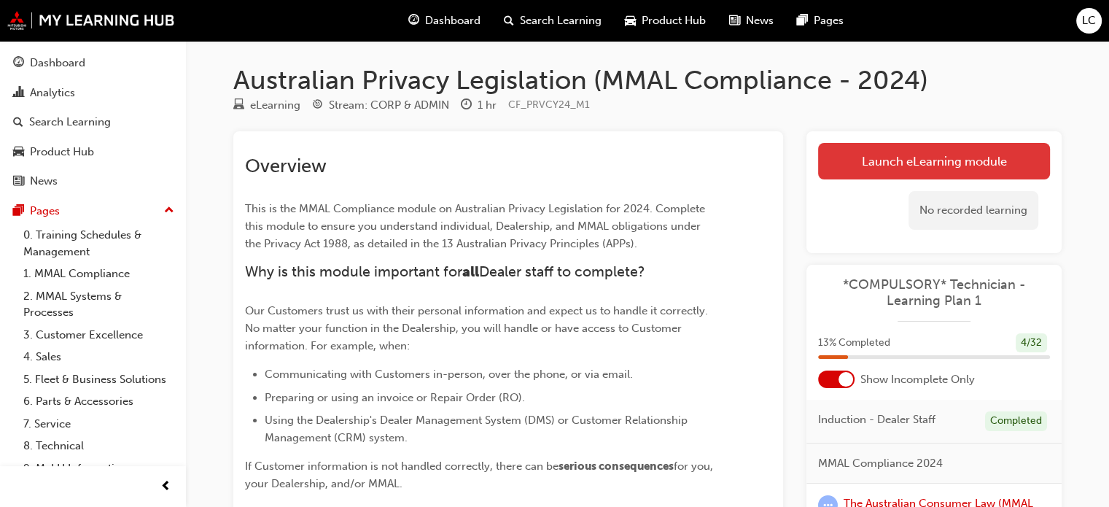
click at [929, 155] on link "Launch eLearning module" at bounding box center [934, 161] width 232 height 36
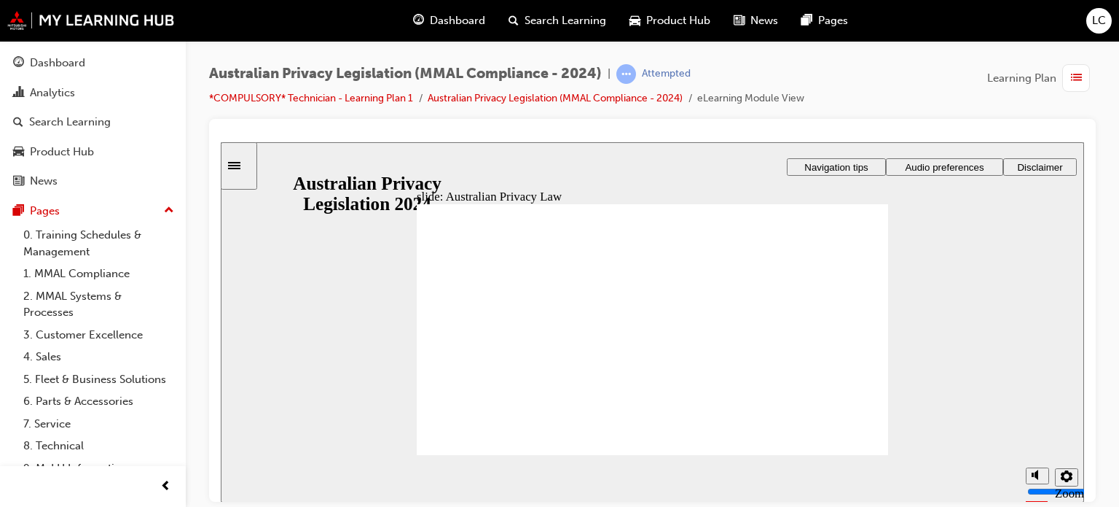
drag, startPoint x: 897, startPoint y: 340, endPoint x: 1006, endPoint y: 380, distance: 115.8
click at [1006, 380] on div "slide: Australian Privacy Law Rectangle 1 Rectangle 1 Rectangle 2 Rectangle 3 A…" at bounding box center [653, 321] width 864 height 360
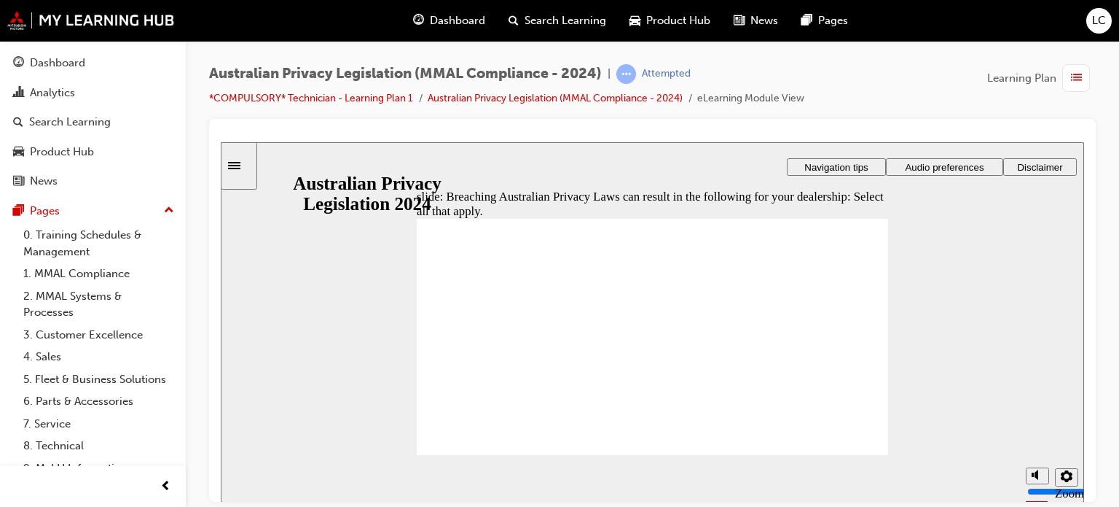
checkbox input "false"
checkbox input "true"
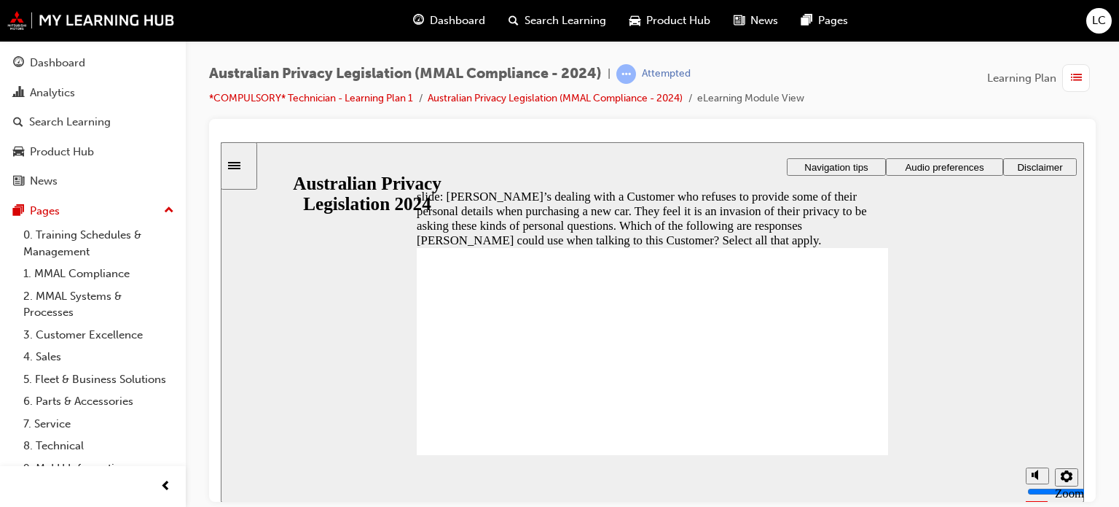
checkbox input "true"
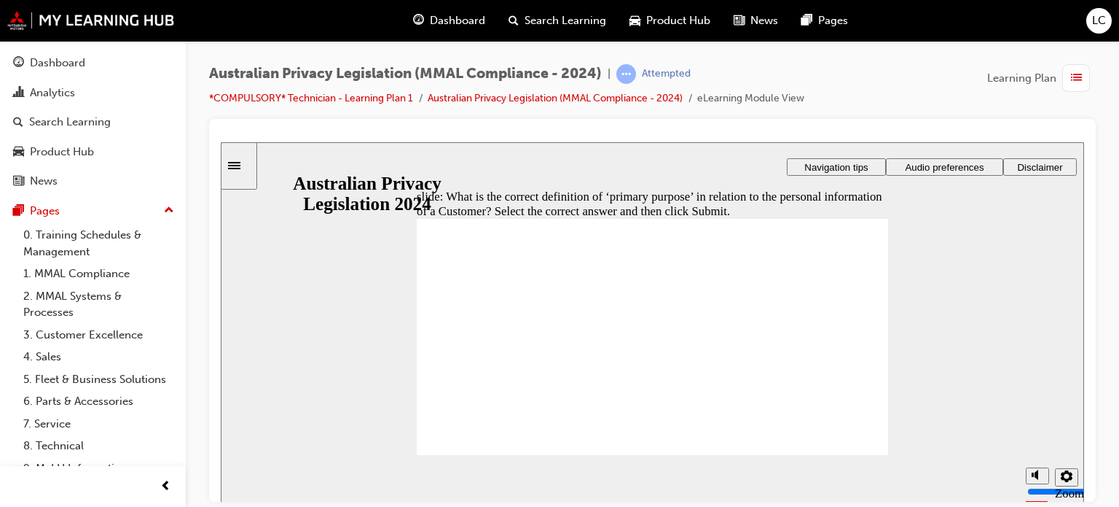
click at [1067, 74] on div "button" at bounding box center [1077, 78] width 28 height 28
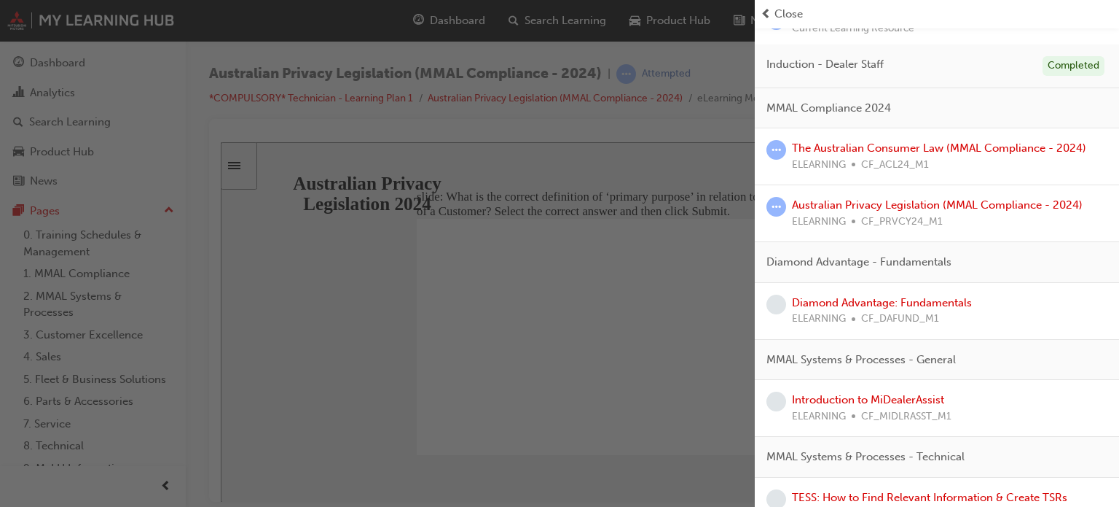
scroll to position [143, 0]
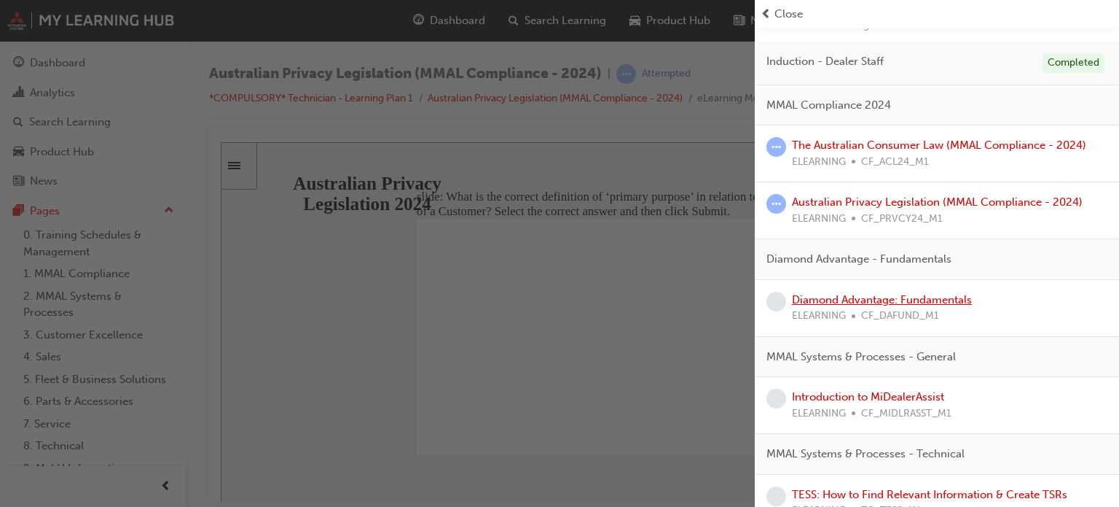
click at [898, 295] on link "Diamond Advantage: Fundamentals" at bounding box center [882, 299] width 180 height 13
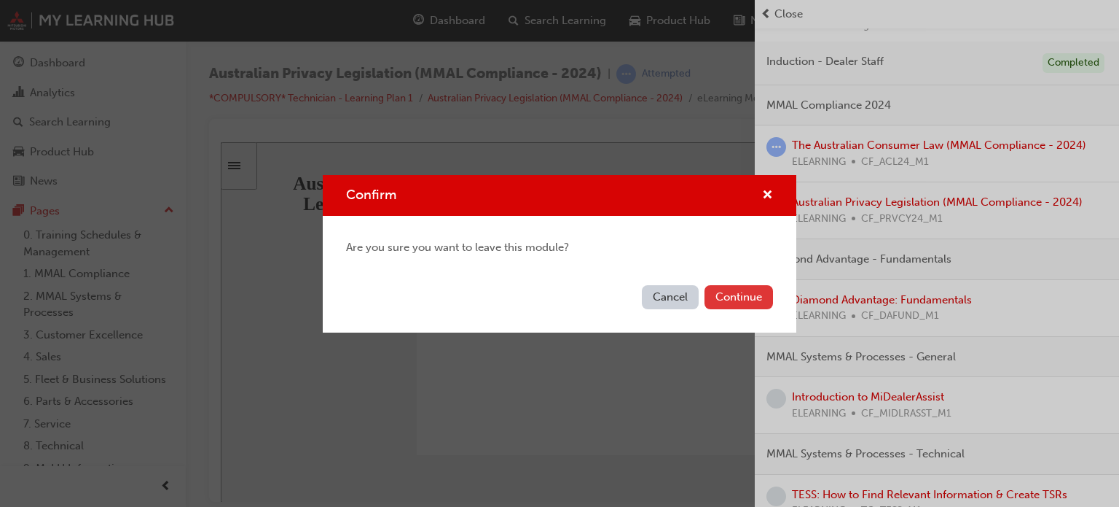
click at [753, 286] on button "Continue" at bounding box center [739, 297] width 69 height 24
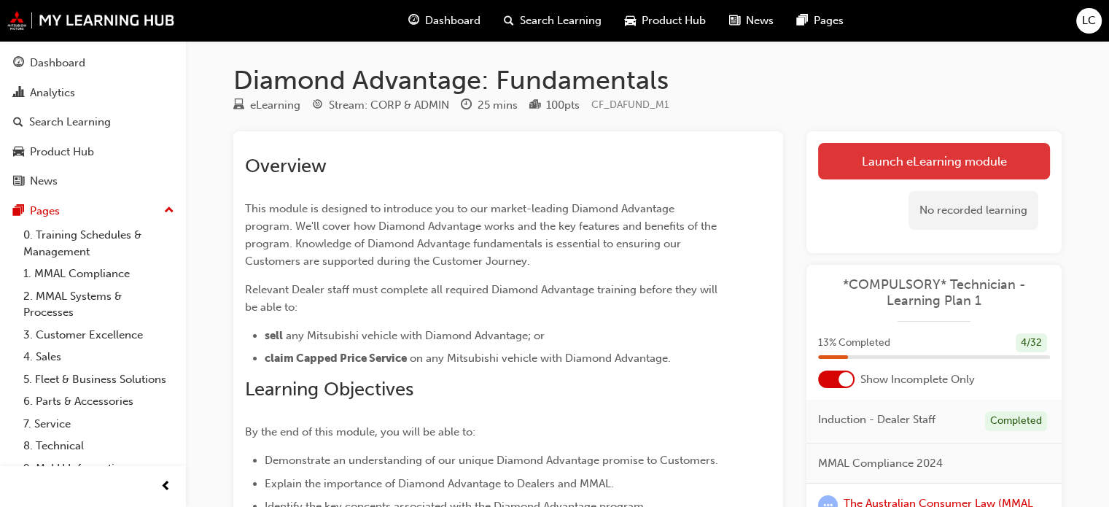
click at [863, 157] on link "Launch eLearning module" at bounding box center [934, 161] width 232 height 36
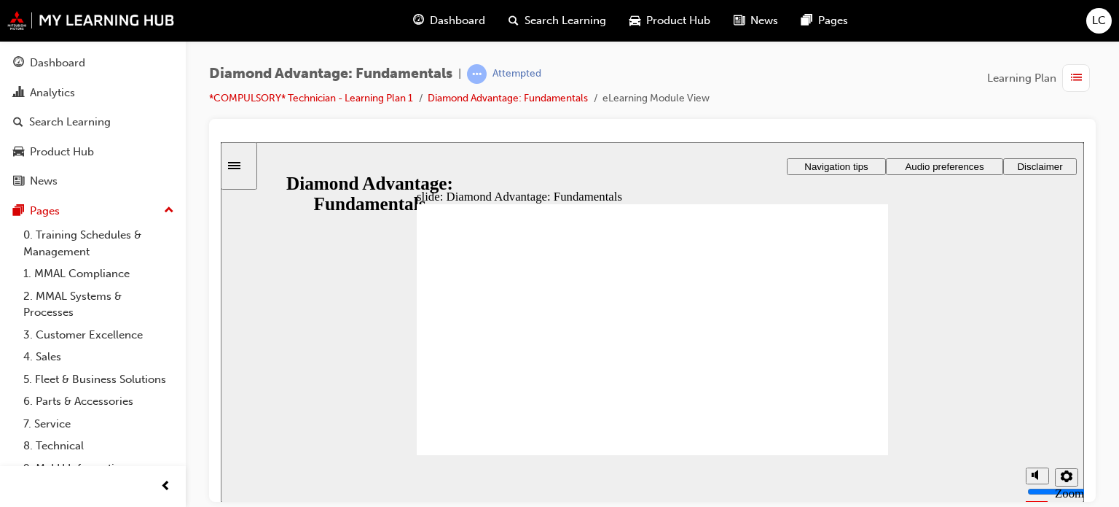
click at [923, 167] on span "Audio preferences" at bounding box center [944, 165] width 79 height 11
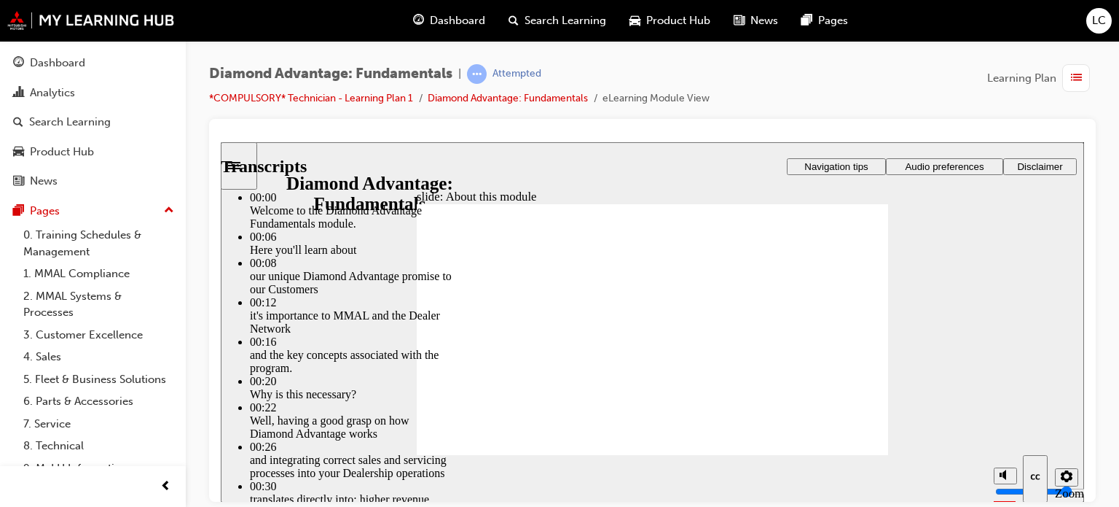
type input "45"
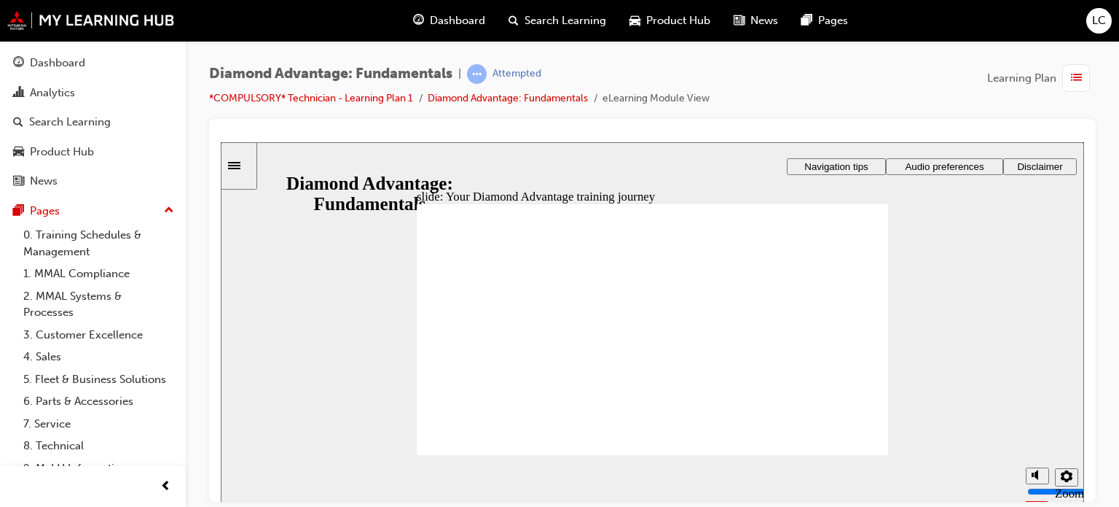
click at [1074, 75] on span "list-icon" at bounding box center [1076, 78] width 11 height 18
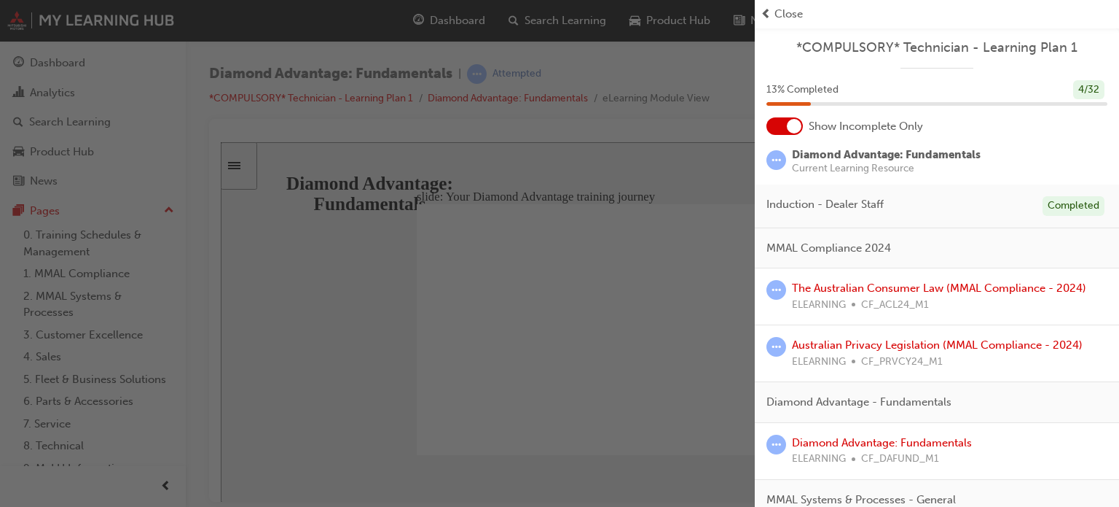
click at [784, 15] on span "Close" at bounding box center [789, 14] width 28 height 17
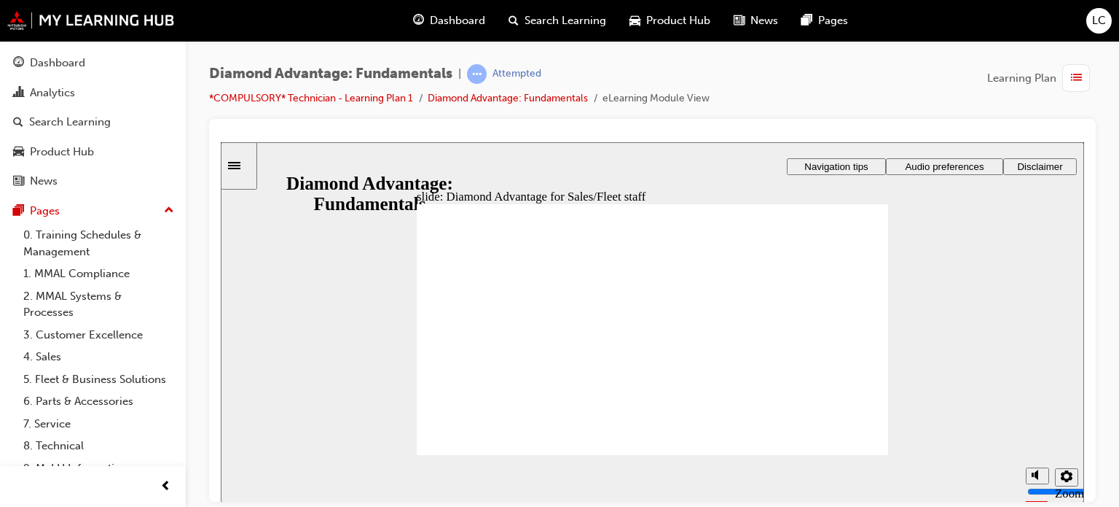
drag, startPoint x: 762, startPoint y: 399, endPoint x: 654, endPoint y: 366, distance: 113.0
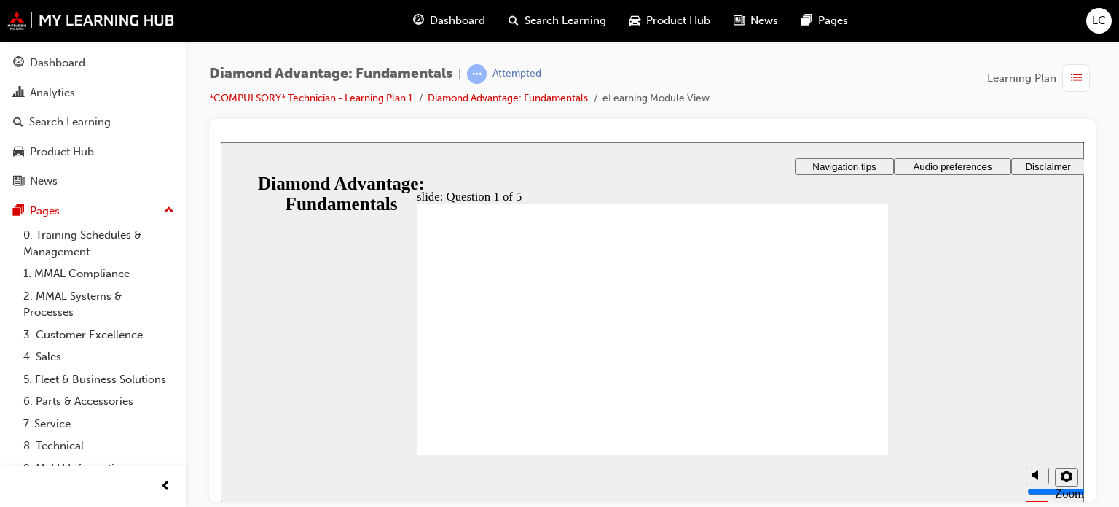
drag, startPoint x: 685, startPoint y: 402, endPoint x: 567, endPoint y: 367, distance: 122.9
drag, startPoint x: 567, startPoint y: 391, endPoint x: 784, endPoint y: 356, distance: 220.0
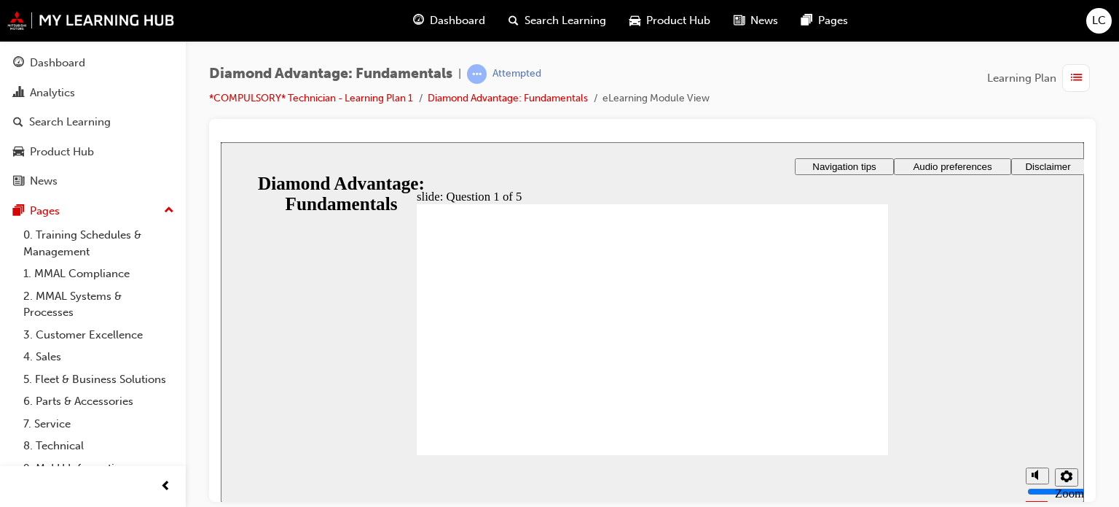
radio input "true"
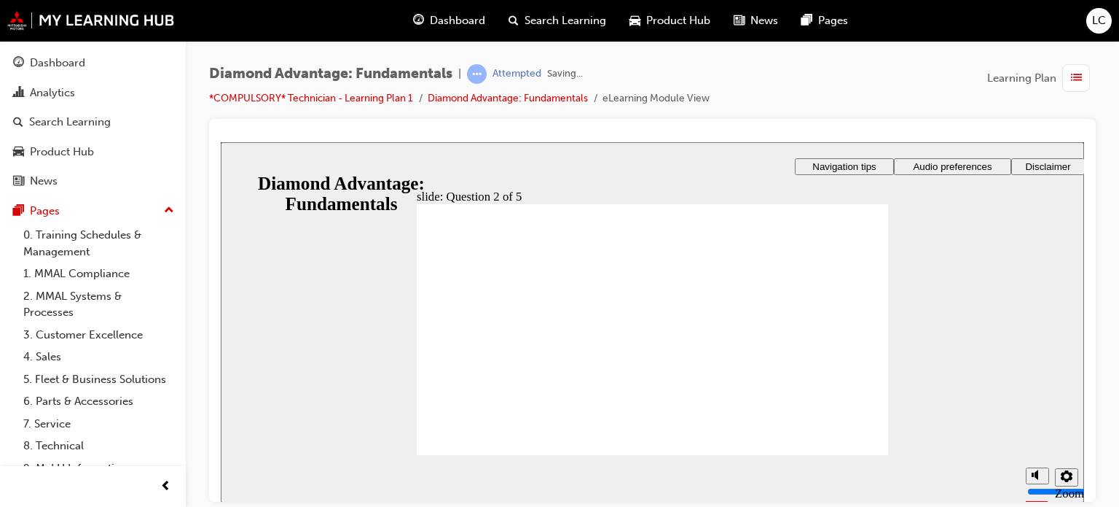
radio input "true"
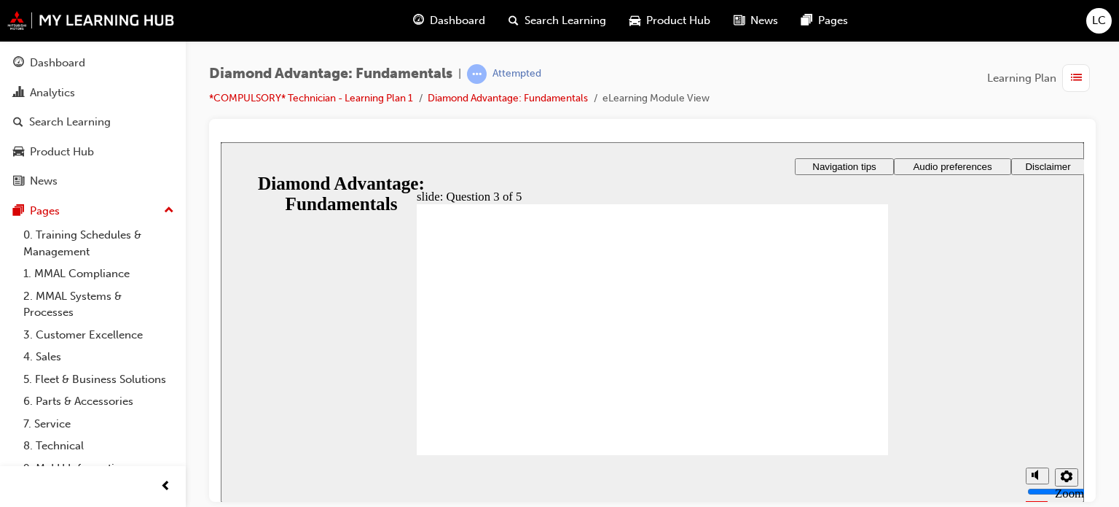
checkbox input "true"
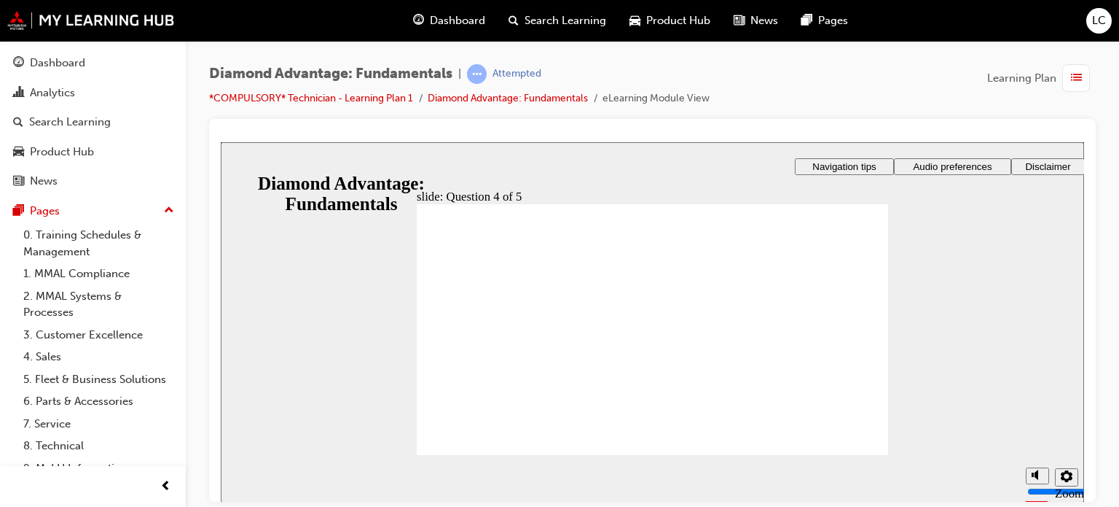
checkbox input "true"
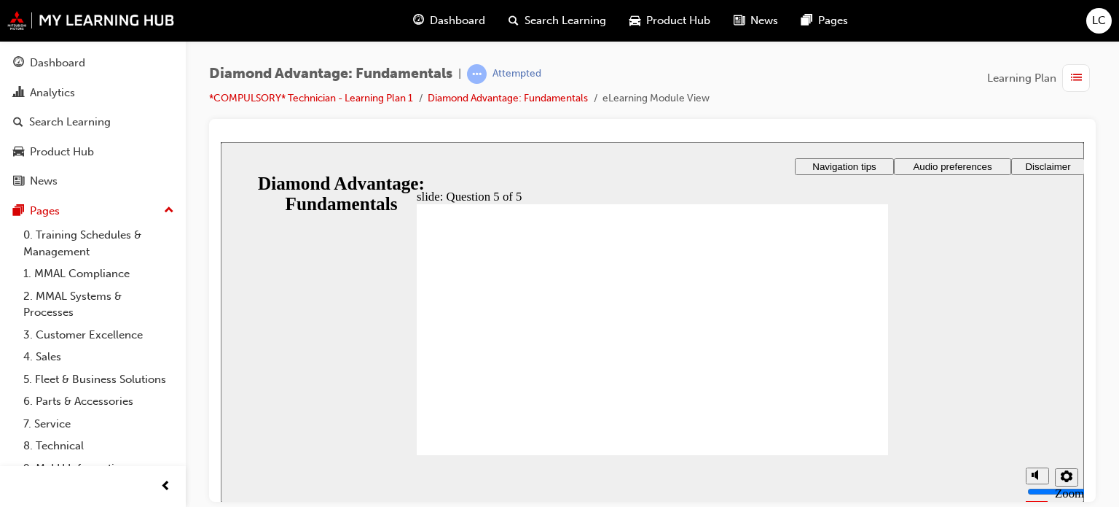
radio input "true"
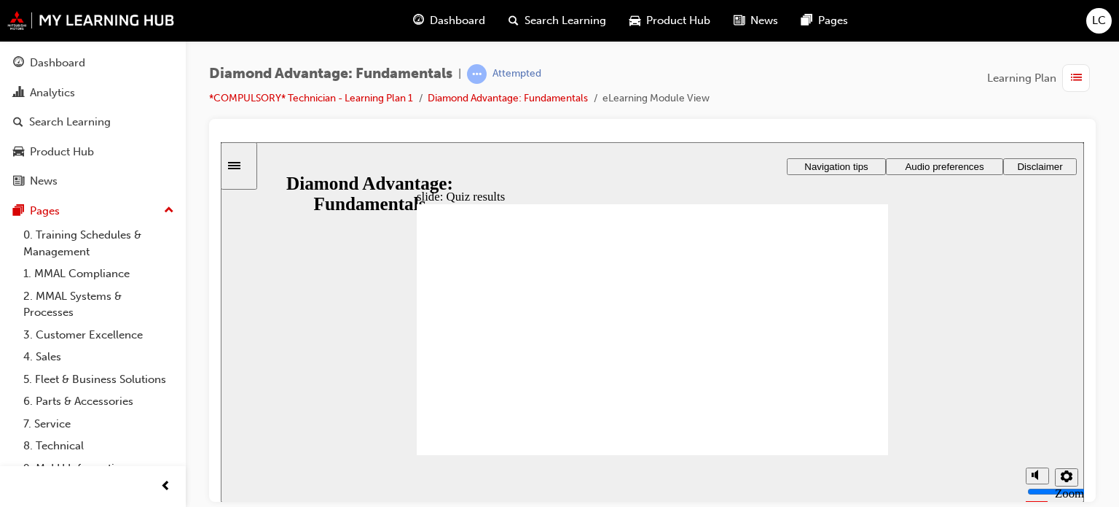
drag, startPoint x: 562, startPoint y: 398, endPoint x: 792, endPoint y: 360, distance: 233.4
drag, startPoint x: 775, startPoint y: 397, endPoint x: 664, endPoint y: 362, distance: 116.2
drag, startPoint x: 651, startPoint y: 412, endPoint x: 665, endPoint y: 399, distance: 19.1
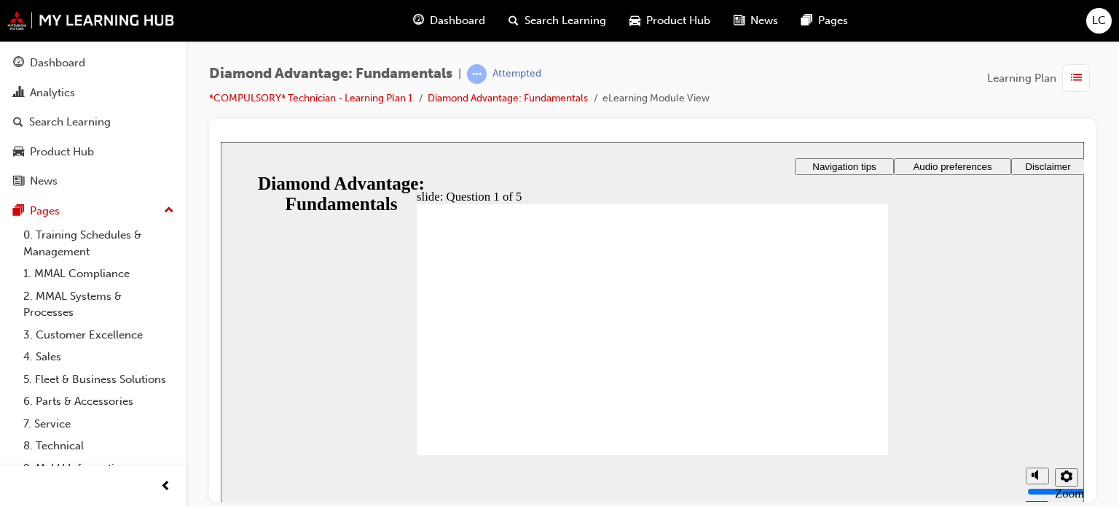
drag, startPoint x: 665, startPoint y: 399, endPoint x: 562, endPoint y: 370, distance: 106.8
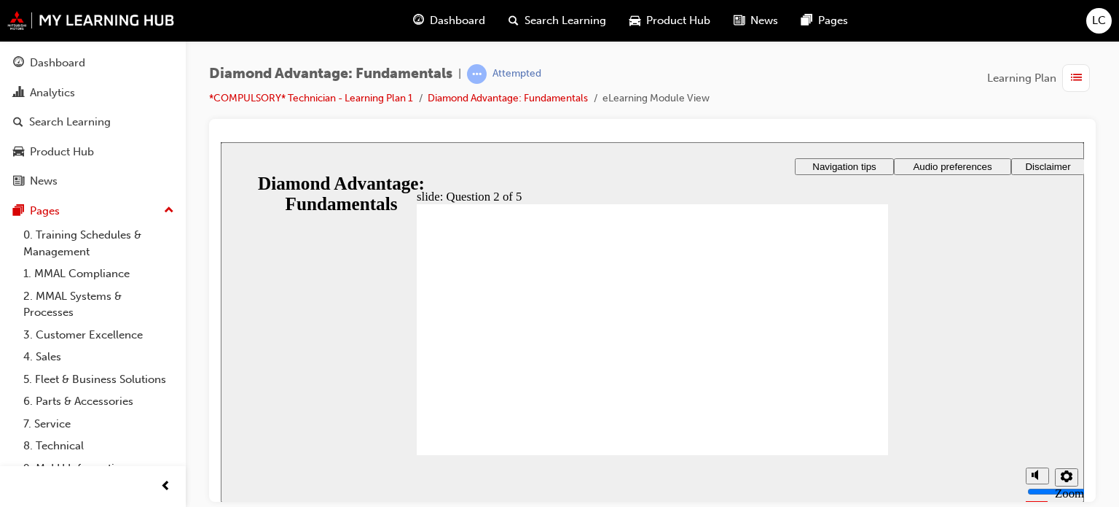
radio input "true"
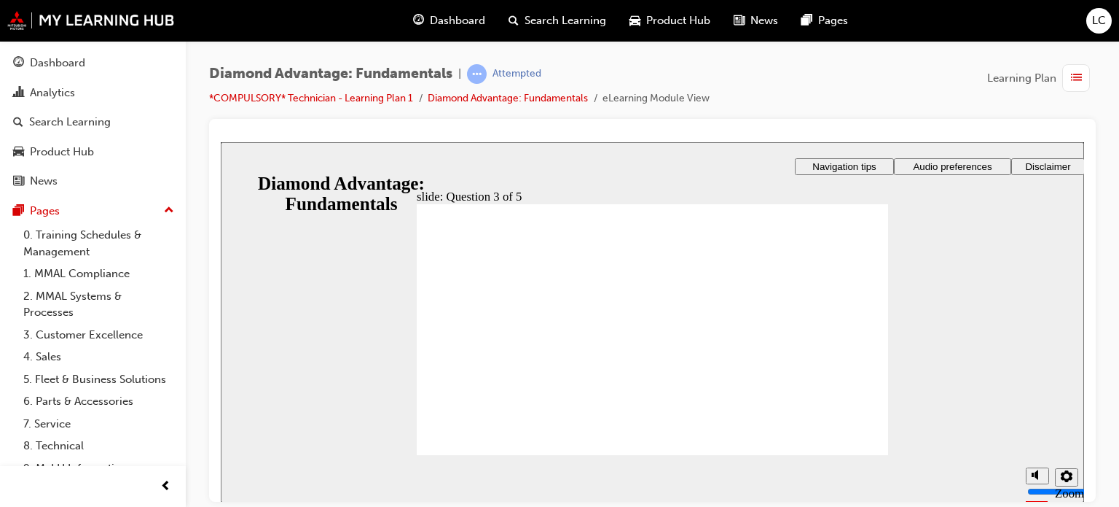
radio input "true"
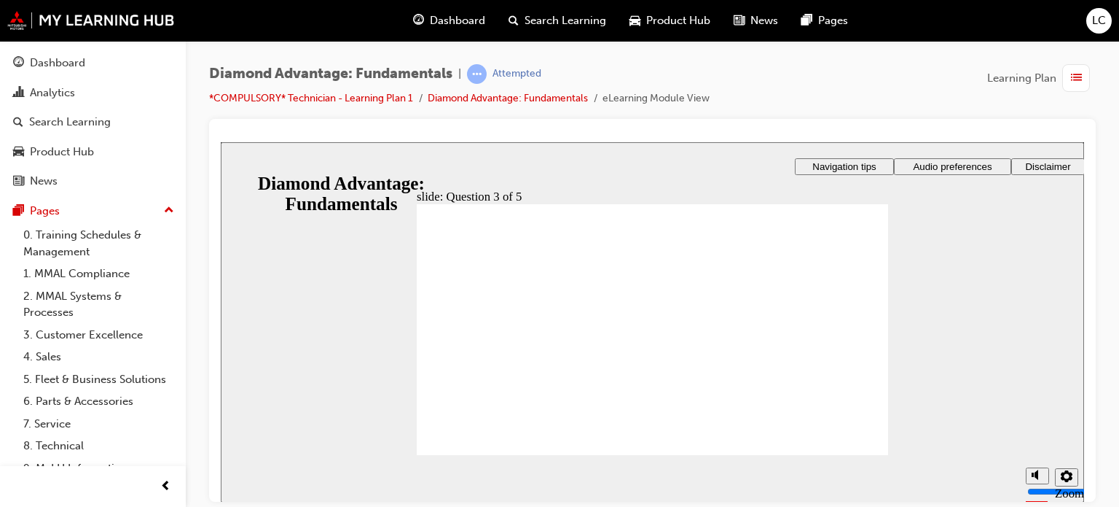
checkbox input "true"
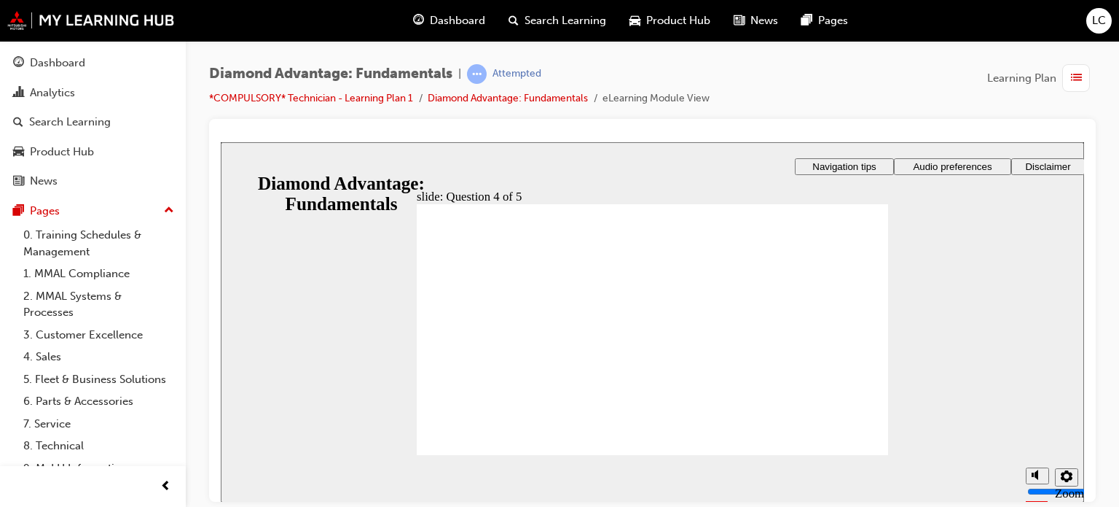
checkbox input "true"
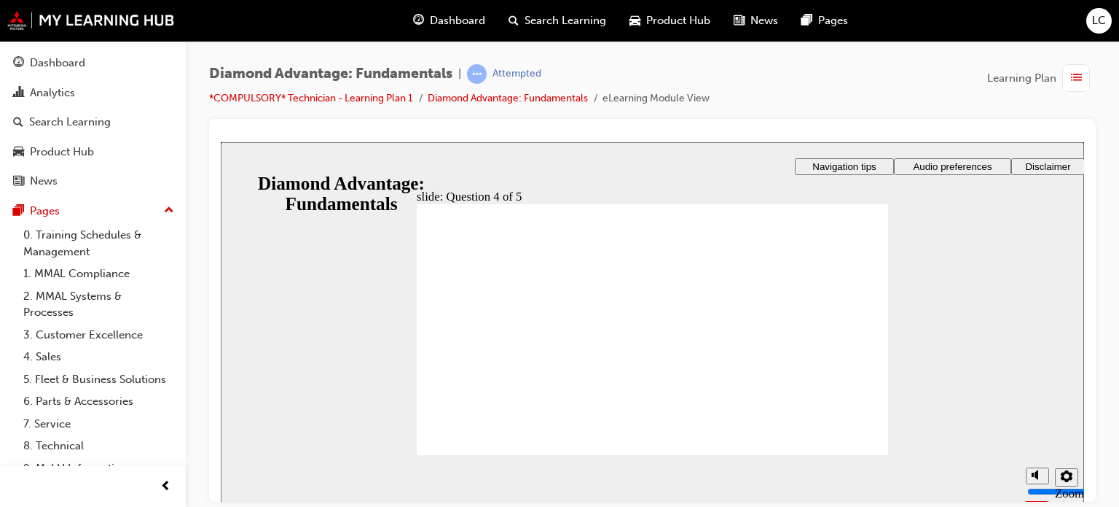
drag, startPoint x: 446, startPoint y: 307, endPoint x: 452, endPoint y: 316, distance: 11.1
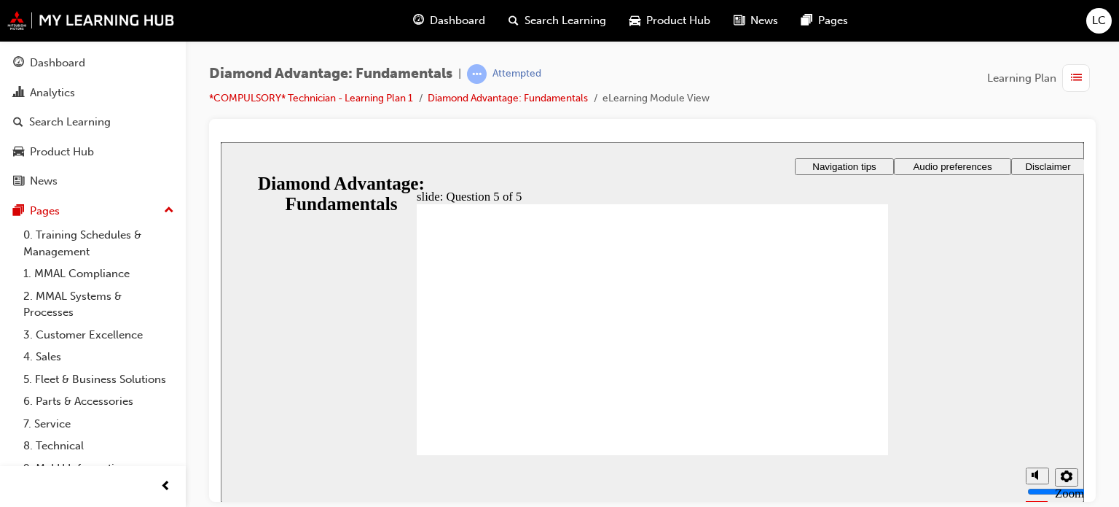
radio input "true"
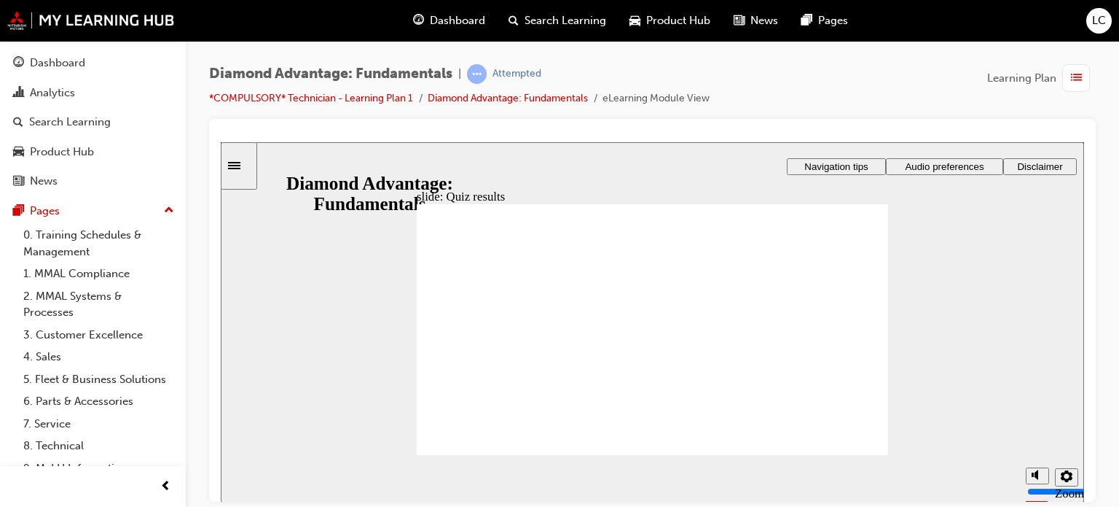
drag, startPoint x: 649, startPoint y: 402, endPoint x: 544, endPoint y: 348, distance: 118.3
drag, startPoint x: 791, startPoint y: 393, endPoint x: 686, endPoint y: 335, distance: 119.7
drag, startPoint x: 555, startPoint y: 397, endPoint x: 798, endPoint y: 335, distance: 250.5
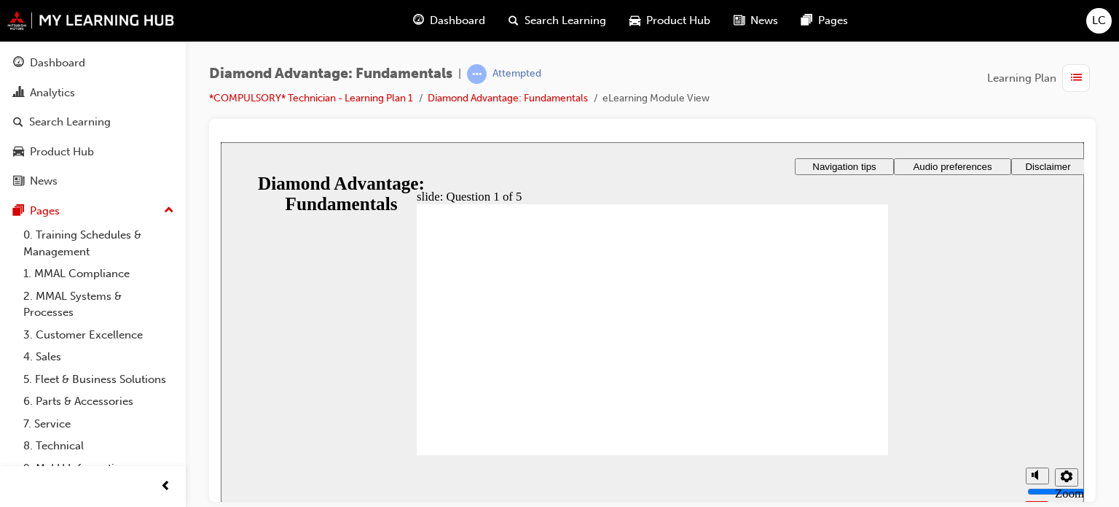
drag, startPoint x: 552, startPoint y: 402, endPoint x: 761, endPoint y: 370, distance: 211.7
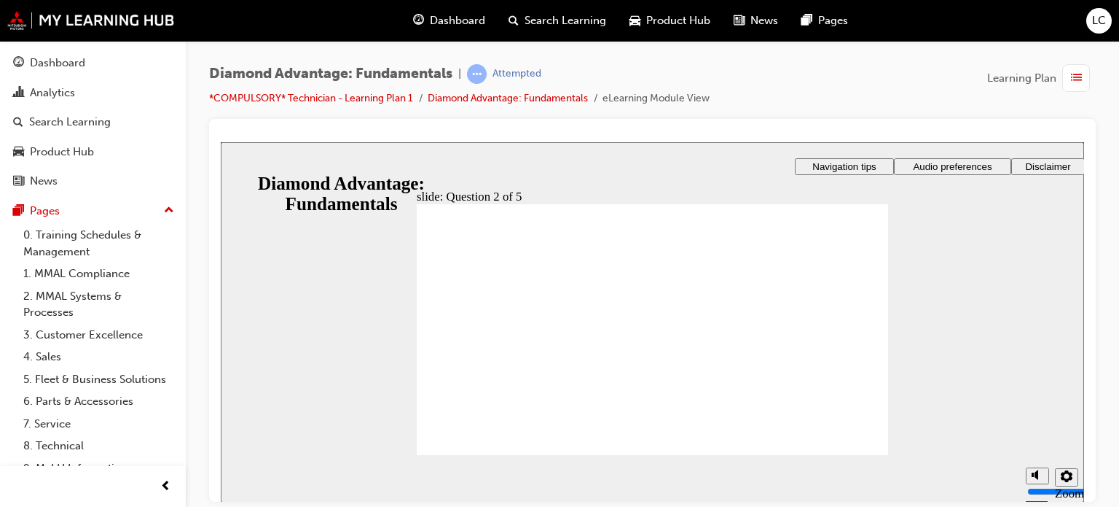
radio input "true"
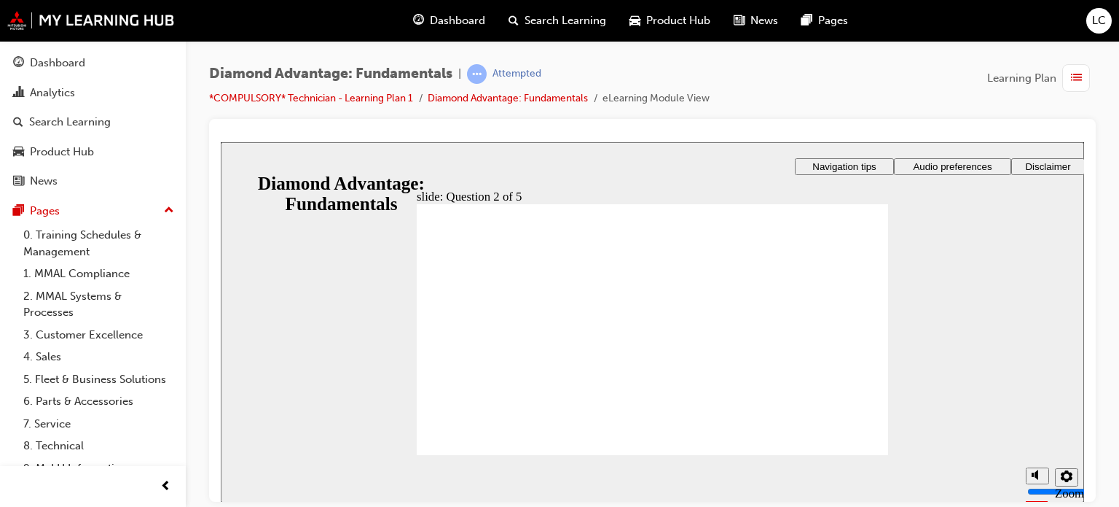
radio input "true"
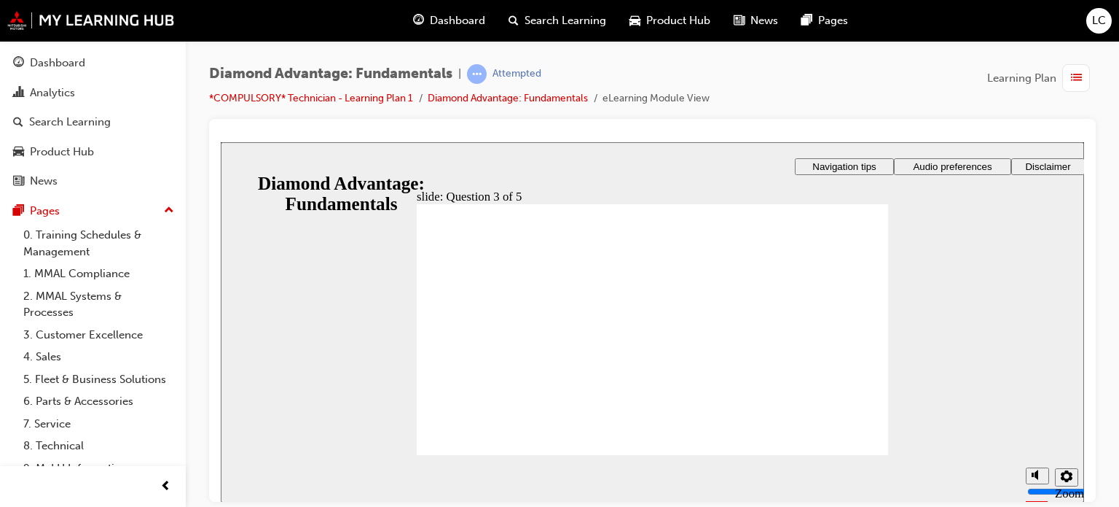
checkbox input "true"
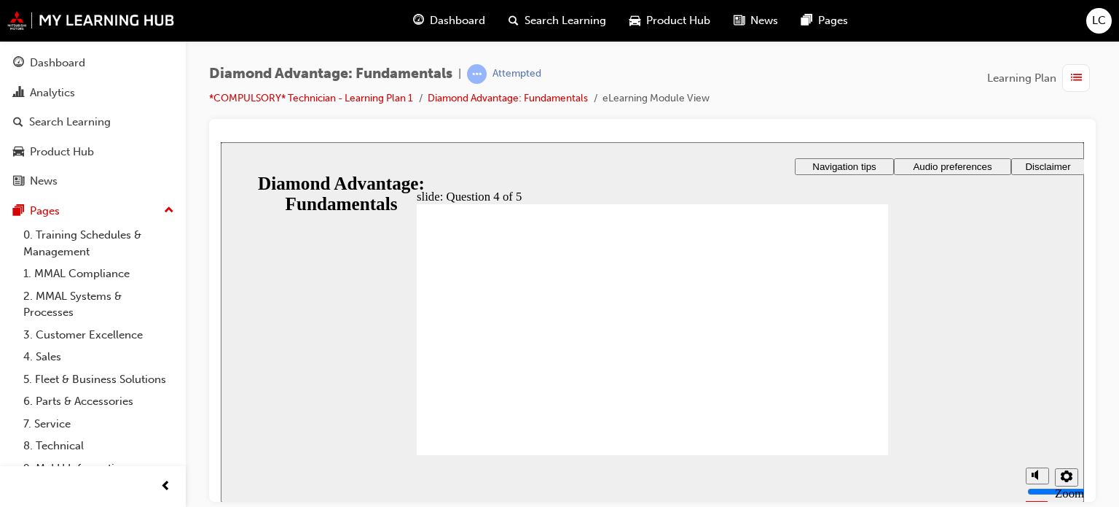
checkbox input "true"
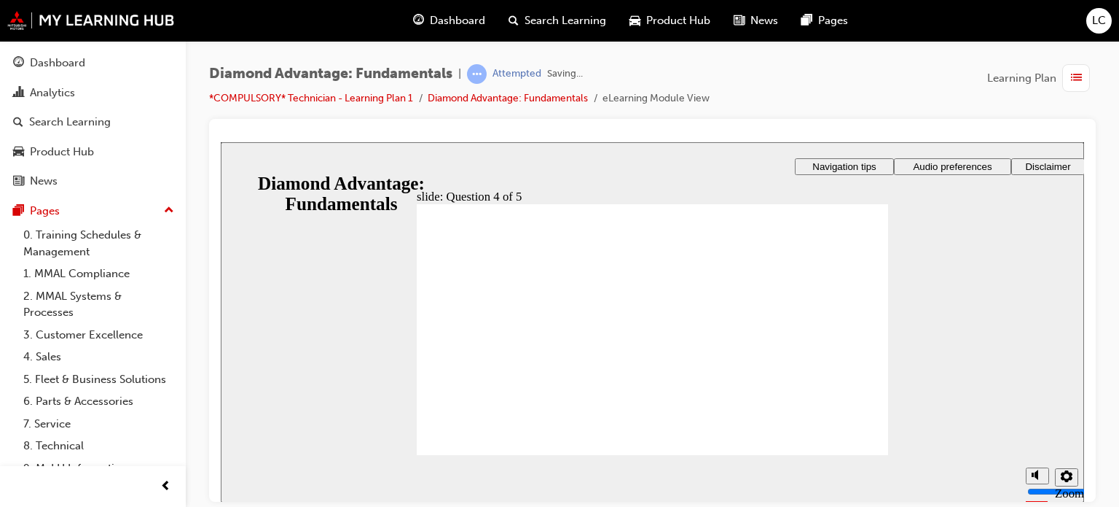
radio input "true"
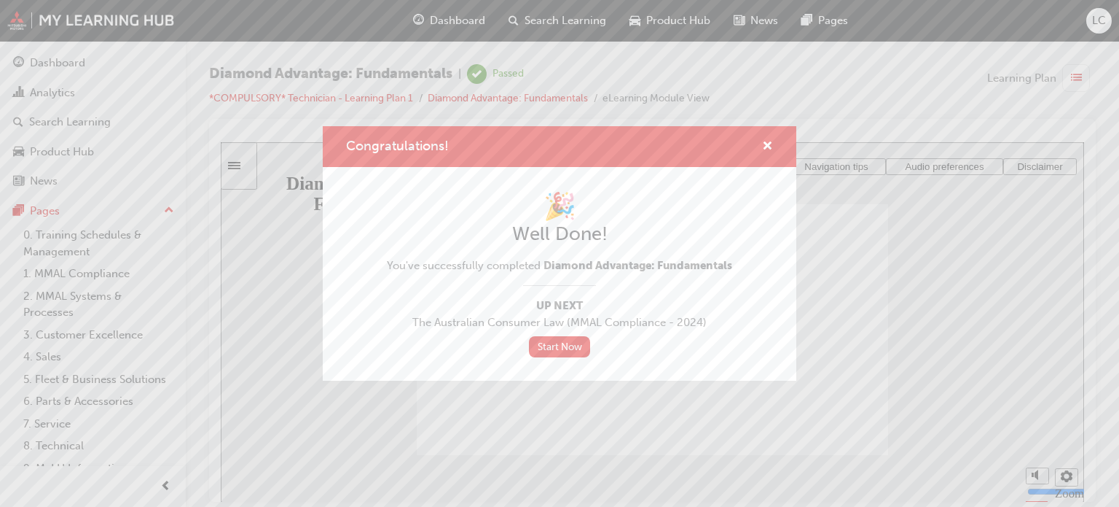
click at [774, 142] on div "Congratulations!" at bounding box center [560, 147] width 474 height 42
click at [766, 141] on span "cross-icon" at bounding box center [767, 147] width 11 height 13
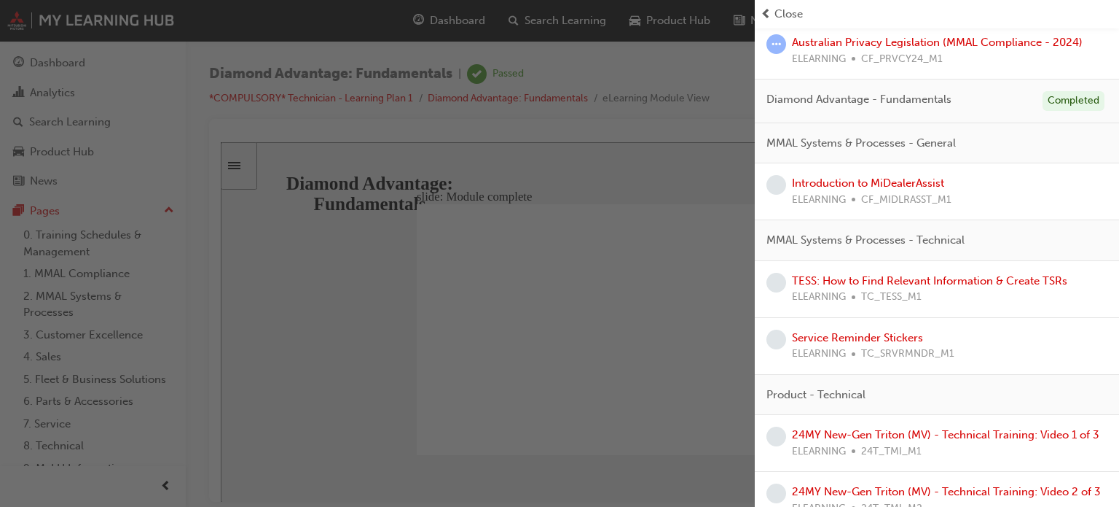
scroll to position [356, 0]
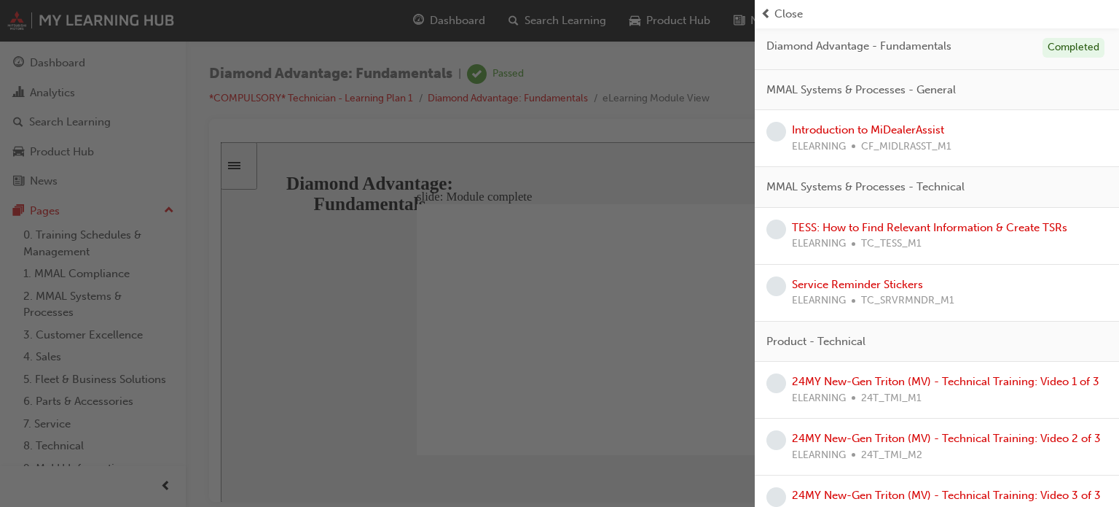
click at [803, 122] on div "Introduction to MiDealerAssist ELEARNING CF_MIDLRASST_M1" at bounding box center [872, 138] width 160 height 33
click at [821, 132] on link "Introduction to MiDealerAssist" at bounding box center [868, 129] width 152 height 13
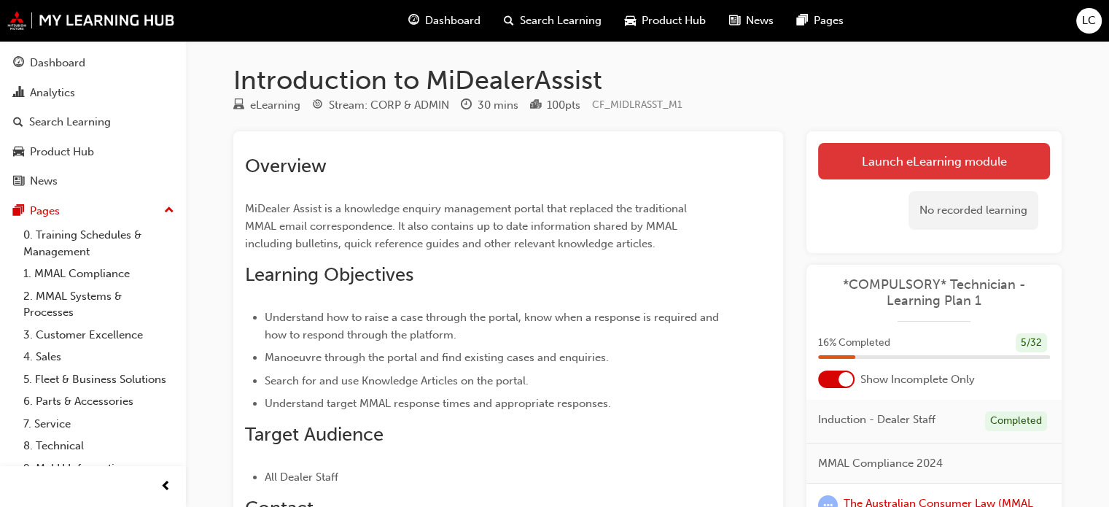
click at [857, 173] on link "Launch eLearning module" at bounding box center [934, 161] width 232 height 36
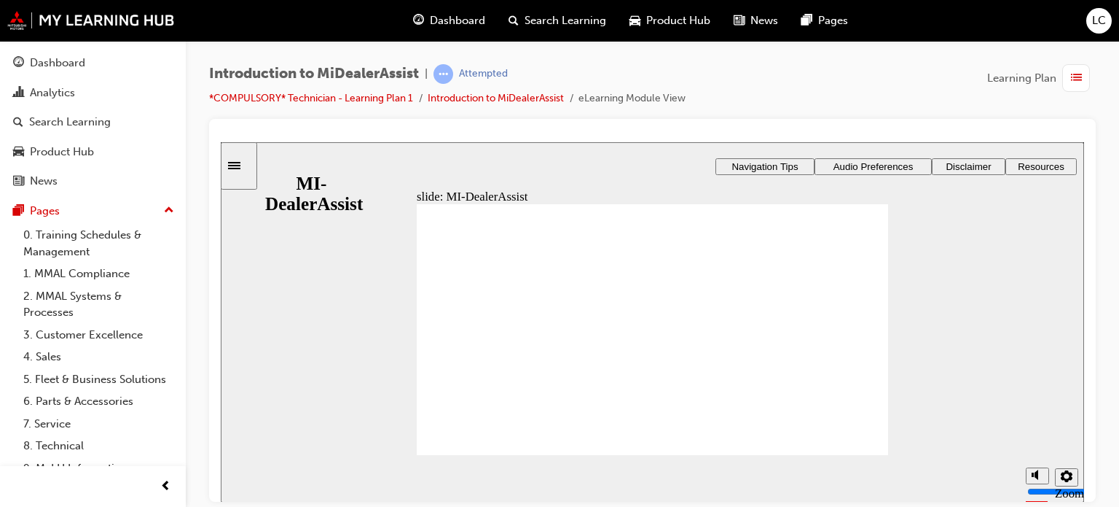
click at [888, 160] on span "Audio Preferences" at bounding box center [874, 165] width 80 height 11
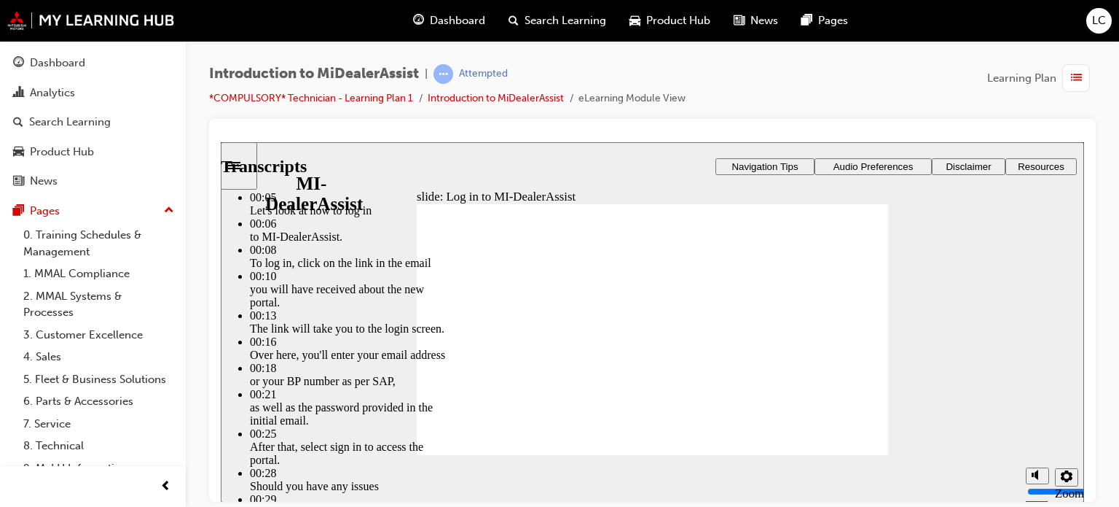
click at [942, 382] on div "slide: Log in to MI-DealerAssist Player controls unavailable until video has pl…" at bounding box center [653, 321] width 864 height 360
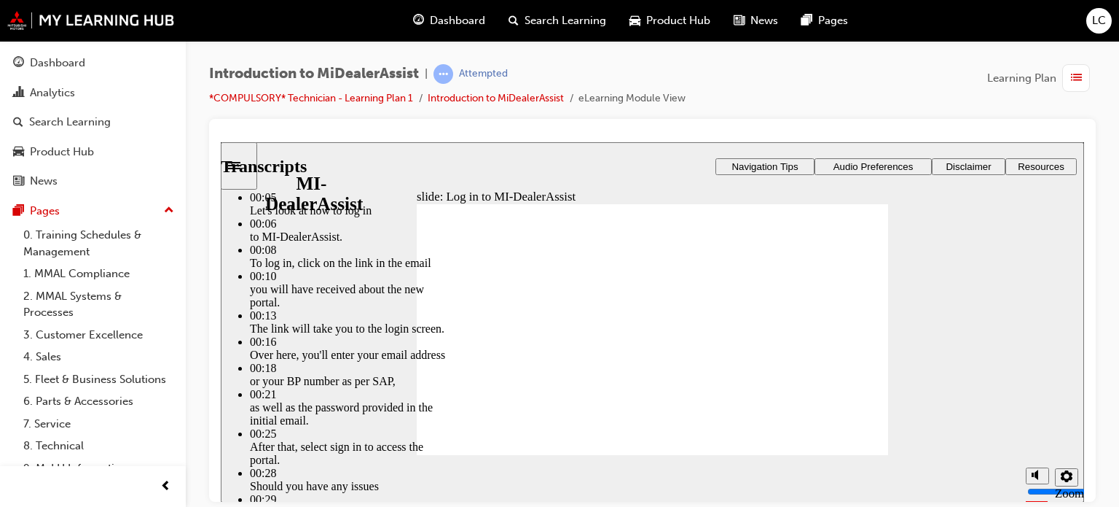
type input "42"
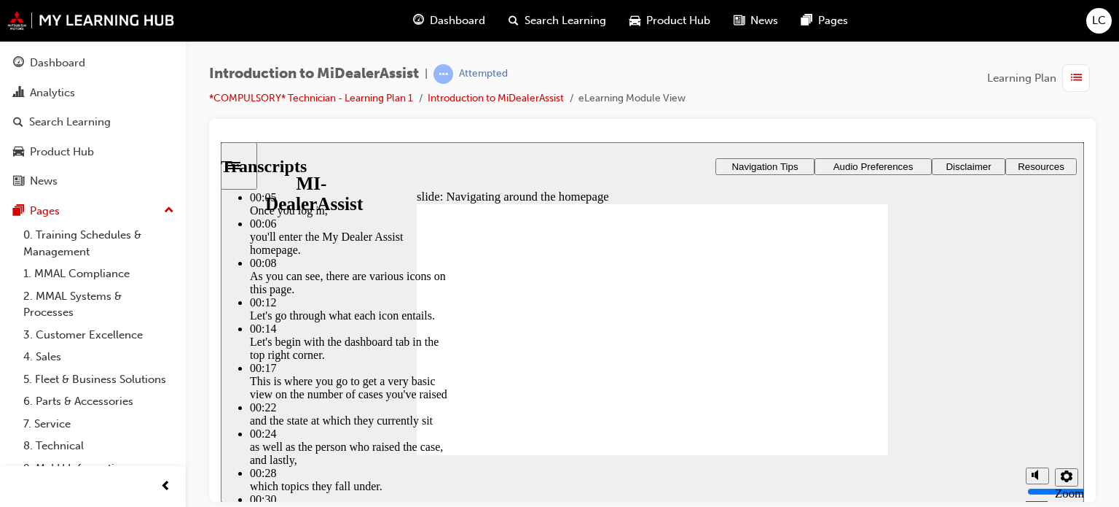
type input "144"
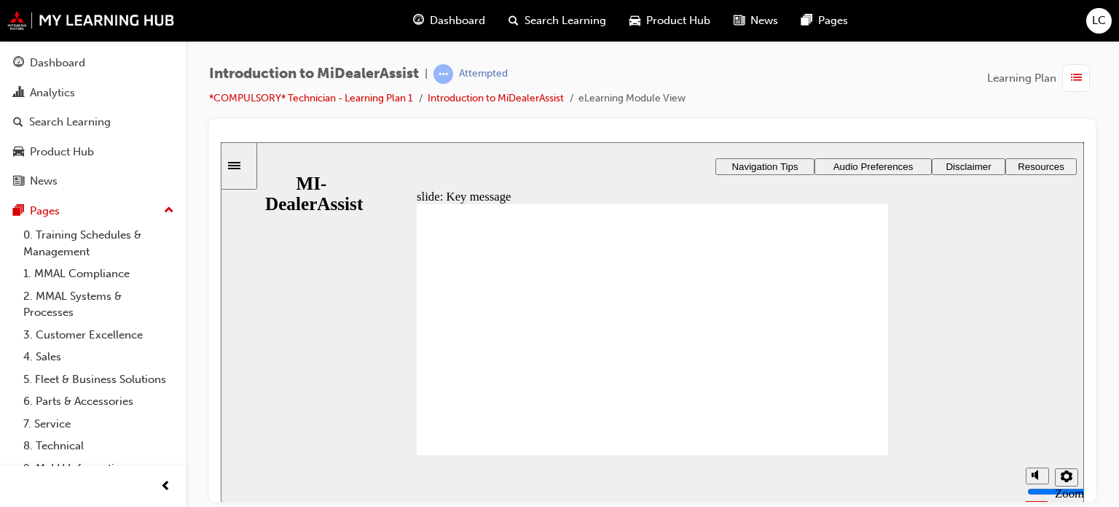
radio input "true"
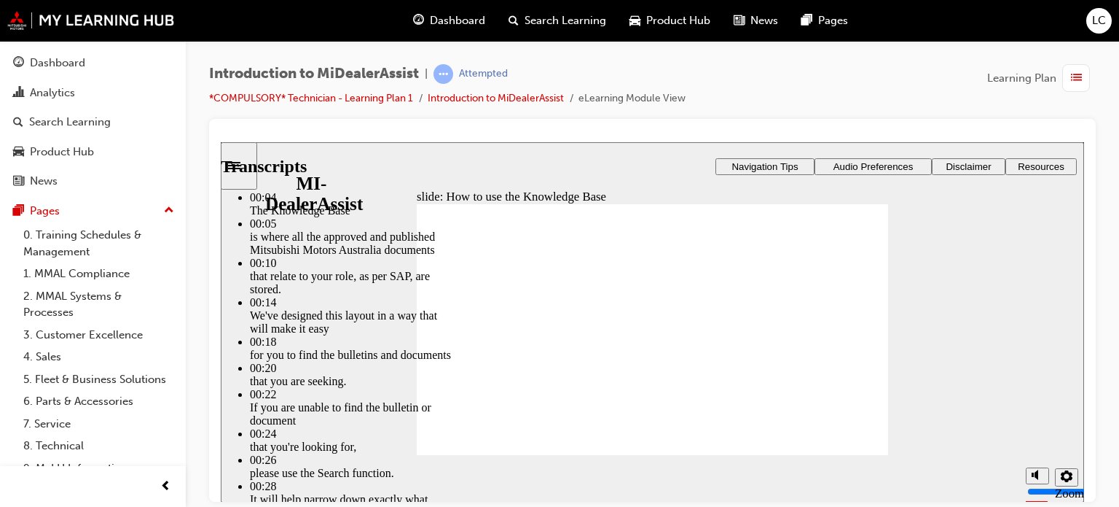
type input "51"
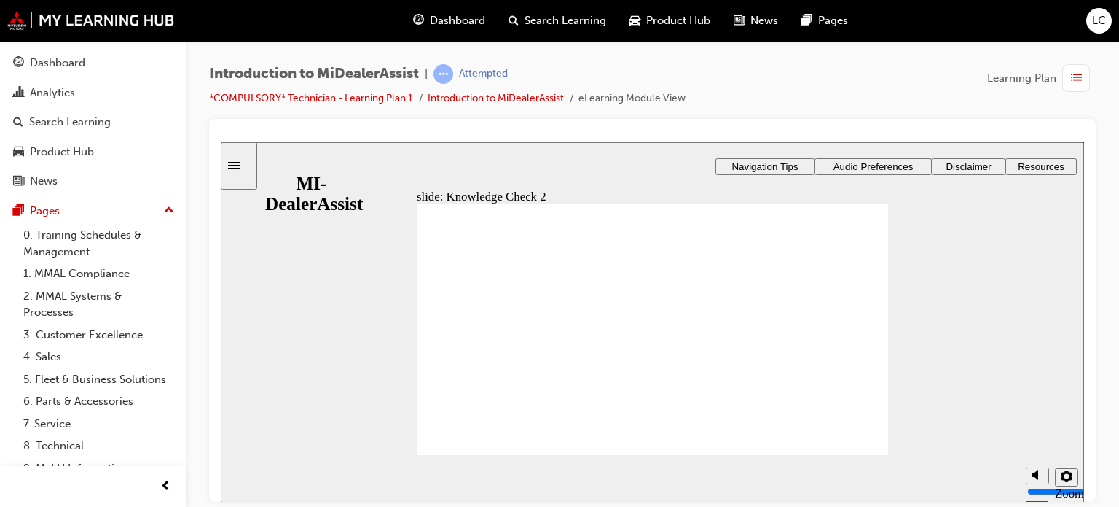
radio input "true"
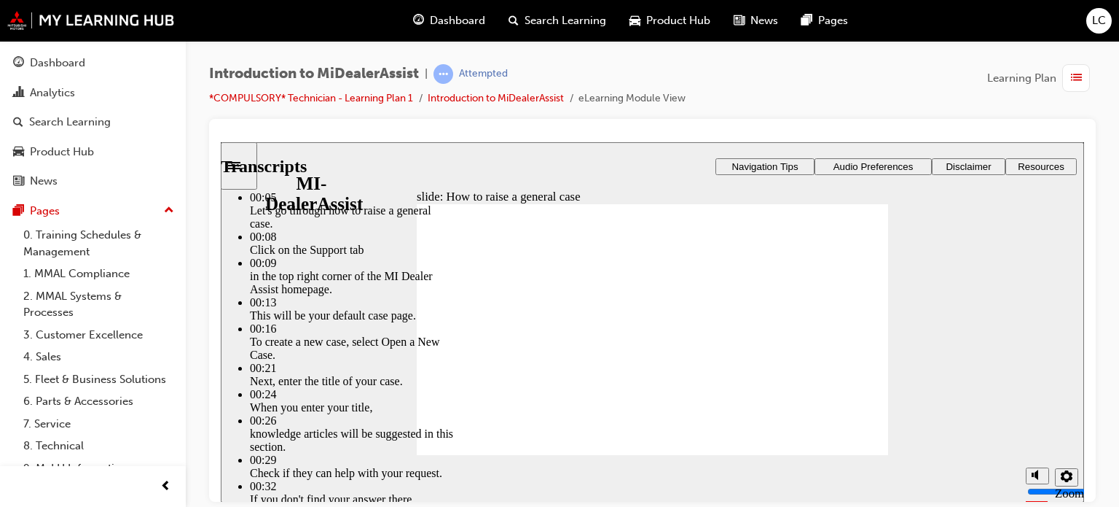
type input "85"
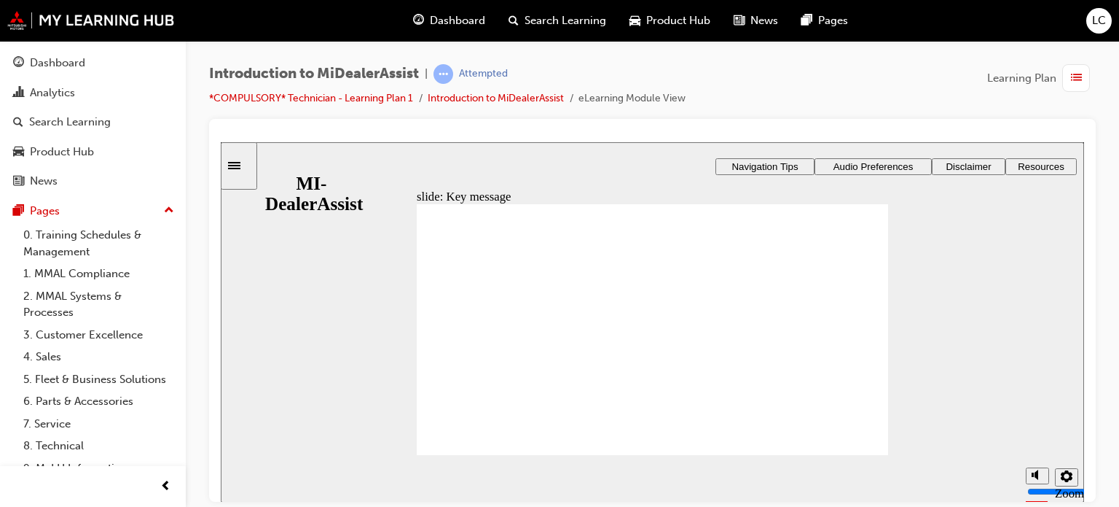
checkbox input "true"
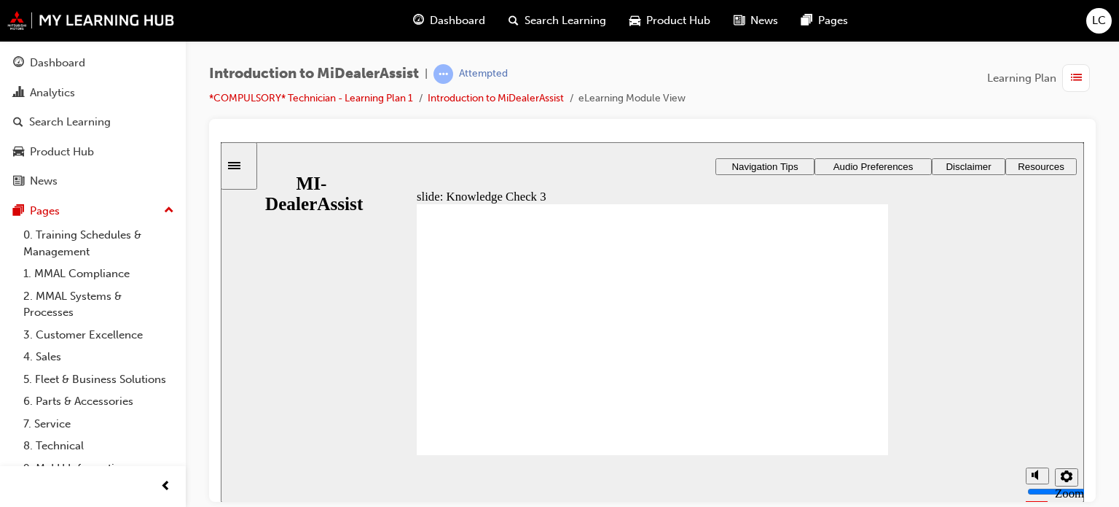
checkbox input "true"
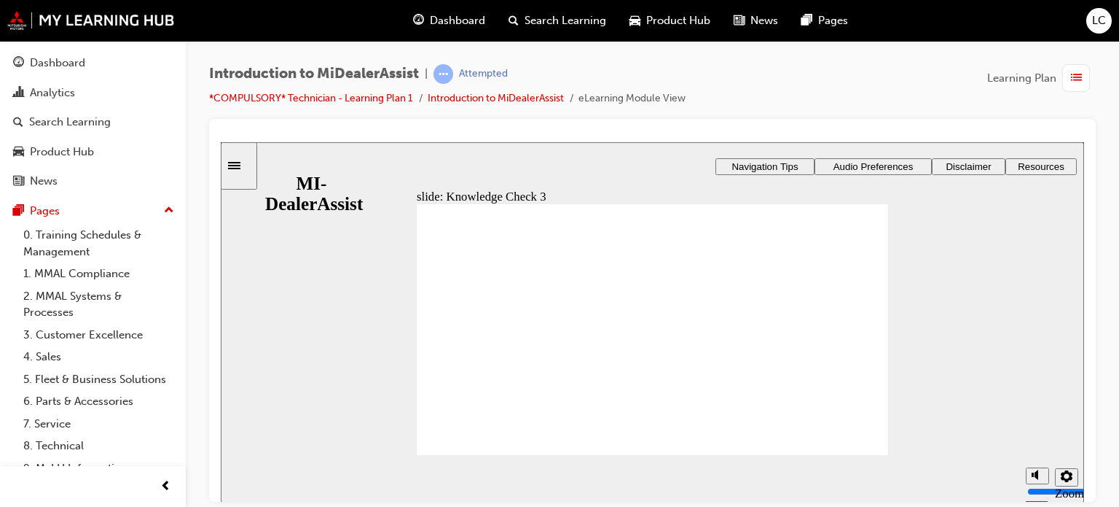
checkbox input "true"
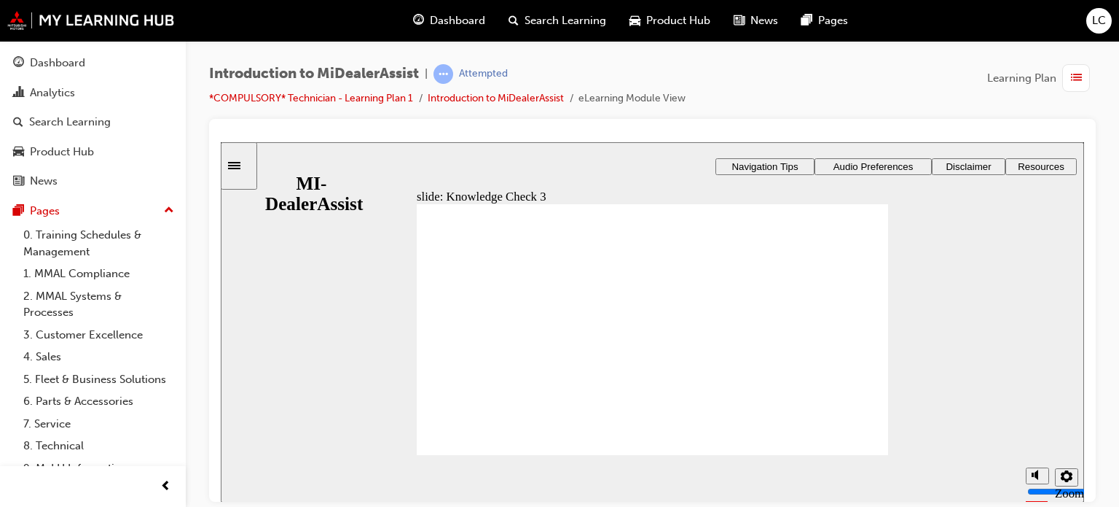
checkbox input "false"
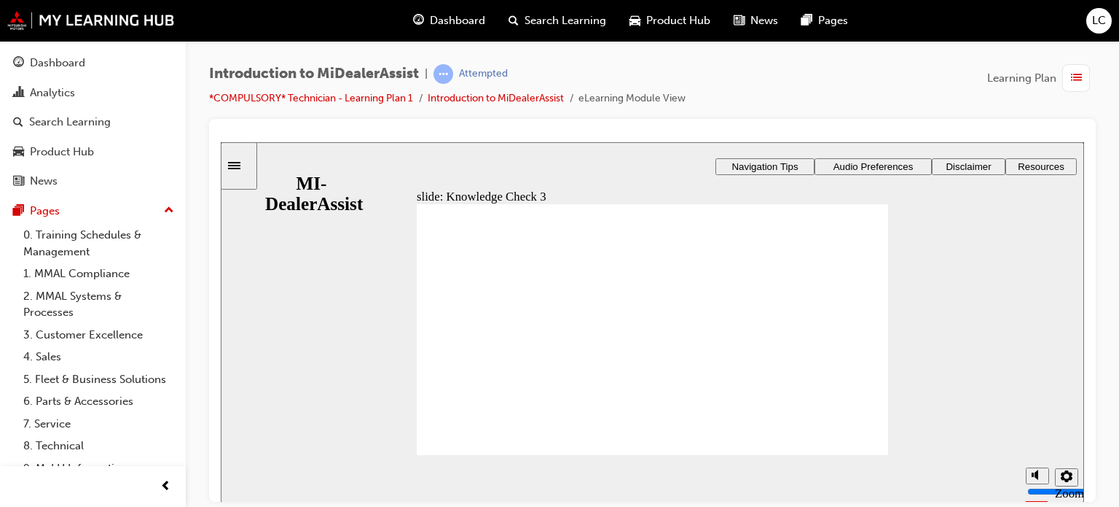
checkbox input "false"
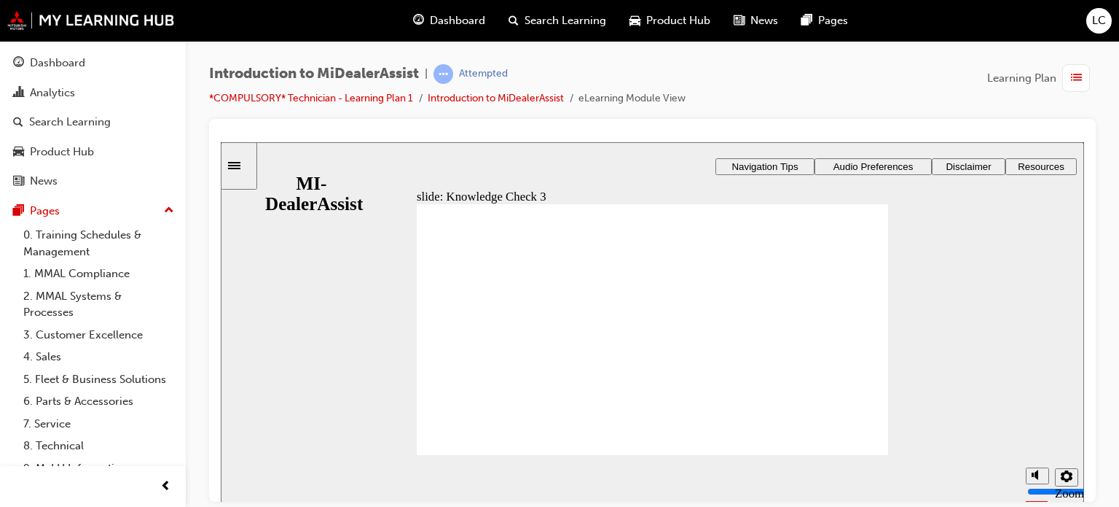
checkbox input "true"
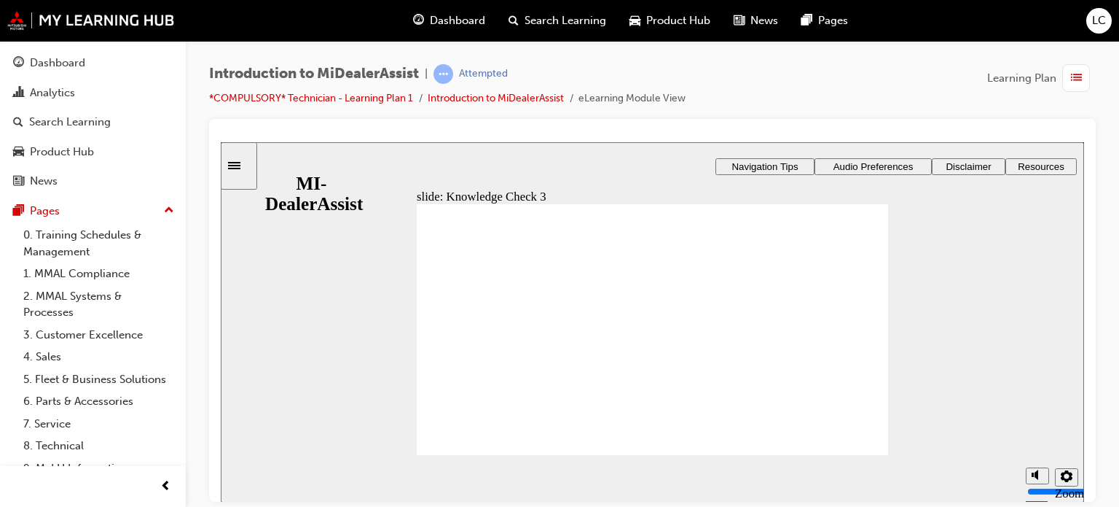
checkbox input "true"
checkbox input "false"
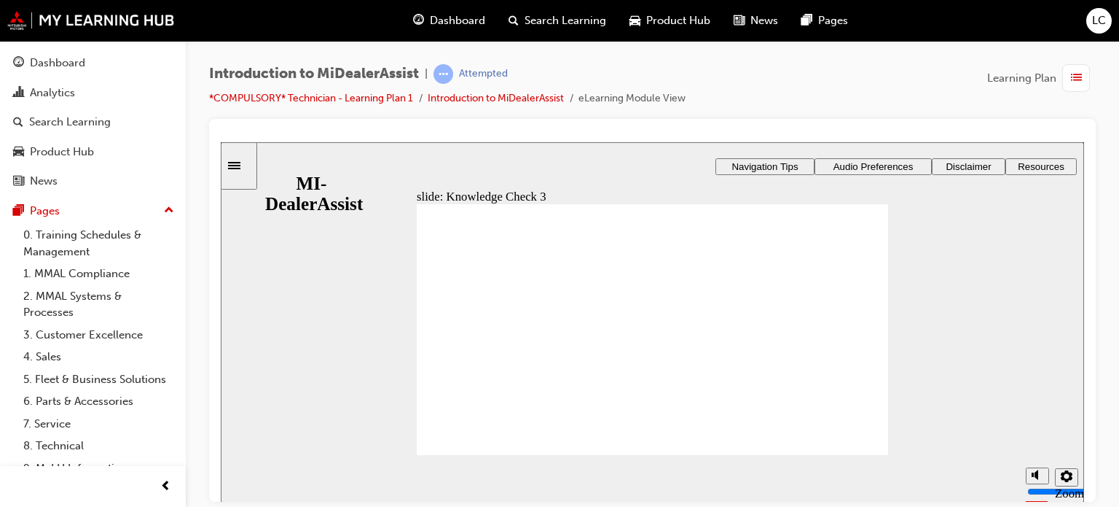
checkbox input "false"
checkbox input "true"
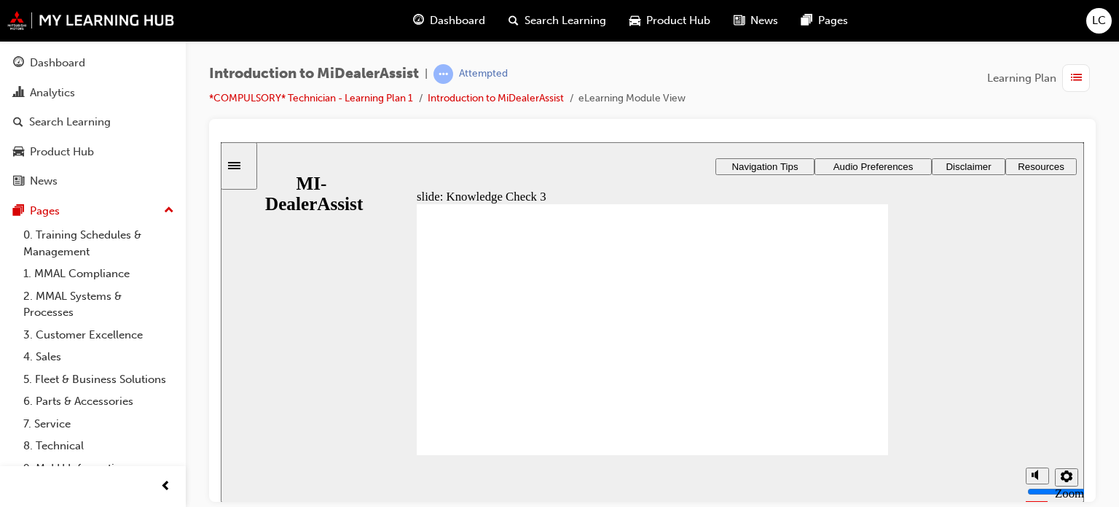
checkbox input "true"
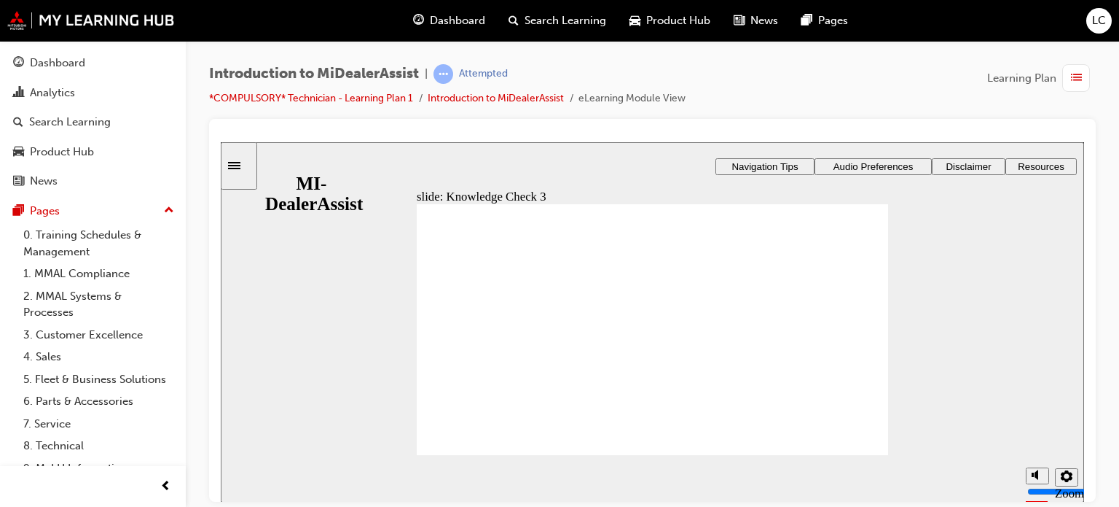
checkbox input "true"
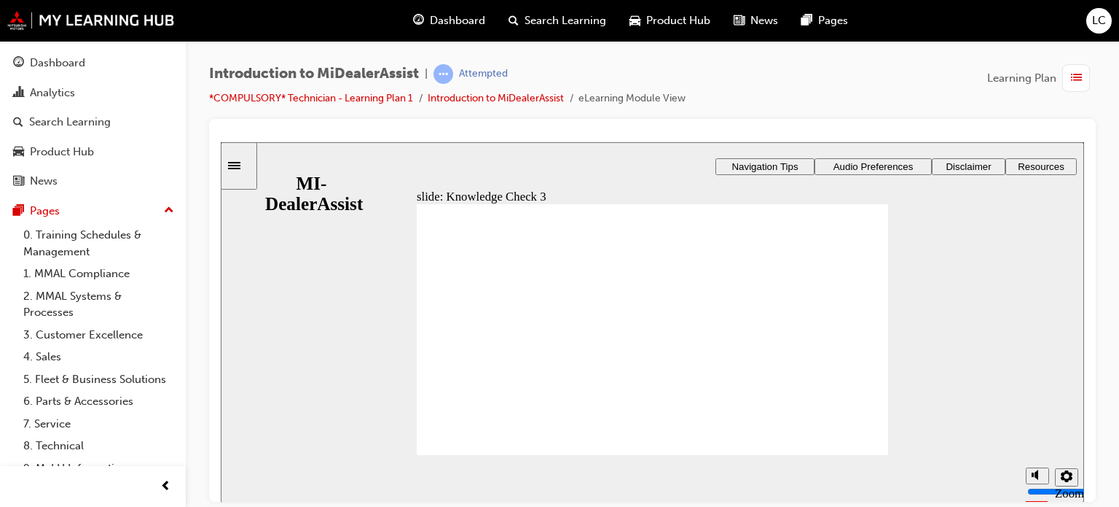
click at [834, 454] on section "Playback Speed 2 1.75 1.5 1.25 Normal" at bounding box center [653, 477] width 864 height 47
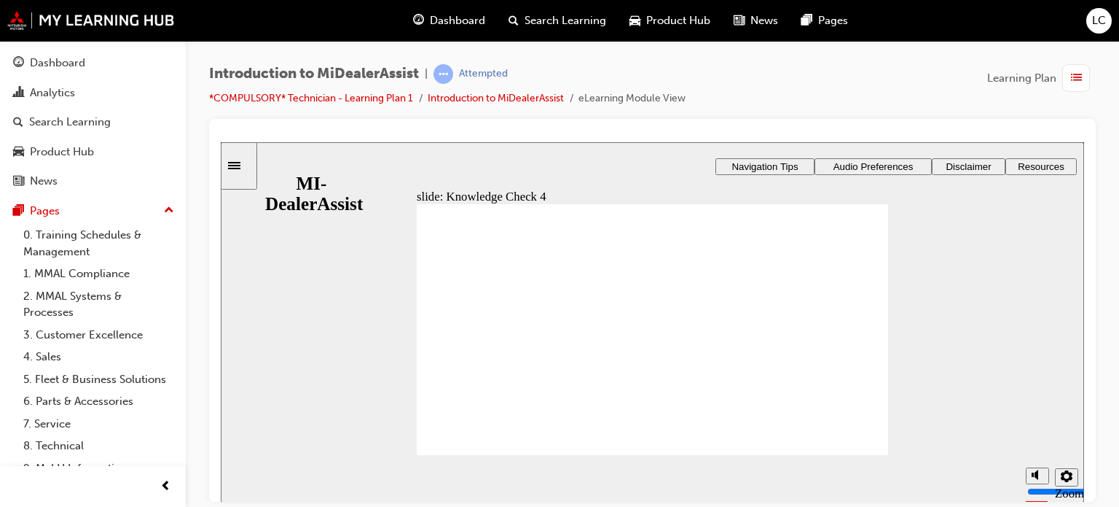
radio input "false"
radio input "true"
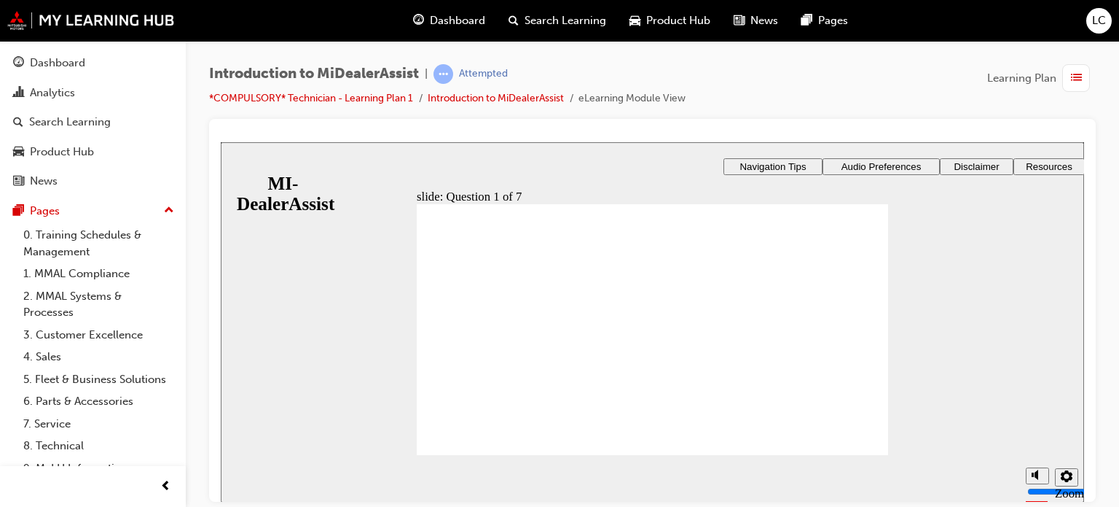
radio input "true"
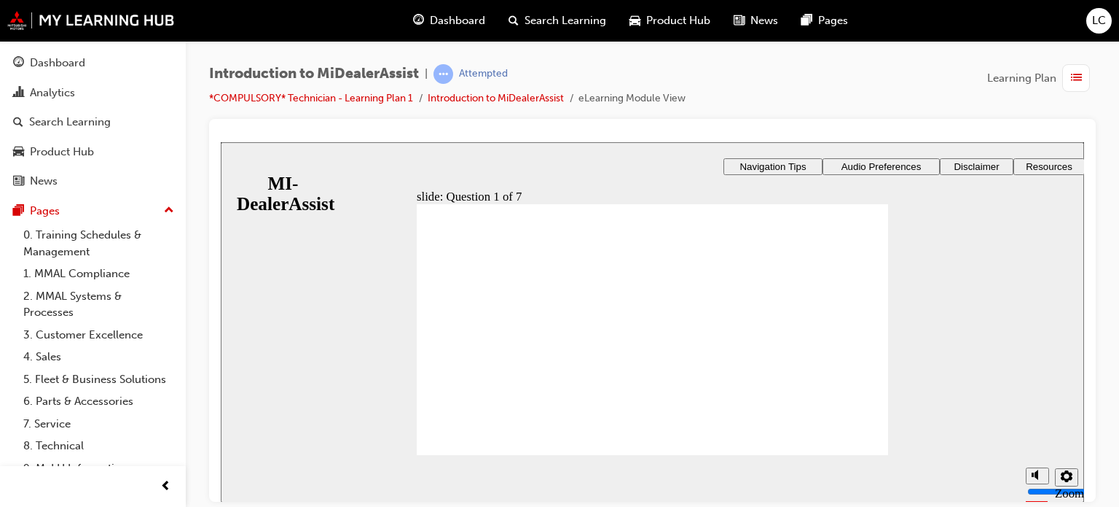
radio input "true"
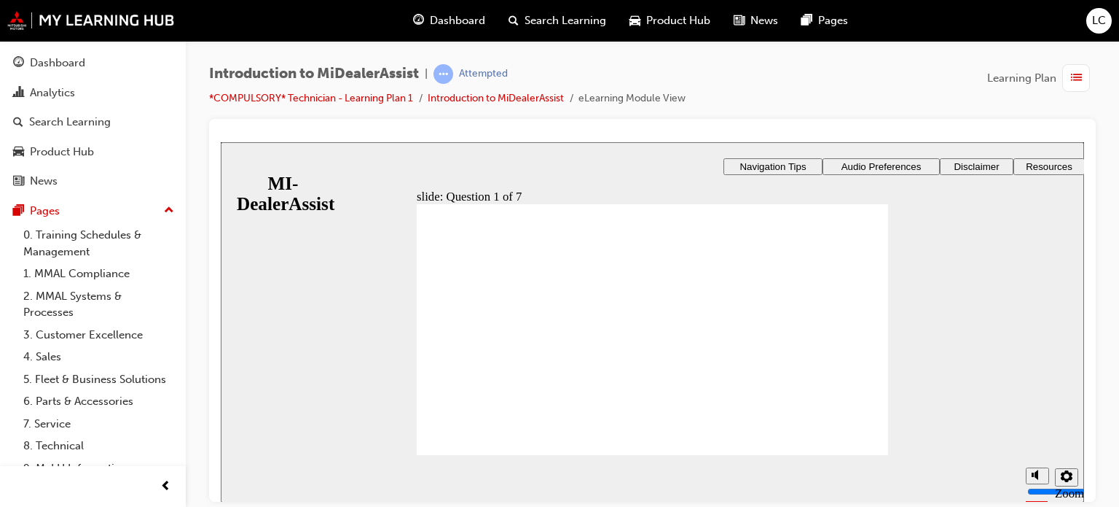
radio input "true"
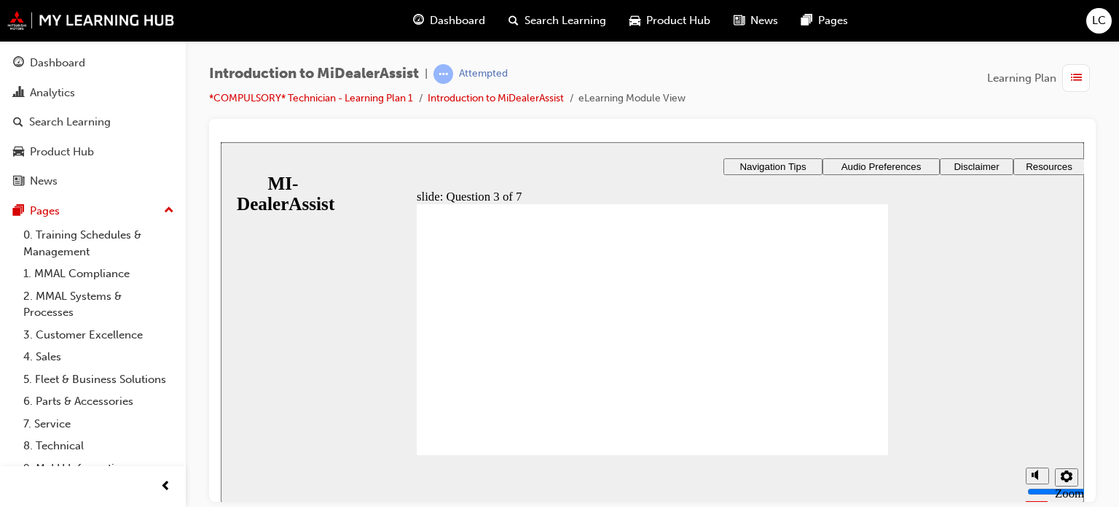
radio input "false"
radio input "true"
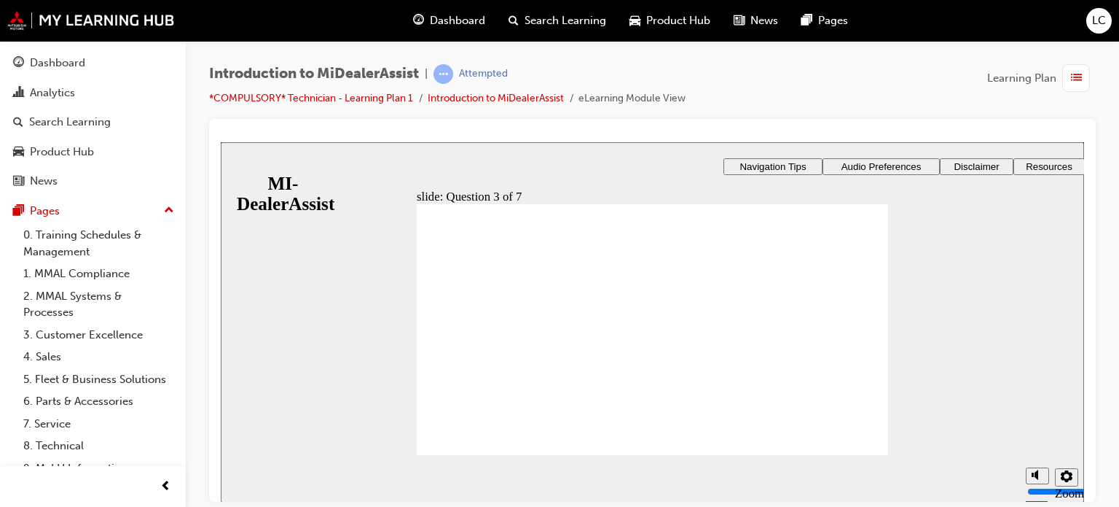
radio input "true"
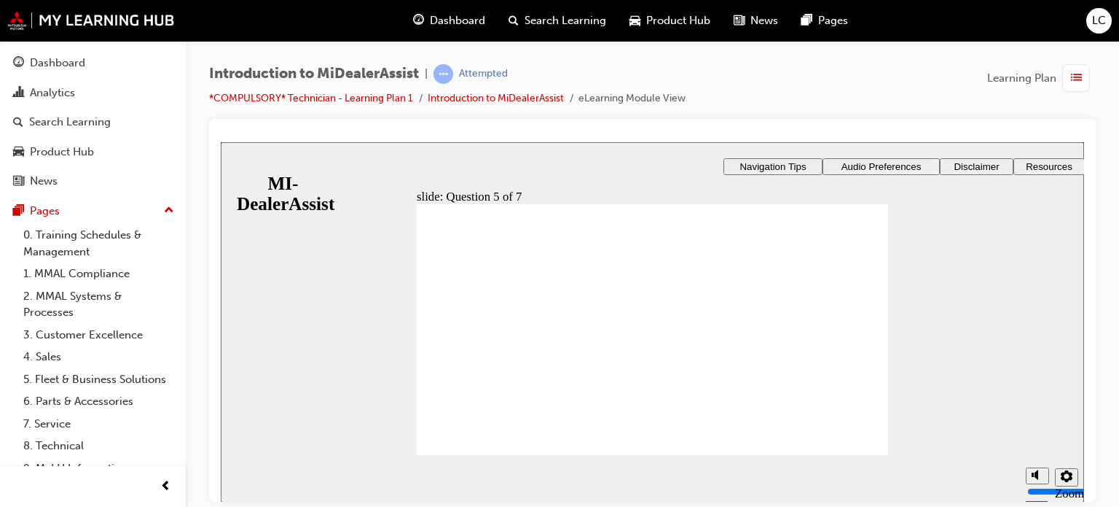
radio input "true"
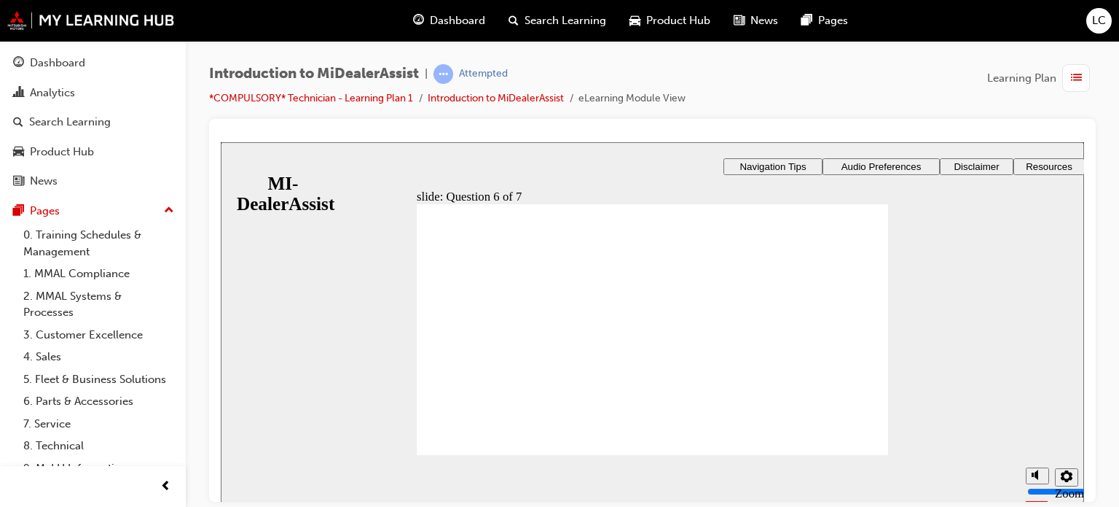
checkbox input "true"
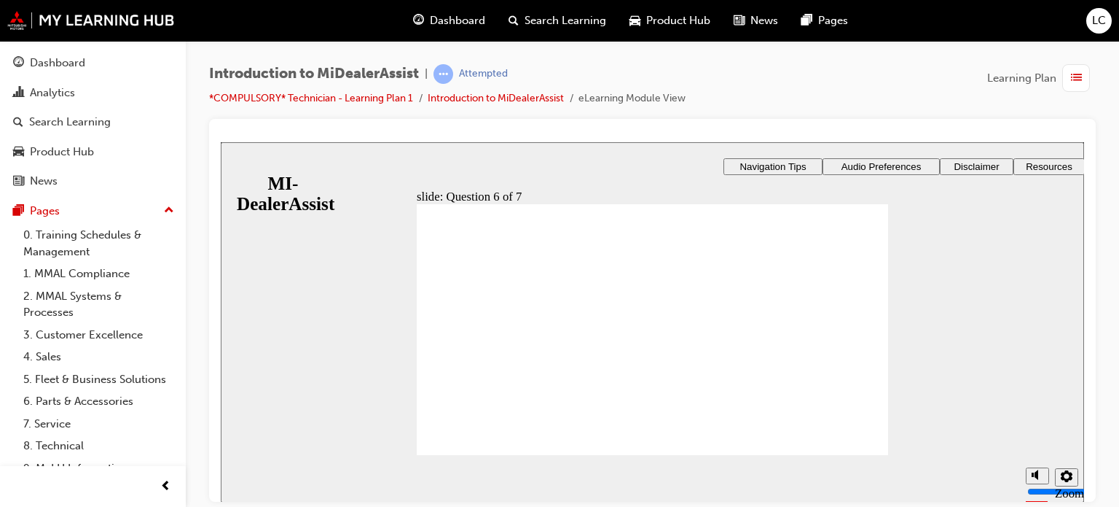
checkbox input "true"
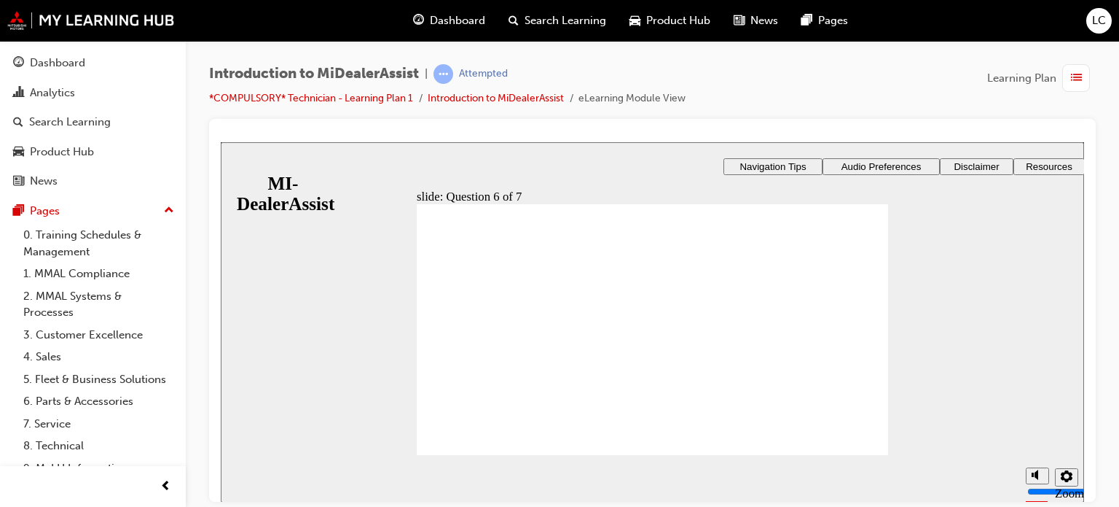
radio input "true"
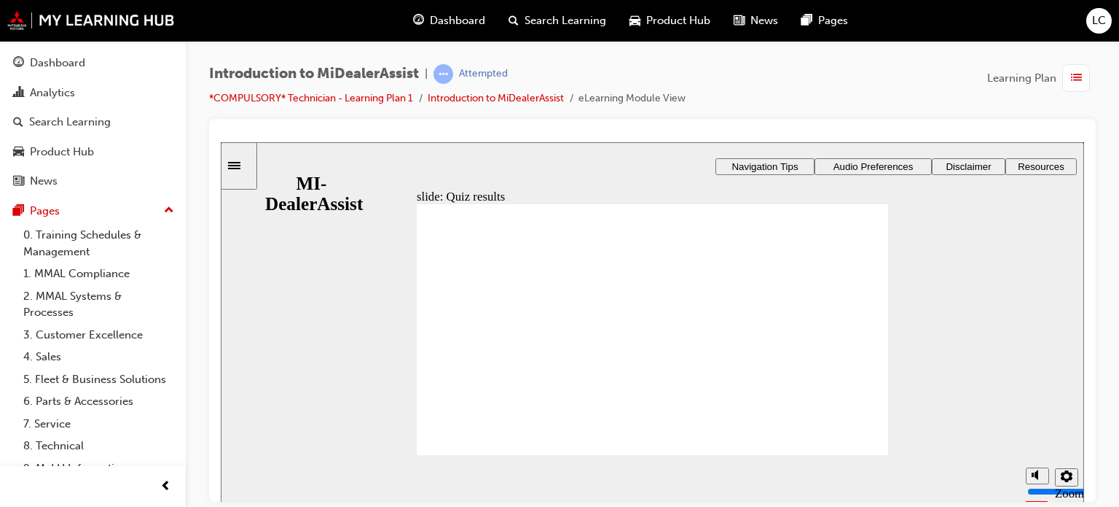
radio input "false"
radio input "true"
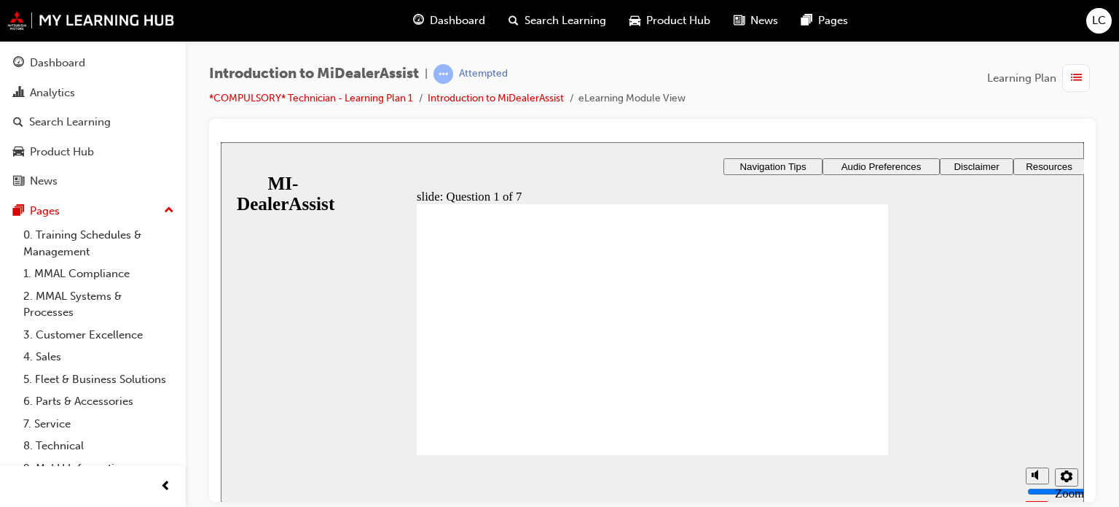
radio input "true"
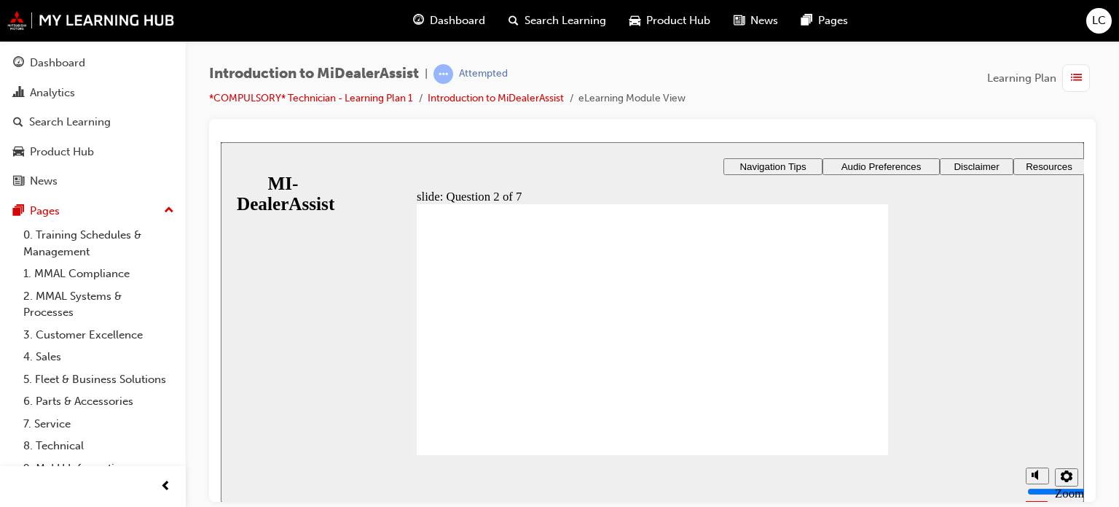
radio input "true"
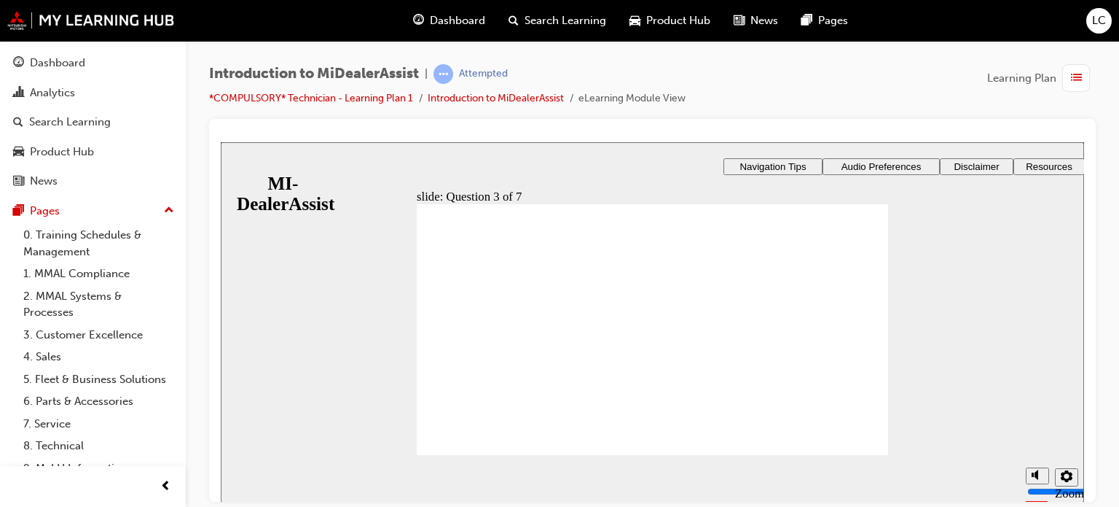
radio input "true"
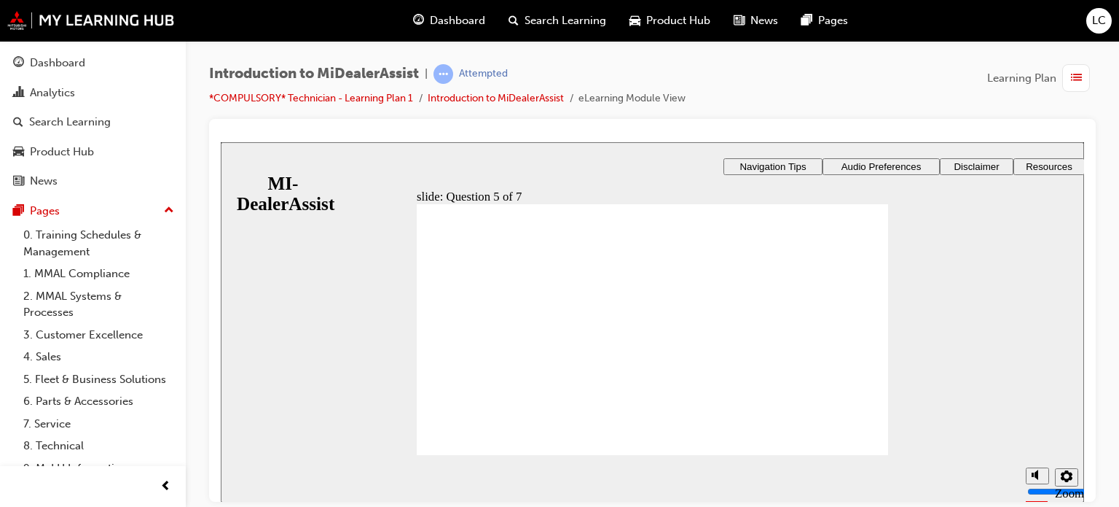
radio input "true"
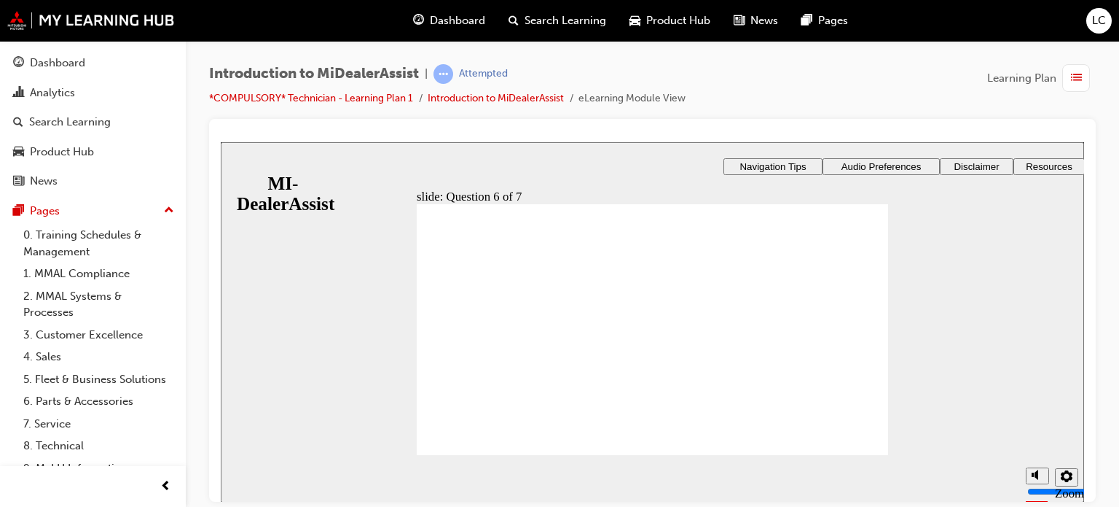
checkbox input "true"
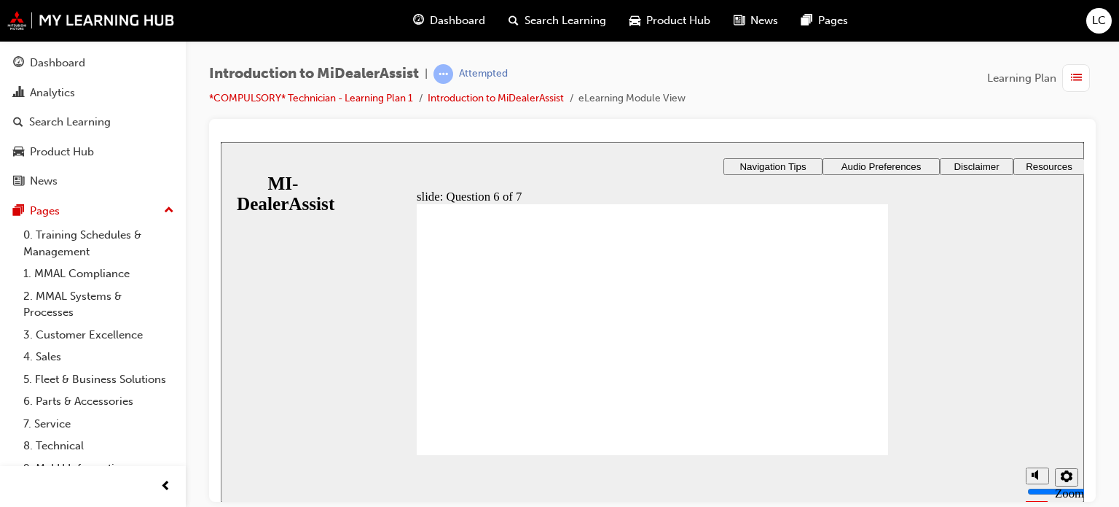
checkbox input "true"
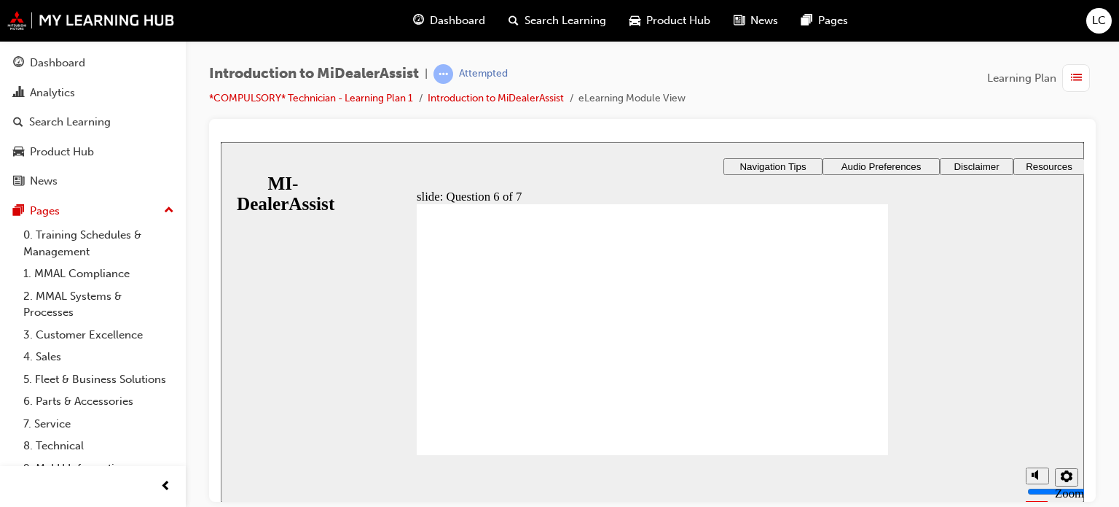
radio input "true"
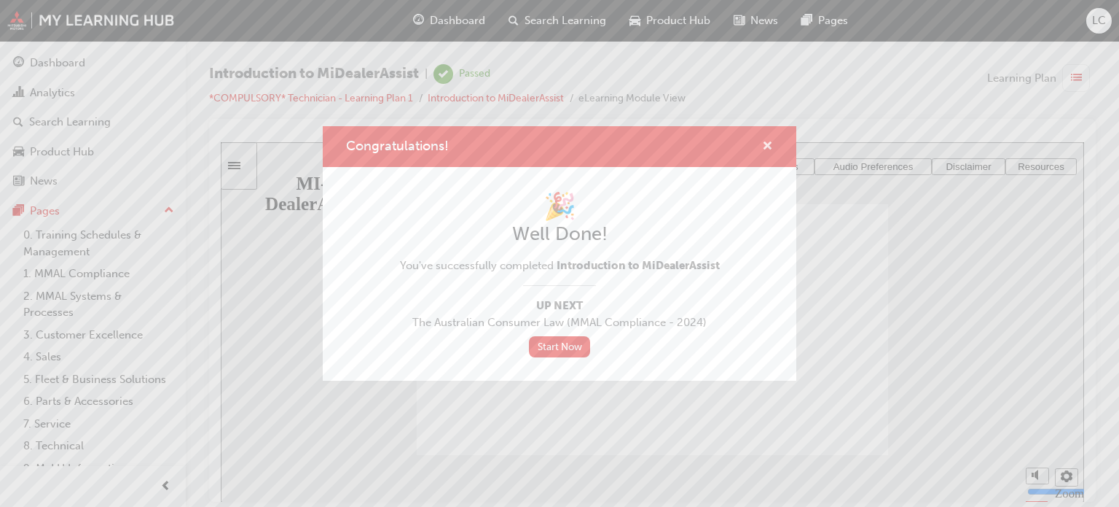
click at [770, 147] on span "cross-icon" at bounding box center [767, 147] width 11 height 13
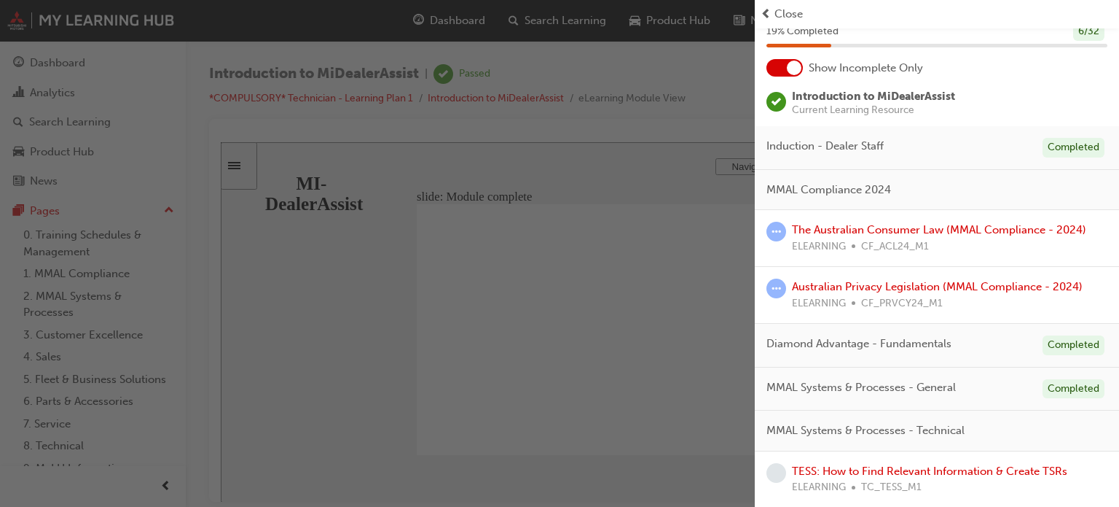
scroll to position [52, 0]
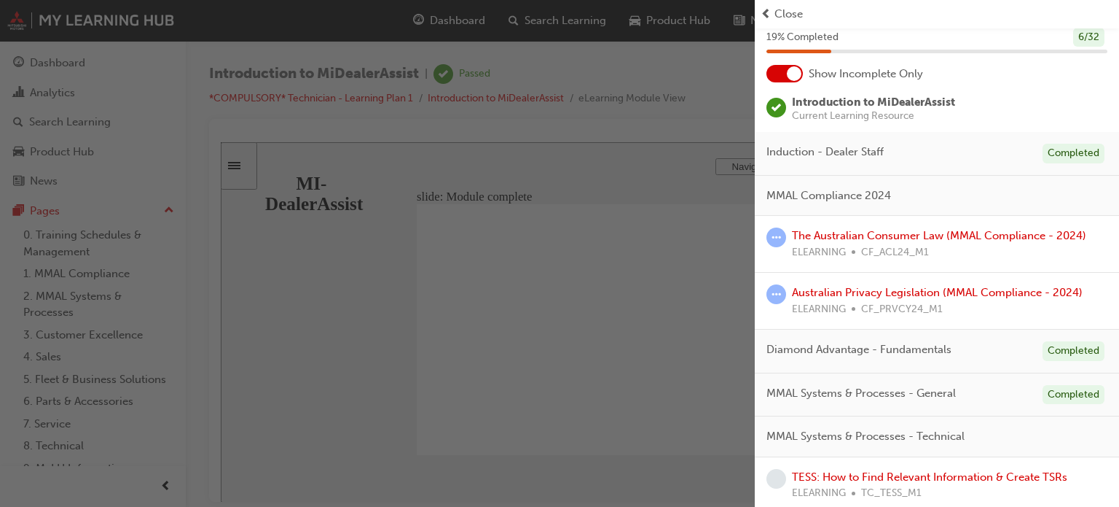
click at [794, 78] on div at bounding box center [794, 73] width 15 height 15
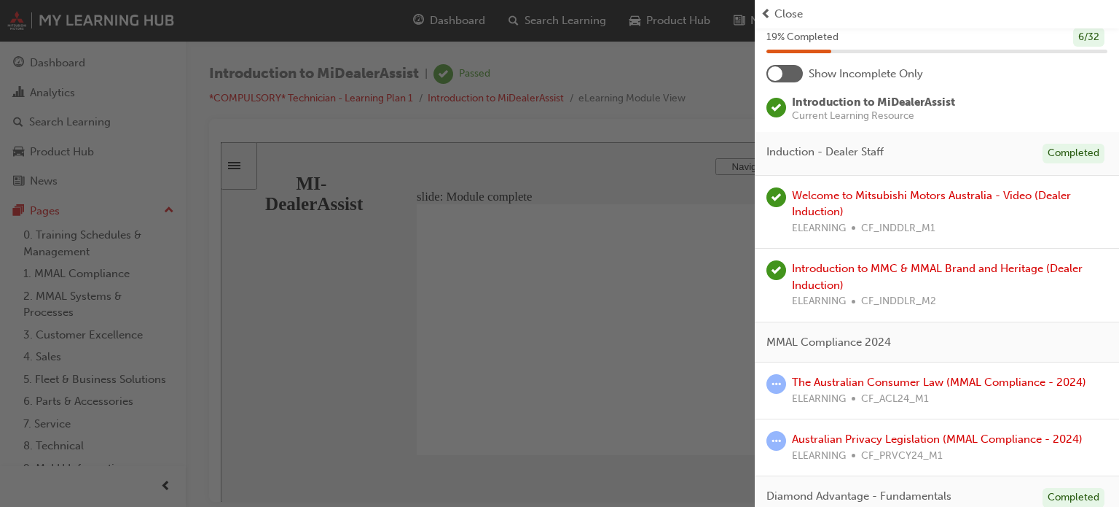
click at [791, 78] on div at bounding box center [785, 73] width 36 height 17
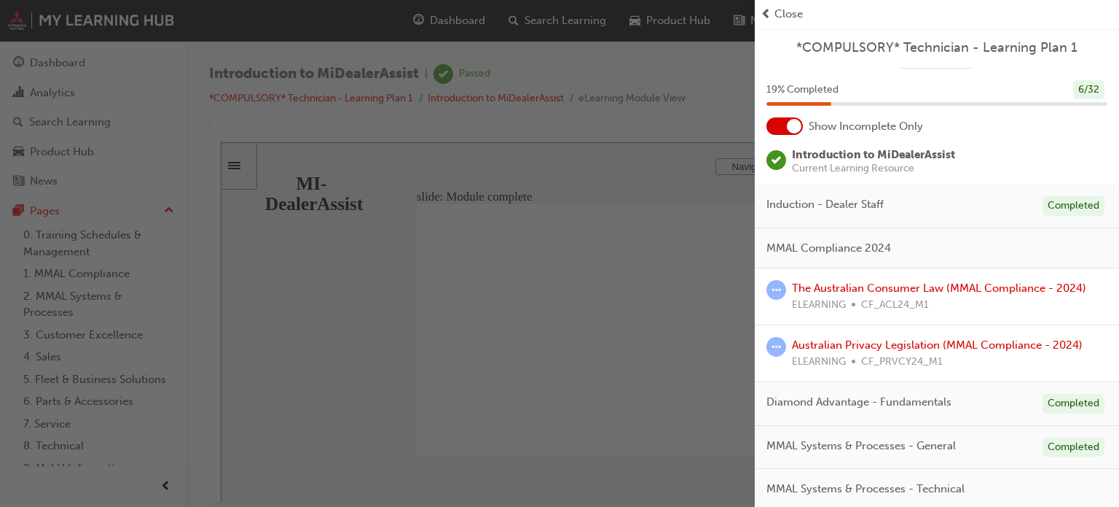
scroll to position [2, 0]
click at [798, 128] on div at bounding box center [794, 124] width 15 height 15
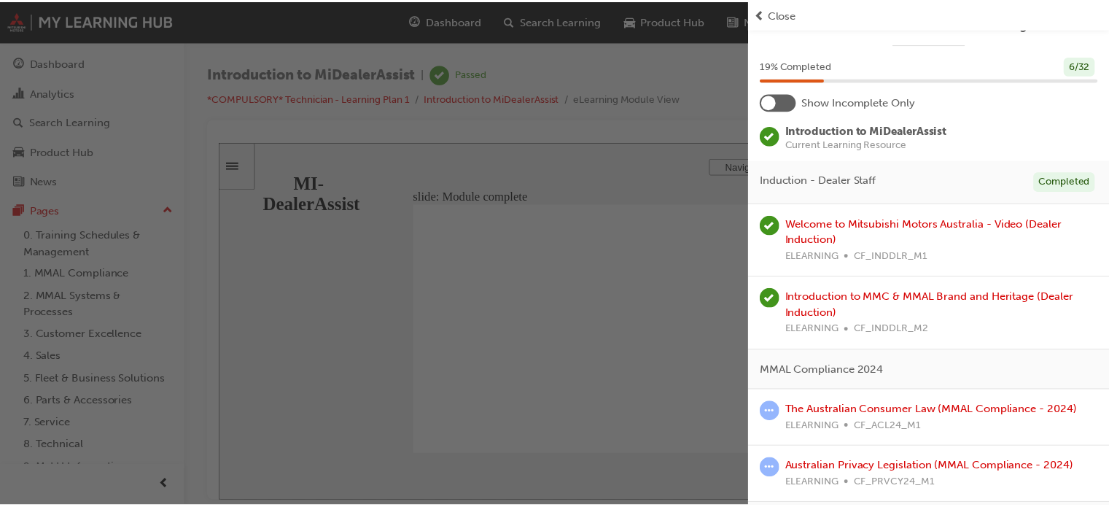
scroll to position [0, 0]
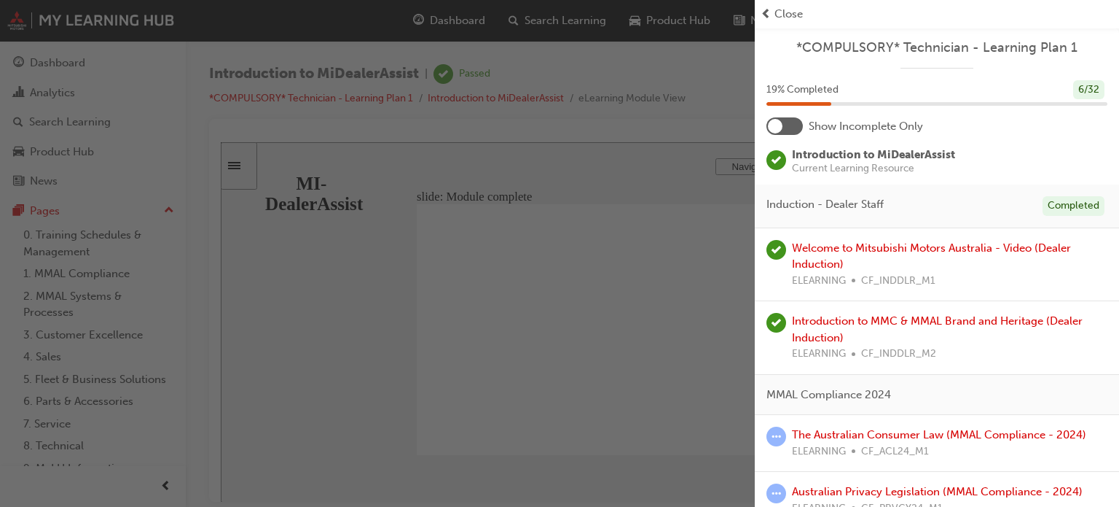
click at [769, 23] on div "Close" at bounding box center [937, 14] width 364 height 28
click at [769, 20] on span "prev-icon" at bounding box center [766, 14] width 11 height 17
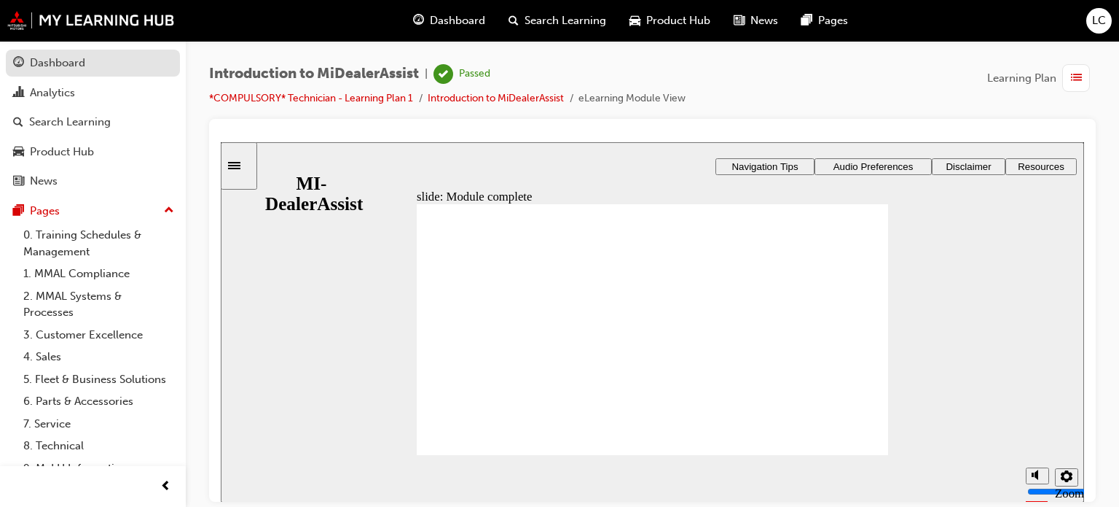
click at [106, 55] on div "Dashboard" at bounding box center [93, 63] width 160 height 18
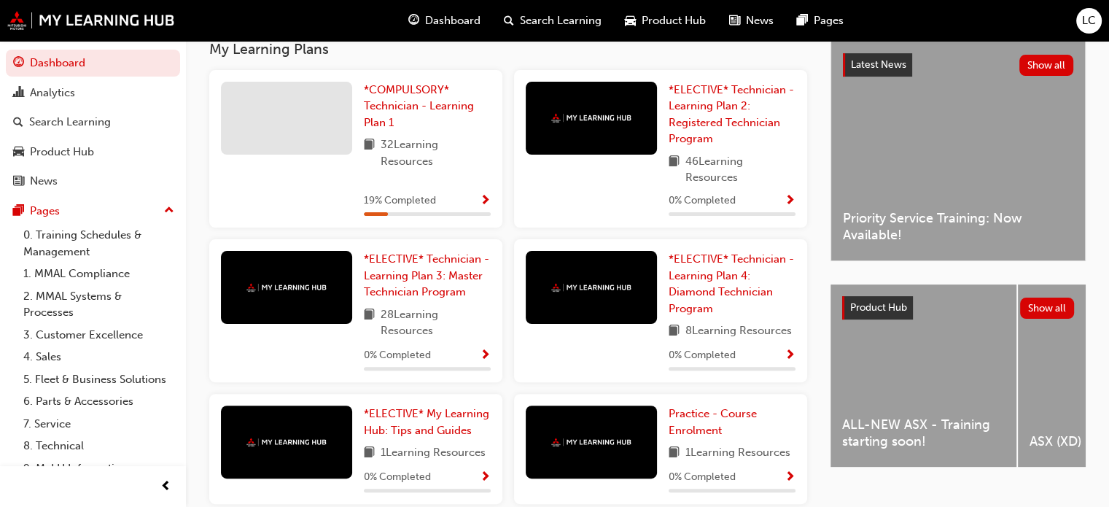
scroll to position [329, 0]
